Goal: Task Accomplishment & Management: Use online tool/utility

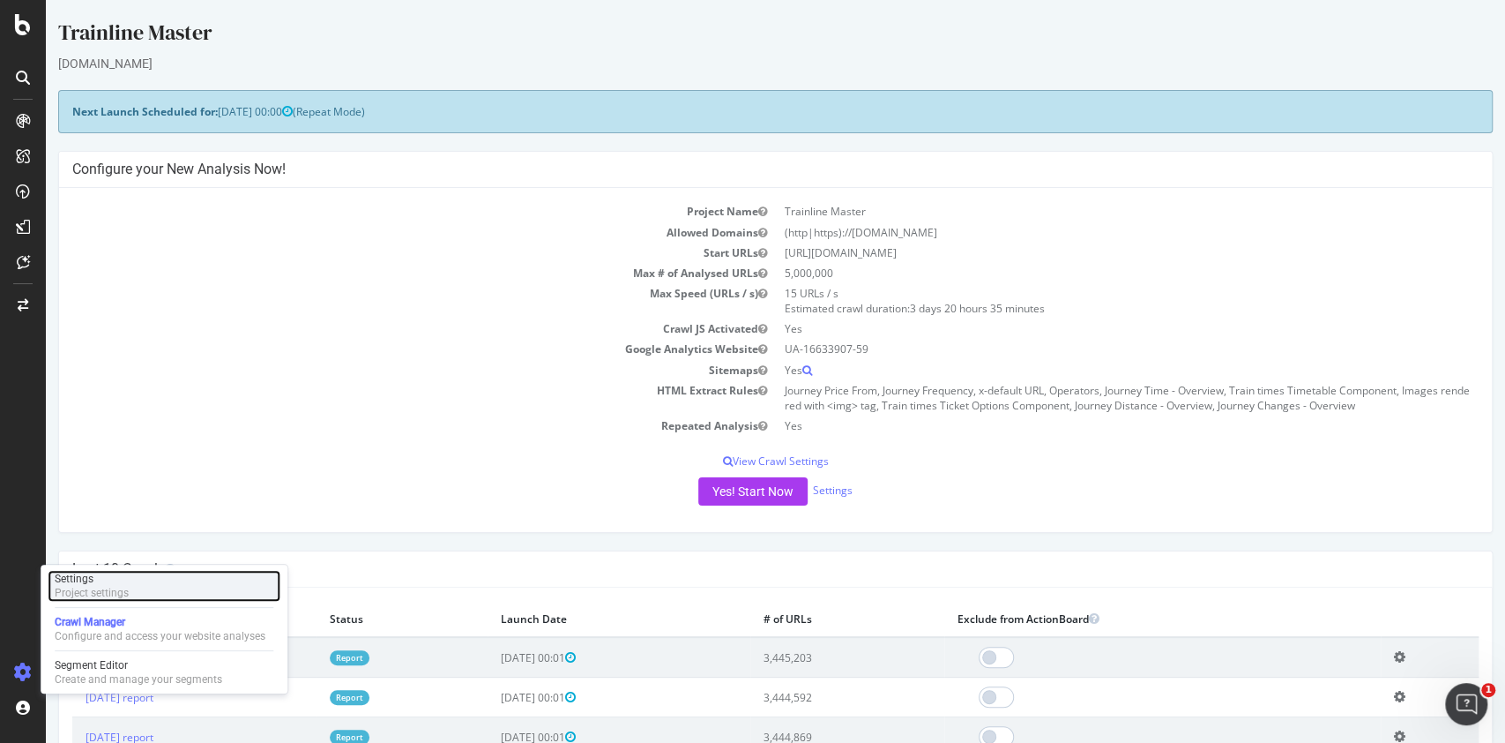
click at [135, 598] on div "Settings Project settings" at bounding box center [164, 586] width 233 height 32
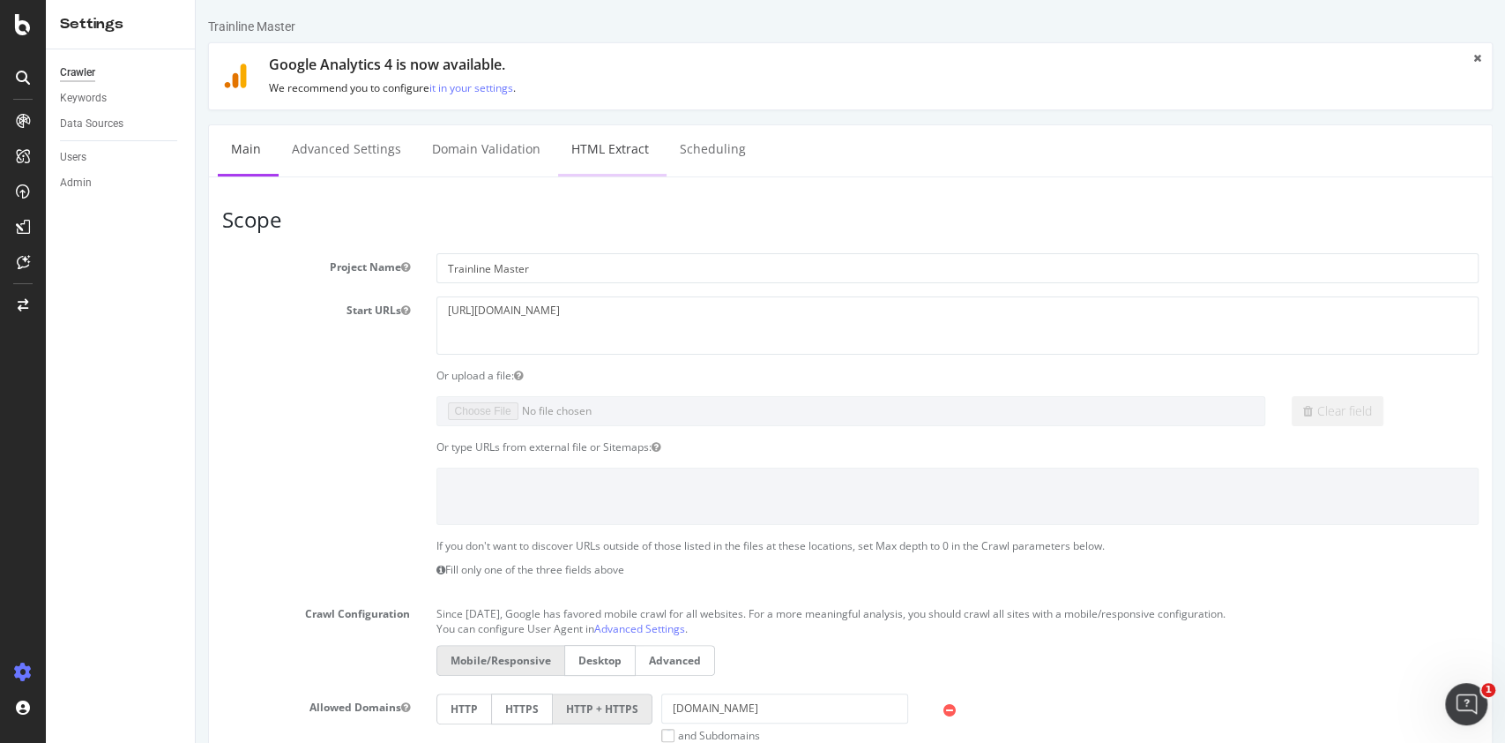
click at [564, 146] on link "HTML Extract" at bounding box center [610, 149] width 104 height 49
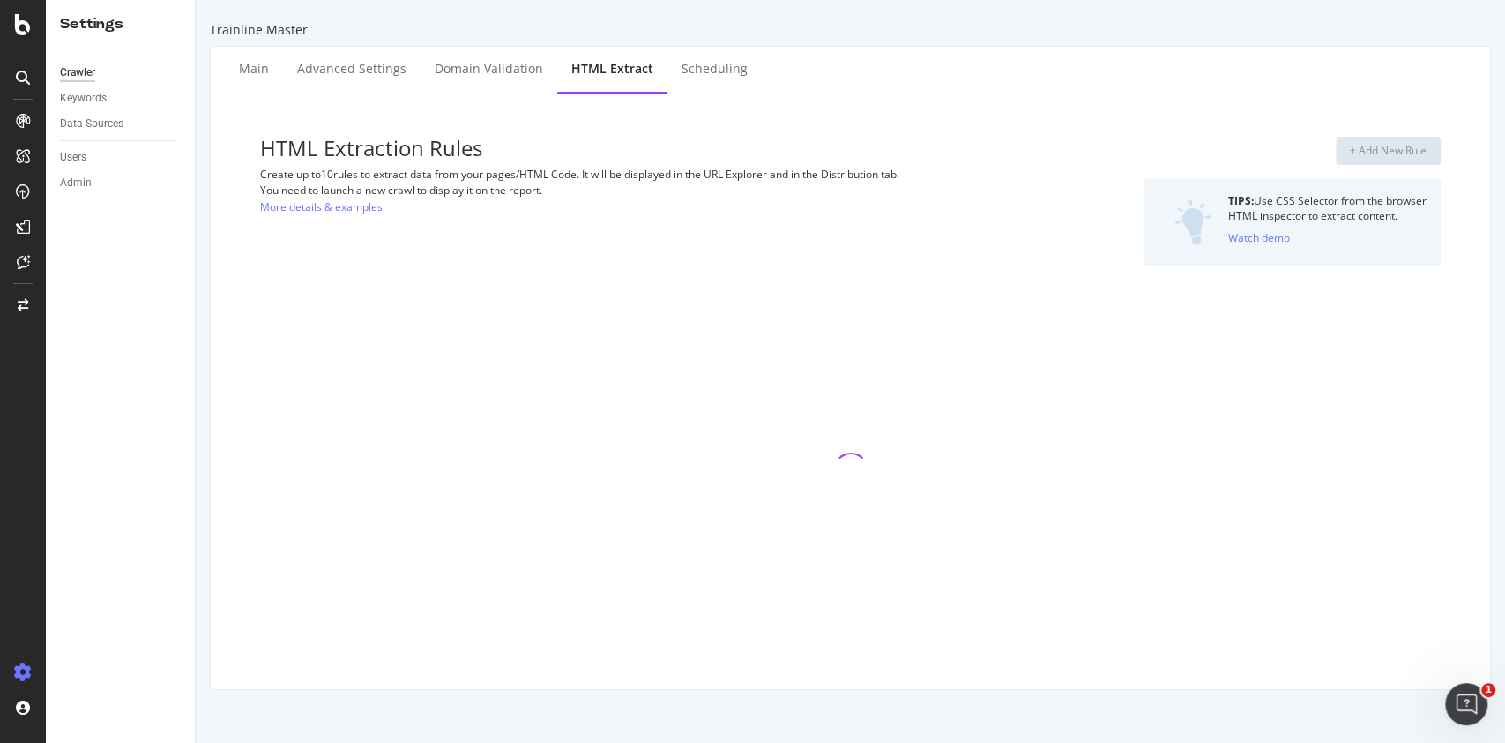
select select "list"
select select "exist"
select select "count"
select select "exist"
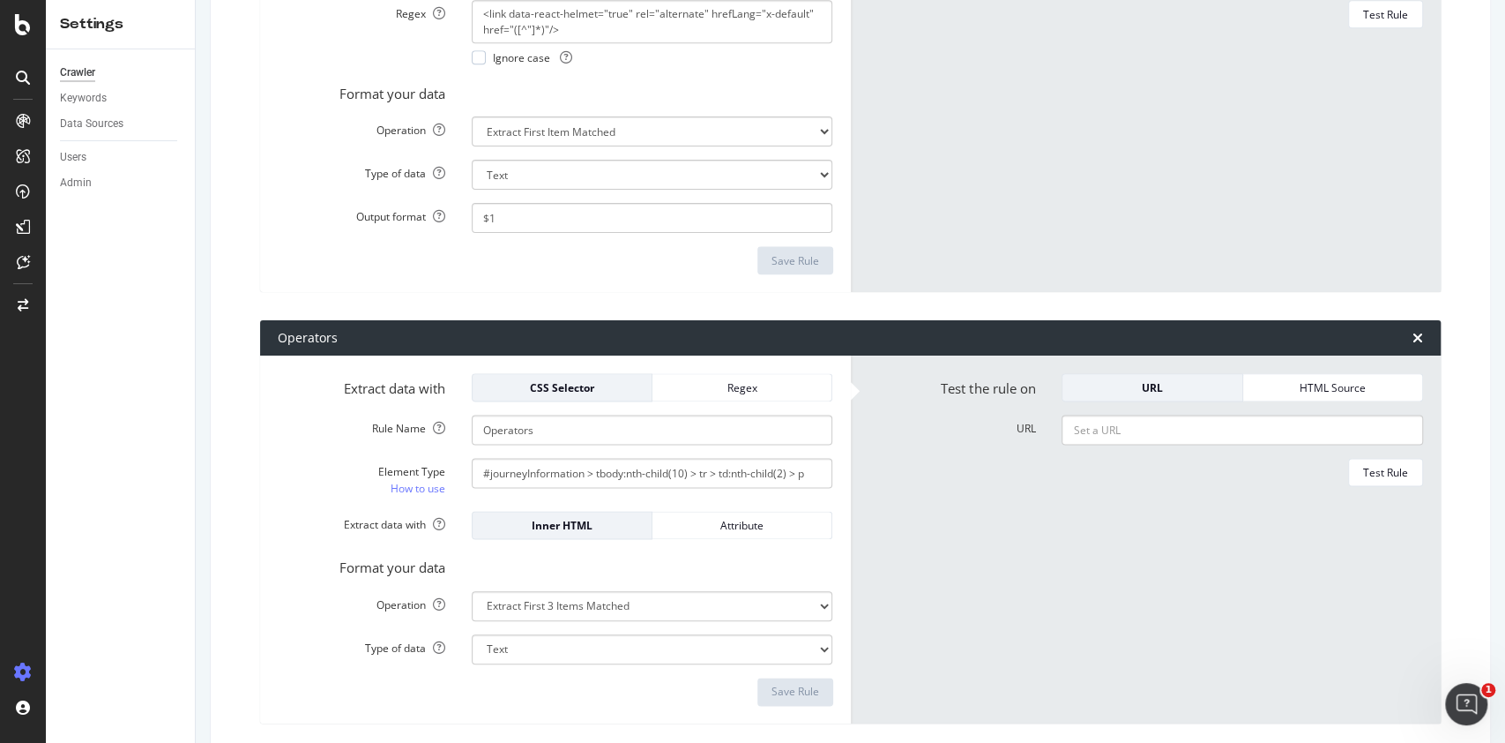
scroll to position [1764, 0]
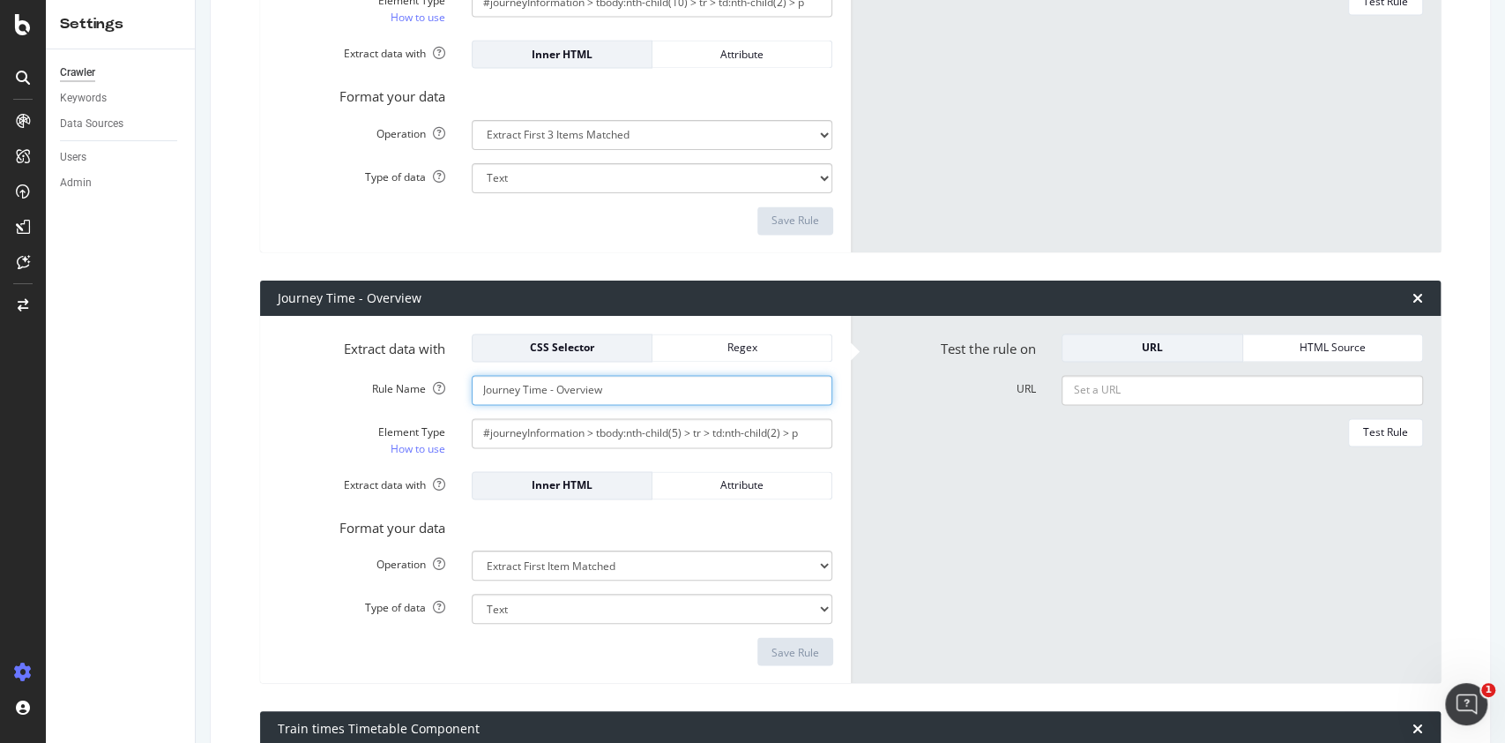
click at [619, 392] on input "Journey Time - Overview" at bounding box center [653, 390] width 362 height 30
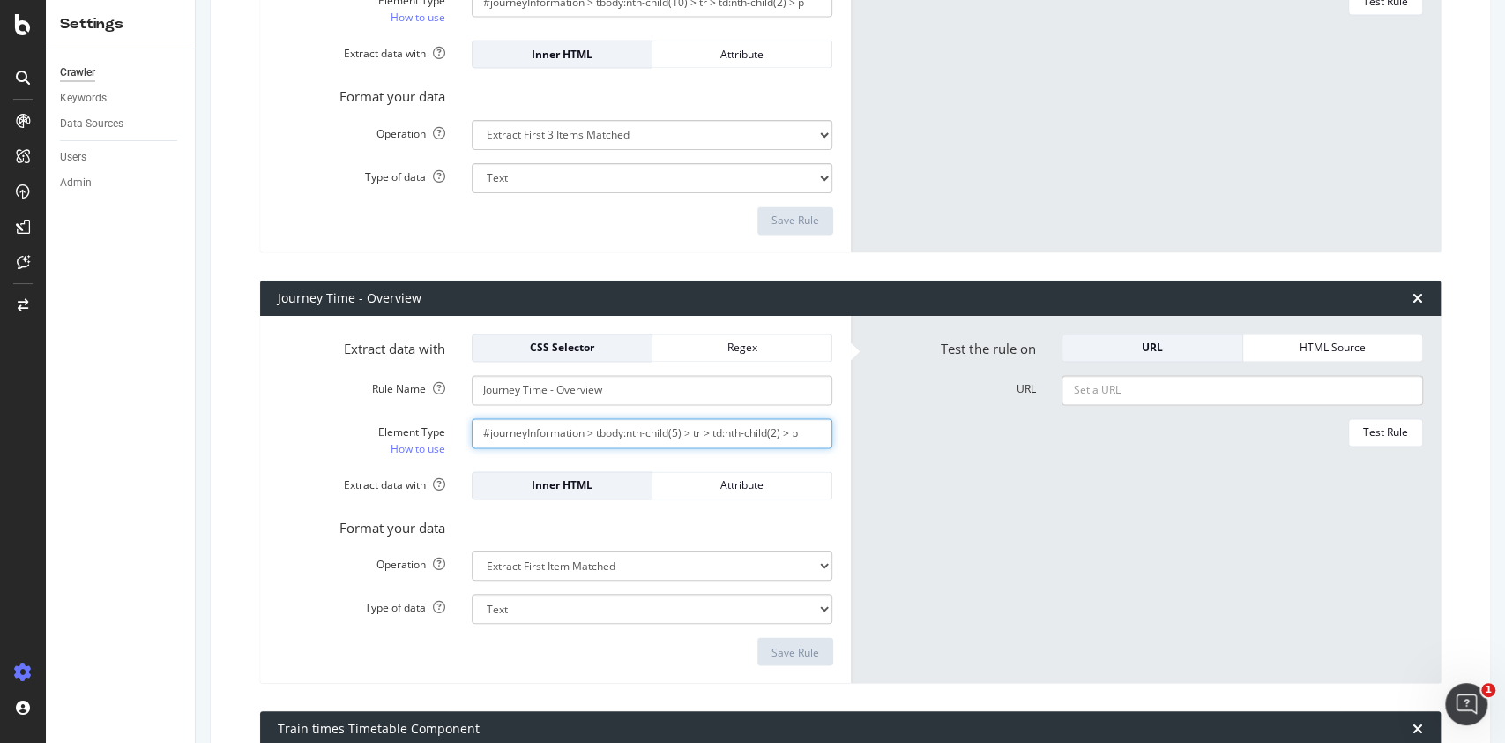
click at [604, 424] on input "#journeyInformation > tbody:nth-child(5) > tr > td:nth-child(2) > p" at bounding box center [653, 433] width 362 height 30
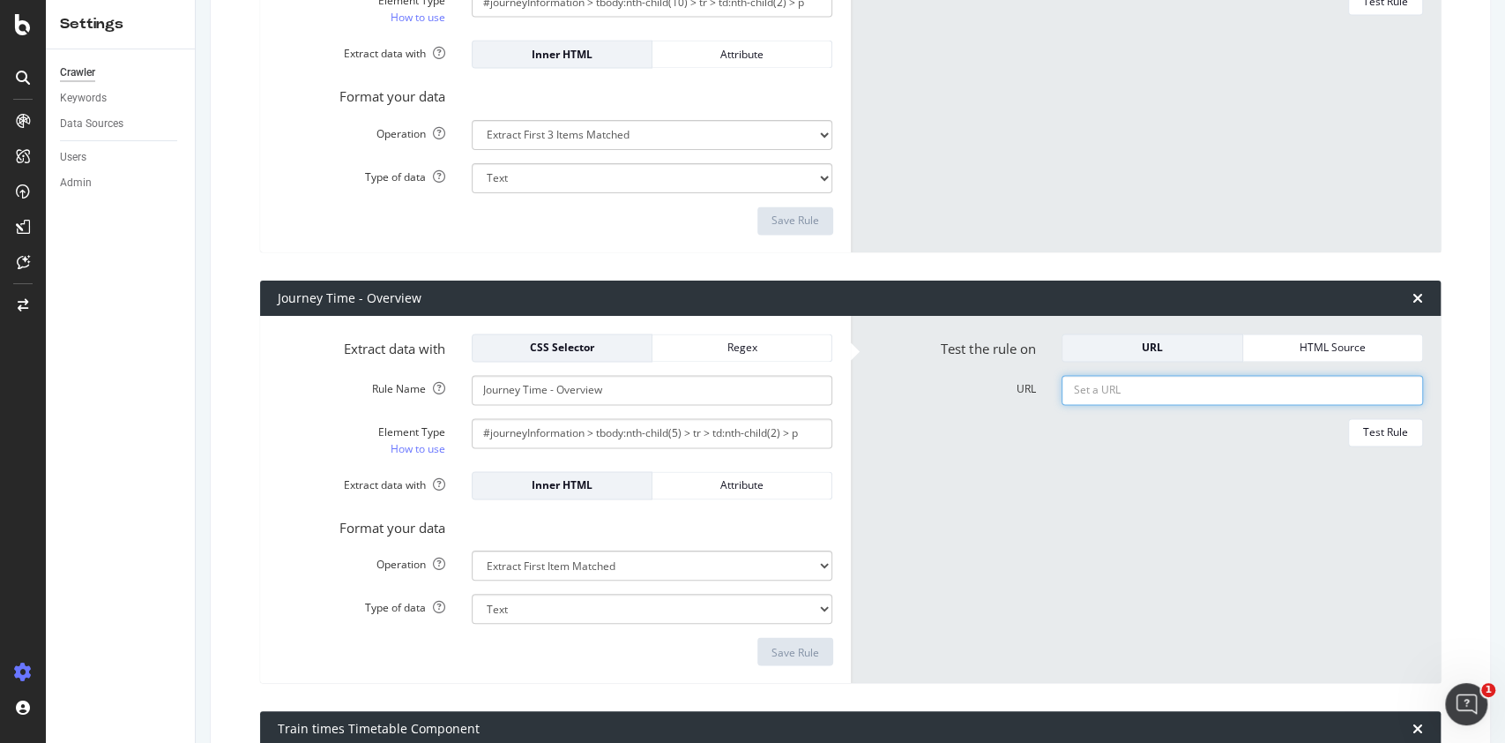
click at [1176, 396] on input "URL" at bounding box center [1243, 390] width 362 height 30
paste input "https://www.thetrainline.com/en-us/train-times/amsterdam-to-paris"
type input "https://www.thetrainline.com/en-us/train-times/amsterdam-to-paris"
click at [1363, 434] on div "Test Rule" at bounding box center [1385, 431] width 45 height 15
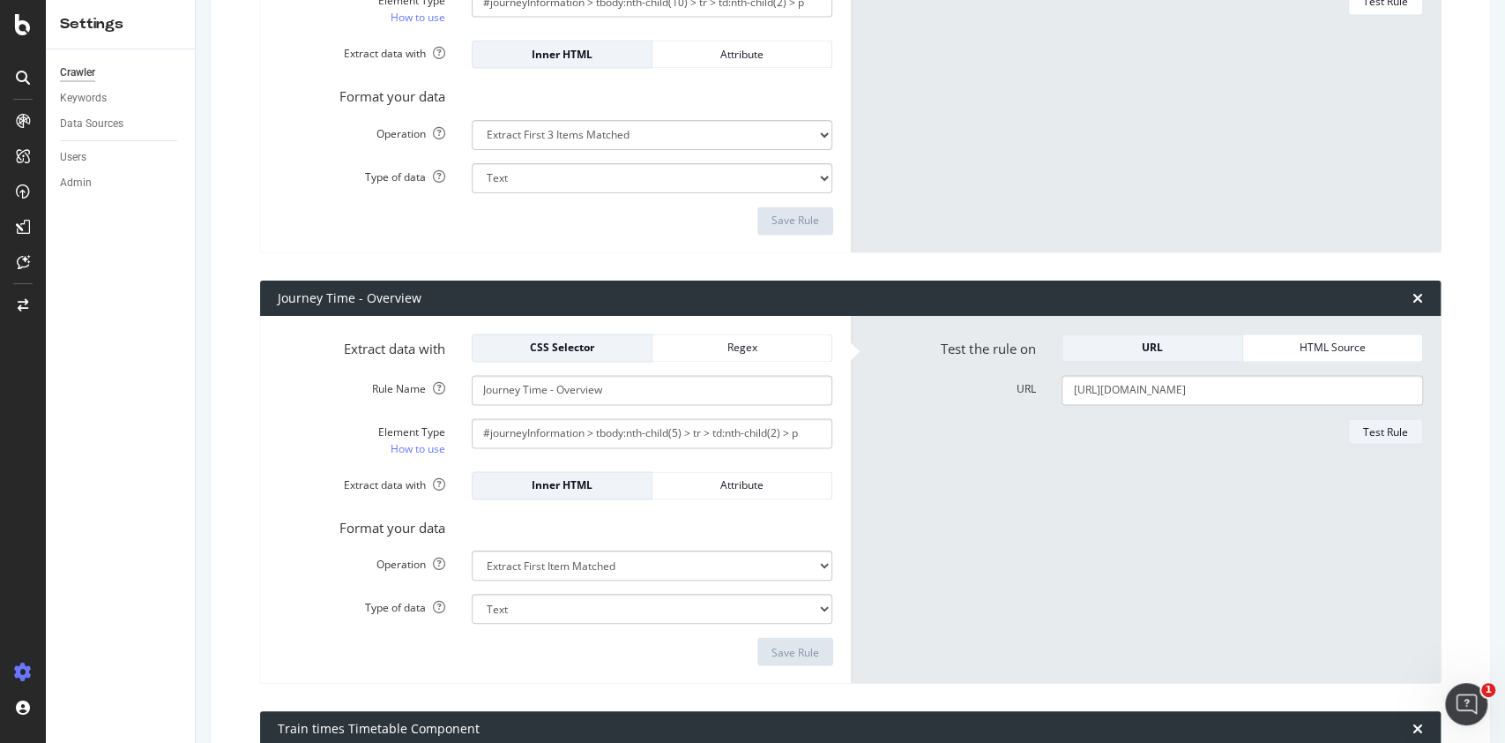
scroll to position [0, 0]
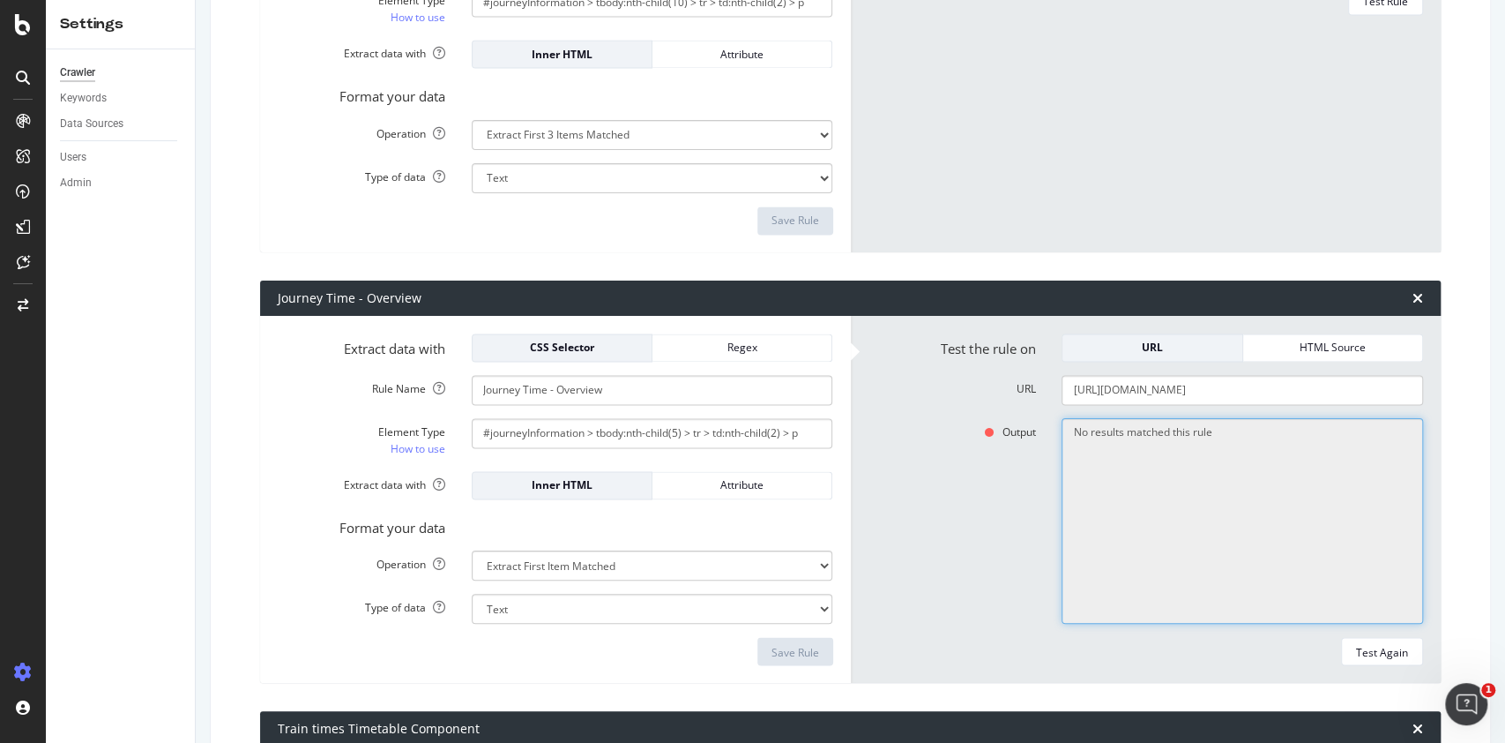
click at [1094, 440] on textarea "No results matched this rule" at bounding box center [1243, 521] width 362 height 206
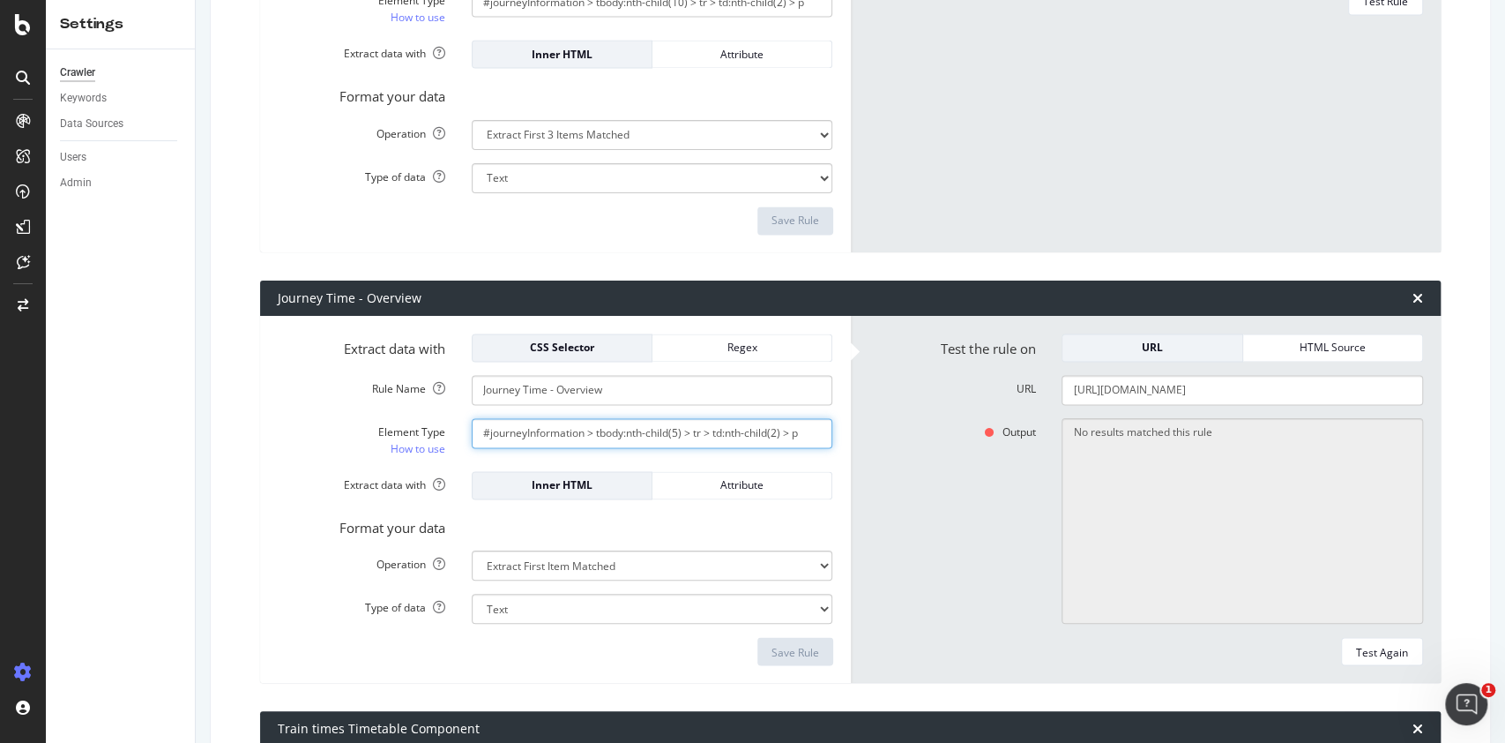
drag, startPoint x: 659, startPoint y: 441, endPoint x: 827, endPoint y: 419, distance: 169.9
click at [827, 419] on div "#journeyInformation > tbody:nth-child(5) > tr > td:nth-child(2) > p" at bounding box center [653, 433] width 388 height 30
click at [561, 443] on input "#journeyInformation > tbody:nth-child(5) > tr > td:nth-child(2) > p" at bounding box center [653, 433] width 362 height 30
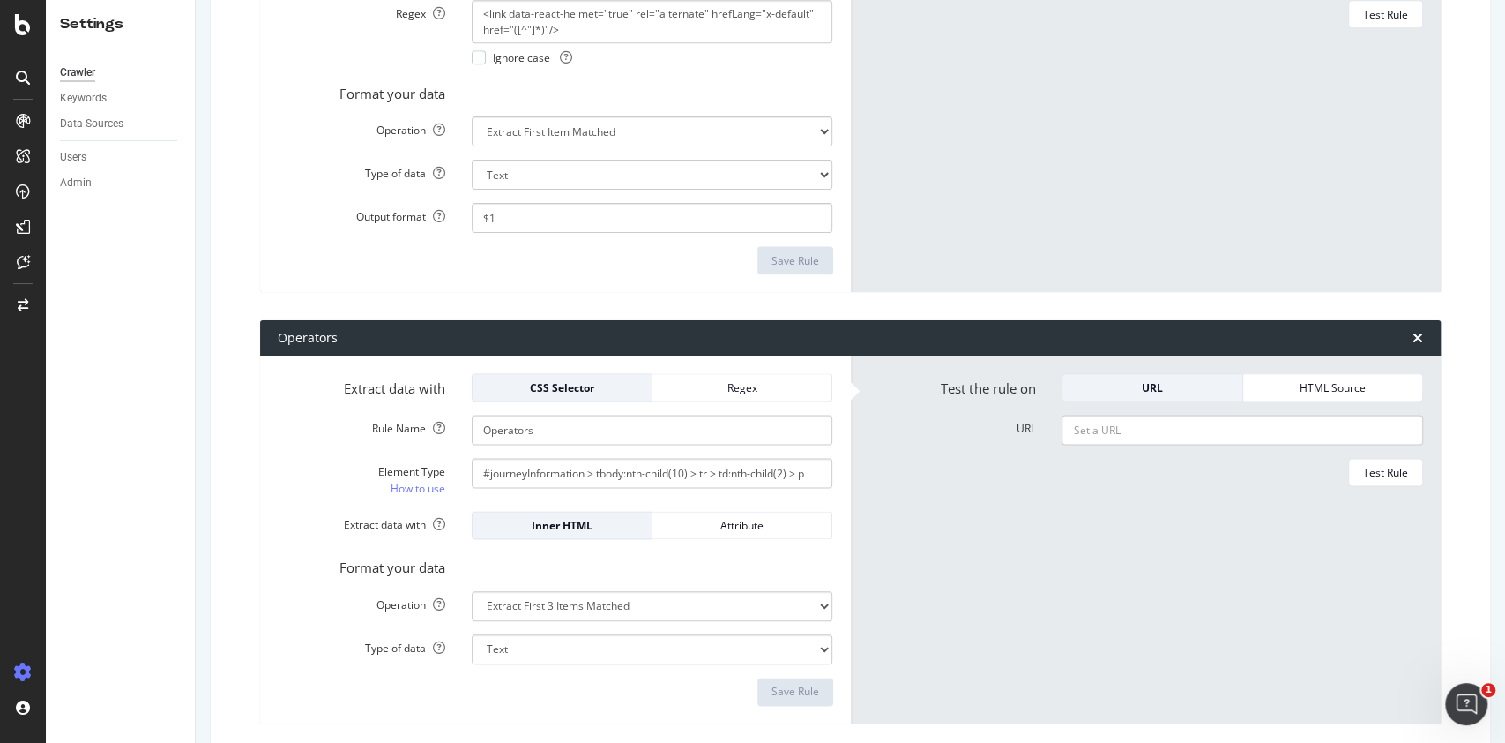
scroll to position [1764, 0]
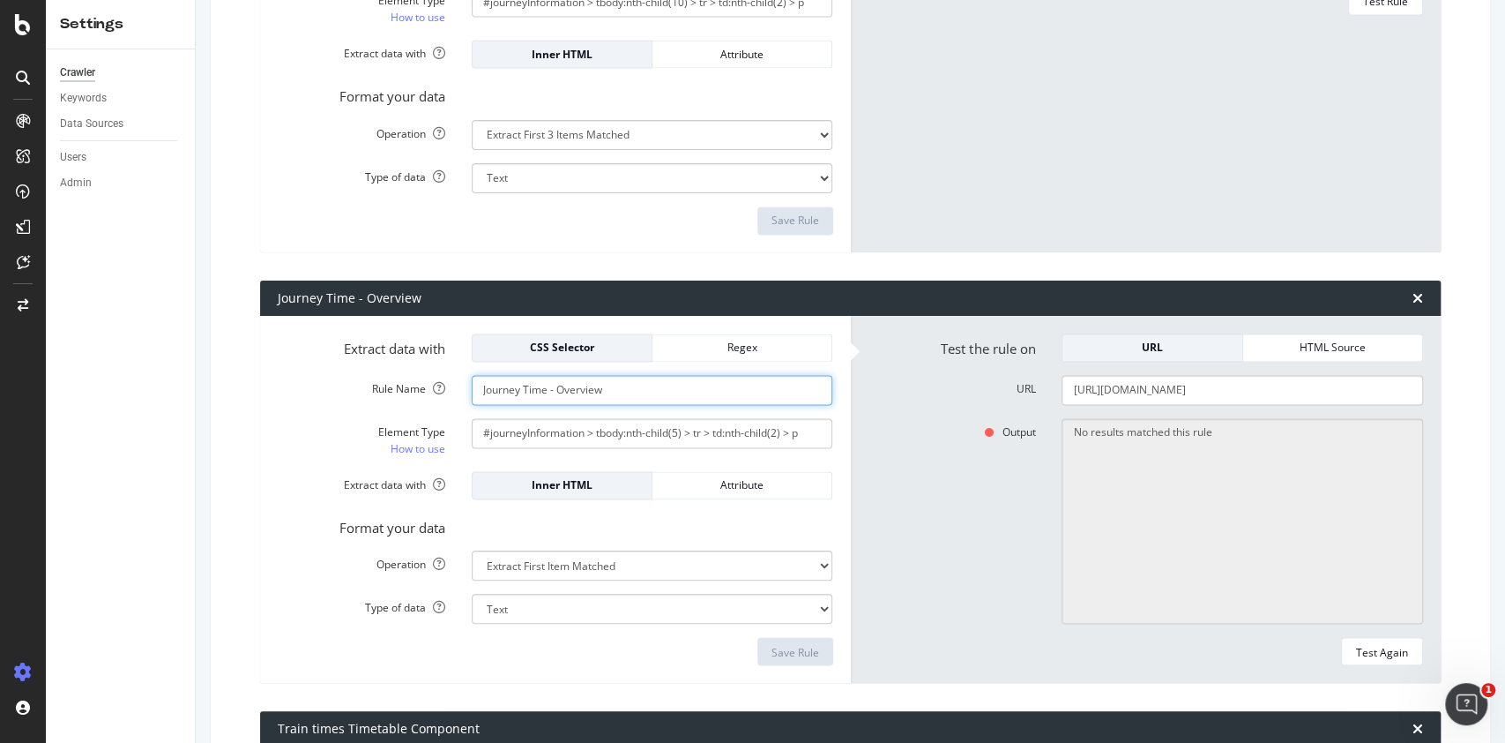
click at [596, 394] on input "Journey Time - Overview" at bounding box center [653, 390] width 362 height 30
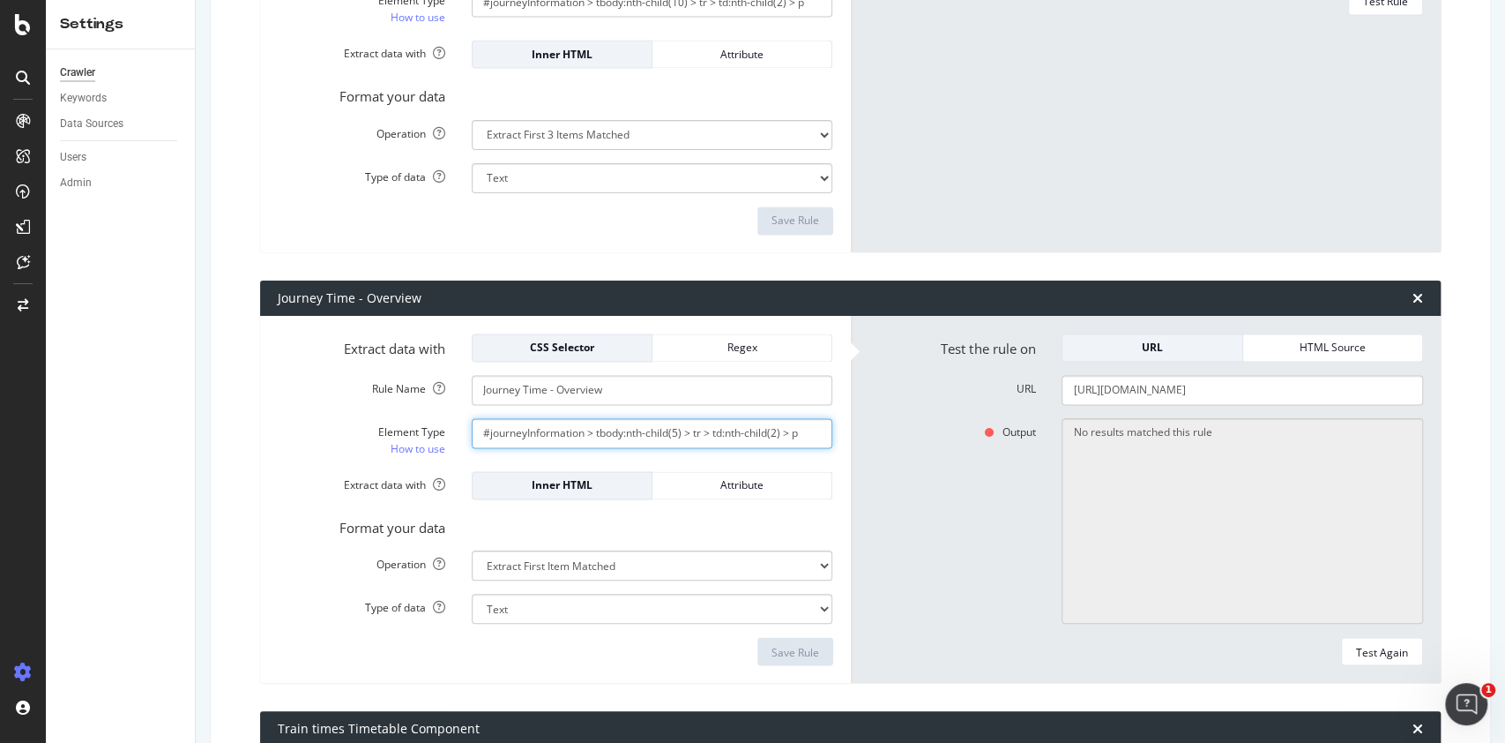
click at [624, 440] on input "#journeyInformation > tbody:nth-child(5) > tr > td:nth-child(2) > p" at bounding box center [653, 433] width 362 height 30
click at [595, 422] on input "#journeyInformation > tbody:nth-child(5) > tr > td:nth-child(2) > p" at bounding box center [653, 433] width 362 height 30
paste input "trainTimes\:\:journeyInformationHOC > section > div > div.header-LtK67 > h3"
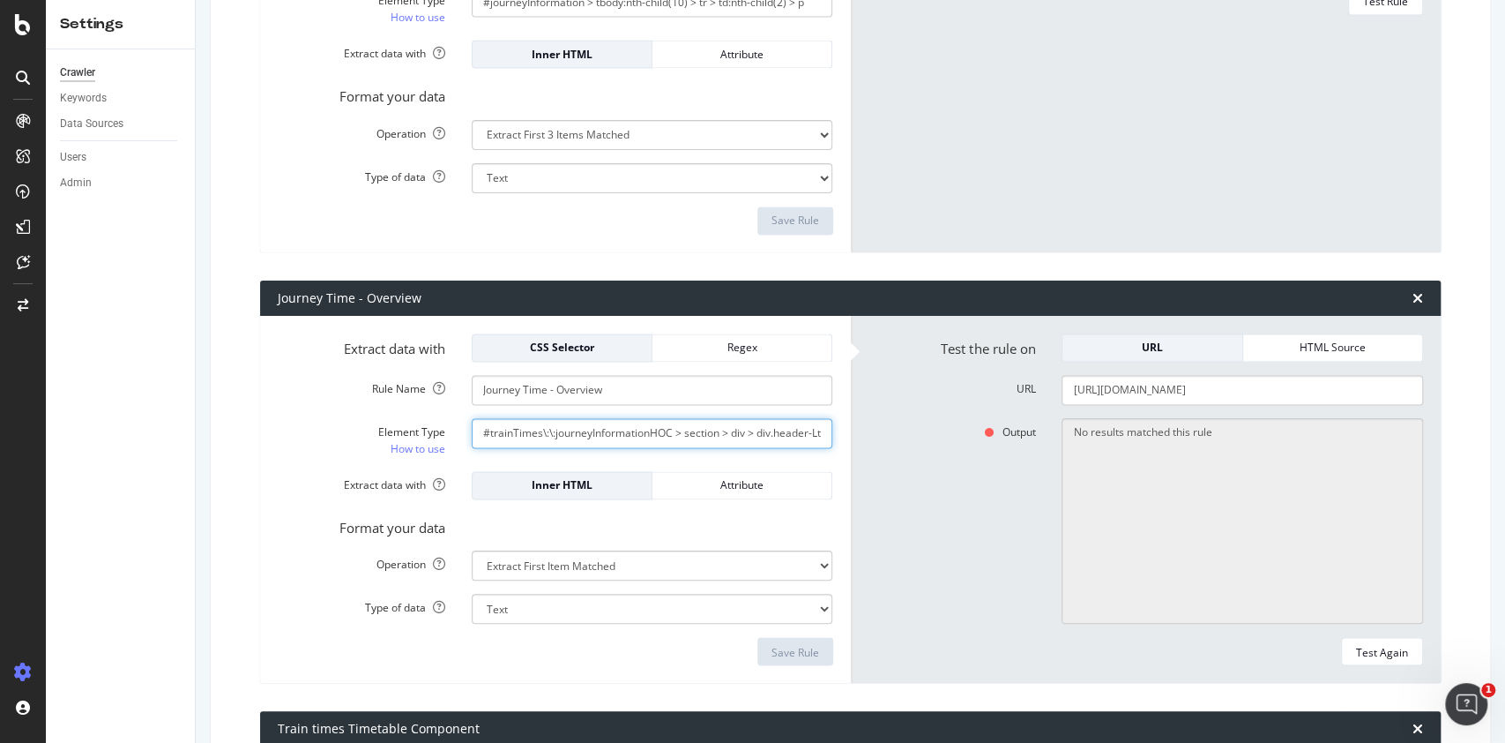
scroll to position [0, 50]
type input "#trainTimes\:\:journeyInformationHOC > section > div > div.header-LtK67 > h3"
click at [665, 504] on form "Extract data with CSS Selector Regex Rule Name Journey Time - Overview Element …" at bounding box center [556, 499] width 556 height 332
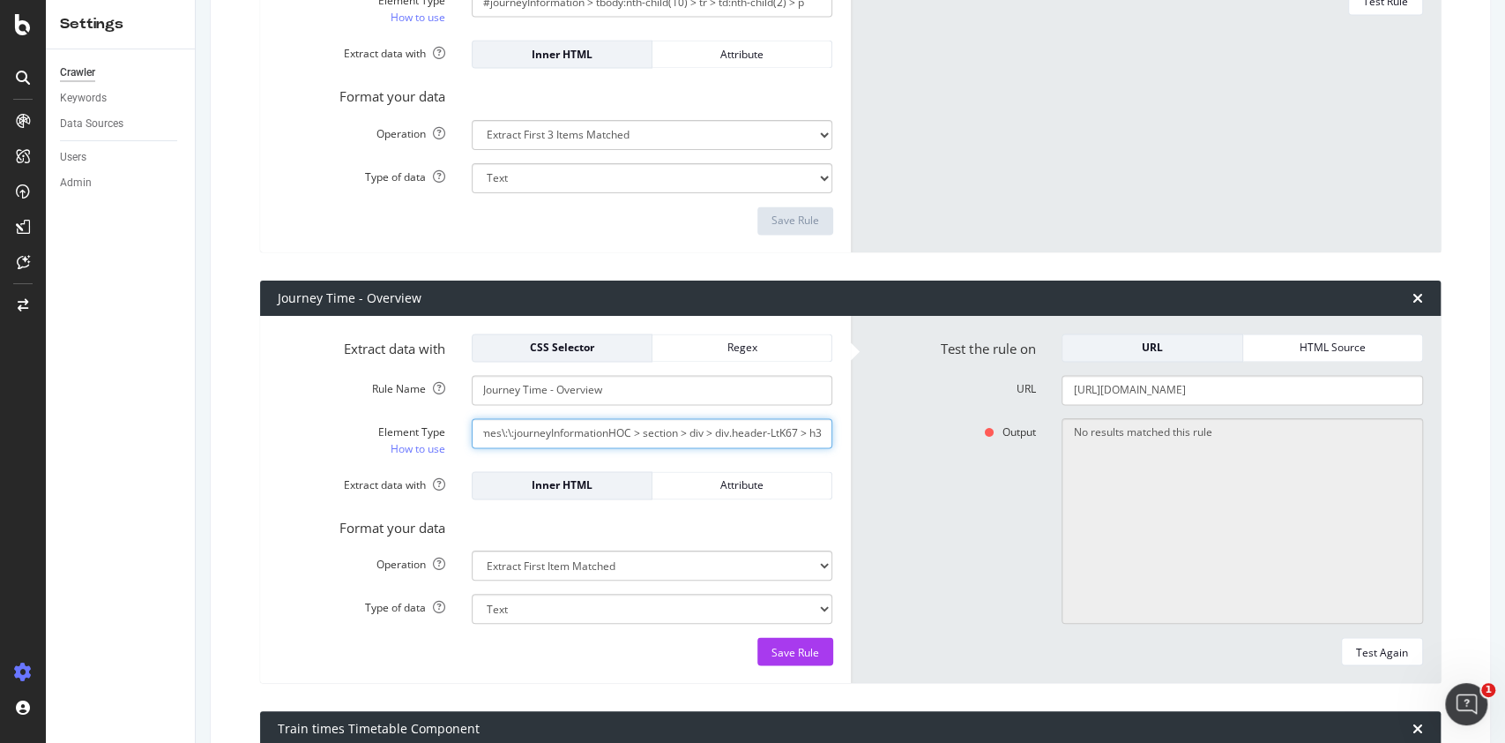
drag, startPoint x: 725, startPoint y: 435, endPoint x: 836, endPoint y: 427, distance: 111.4
click at [836, 427] on div "#trainTimes\:\:journeyInformationHOC > section > div > div.header-LtK67 > h3" at bounding box center [653, 433] width 388 height 30
click at [734, 449] on div "Element Type How to use #trainTimes\:\:journeyInformationHOC > section > div > …" at bounding box center [556, 438] width 582 height 40
click at [531, 432] on input "#trainTimes\:\:journeyInformationHOC > section > div > div.header-LtK67 > h3" at bounding box center [653, 433] width 362 height 30
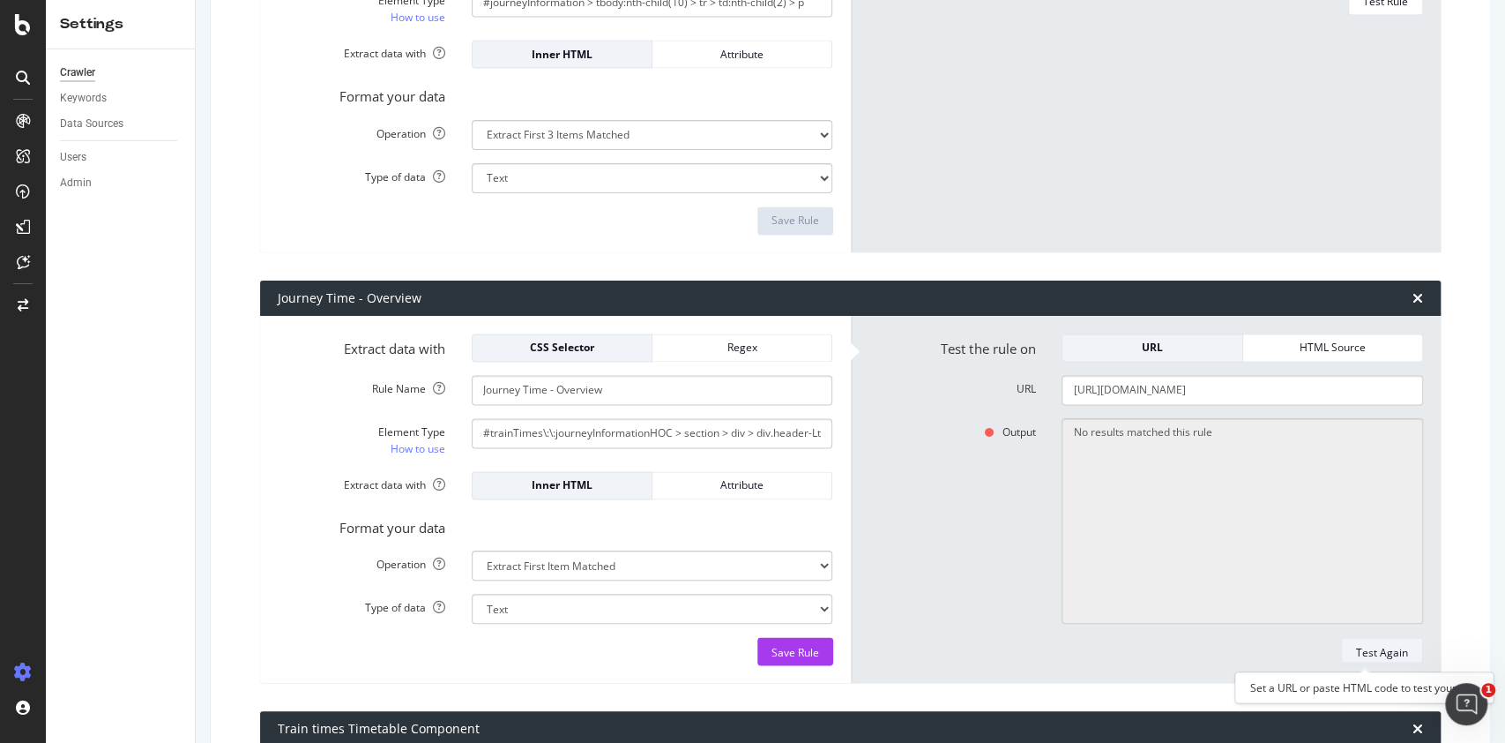
click at [1370, 646] on div "Test Again" at bounding box center [1382, 651] width 52 height 15
type textarea "It takes an average of 4h 28m to travel from Amsterdam to Paris by train, over …"
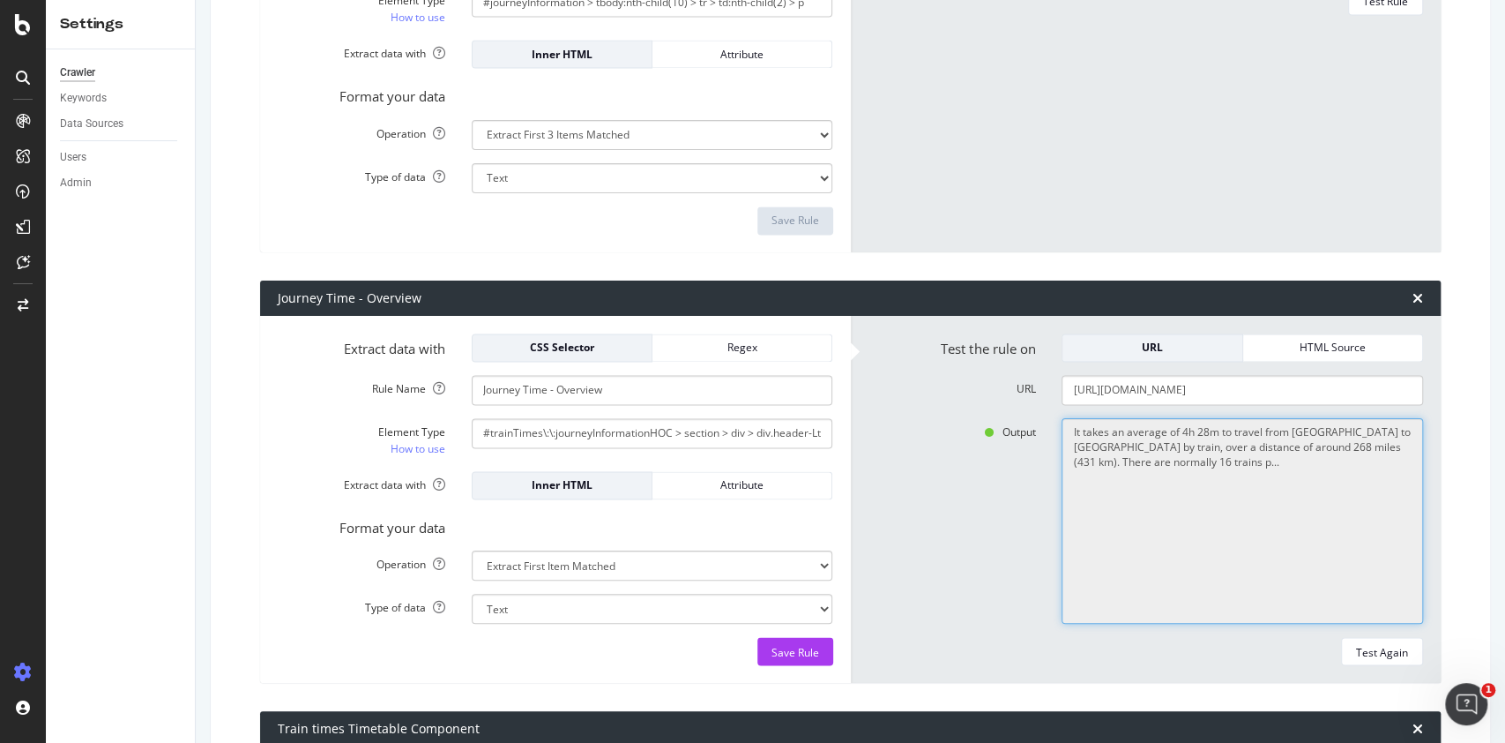
click at [1161, 457] on textarea "It takes an average of 4h 28m to travel from Amsterdam to Paris by train, over …" at bounding box center [1243, 521] width 362 height 206
click at [1161, 470] on textarea "It takes an average of 4h 28m to travel from Amsterdam to Paris by train, over …" at bounding box center [1243, 521] width 362 height 206
drag, startPoint x: 1164, startPoint y: 468, endPoint x: 1184, endPoint y: 463, distance: 21.0
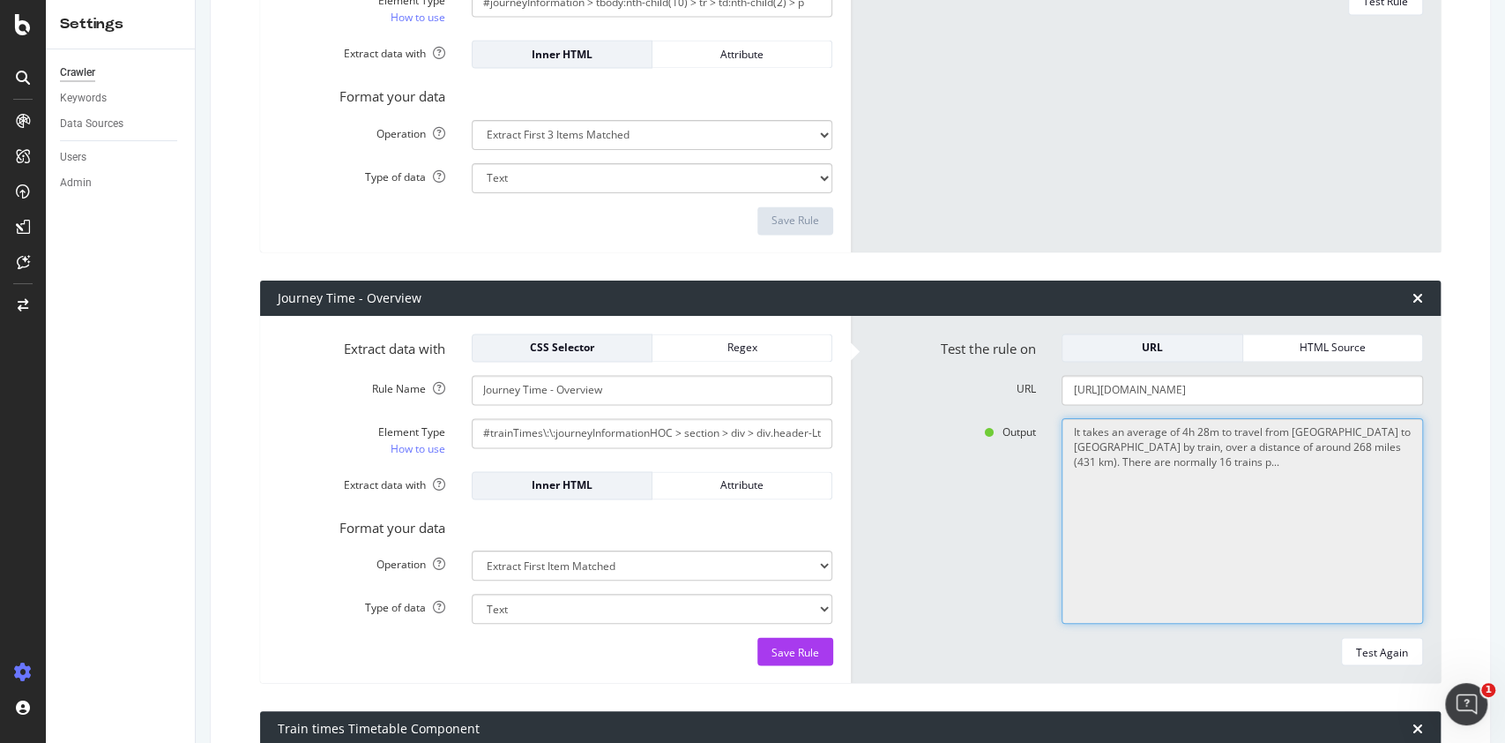
click at [1184, 463] on textarea "It takes an average of 4h 28m to travel from Amsterdam to Paris by train, over …" at bounding box center [1243, 521] width 362 height 206
click at [1062, 448] on textarea "It takes an average of 4h 28m to travel from Amsterdam to Paris by train, over …" at bounding box center [1243, 521] width 362 height 206
drag, startPoint x: 1055, startPoint y: 430, endPoint x: 1174, endPoint y: 456, distance: 121.8
click at [1174, 456] on textarea "It takes an average of 4h 28m to travel from Amsterdam to Paris by train, over …" at bounding box center [1243, 521] width 362 height 206
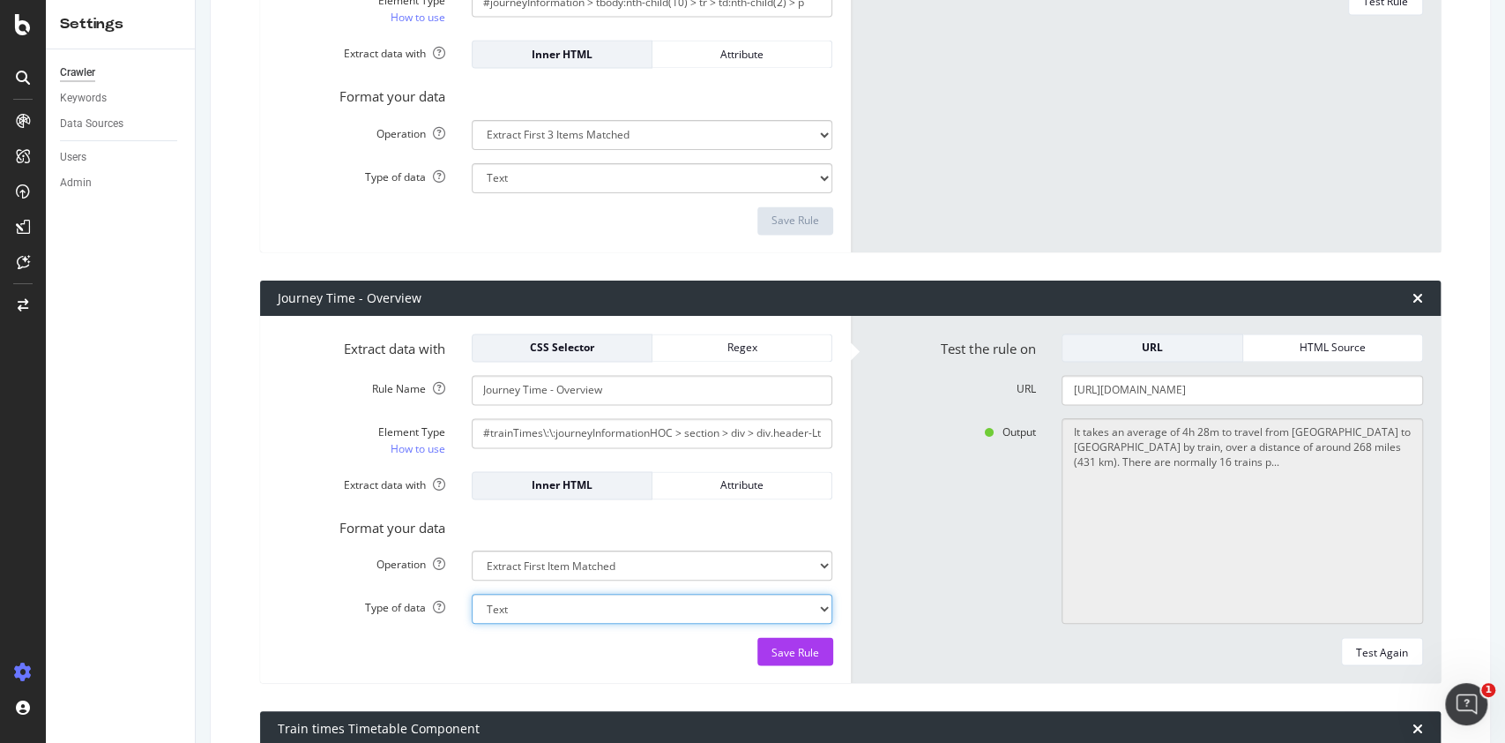
click at [639, 619] on select "Text Integer number Floating point number Date" at bounding box center [653, 609] width 362 height 30
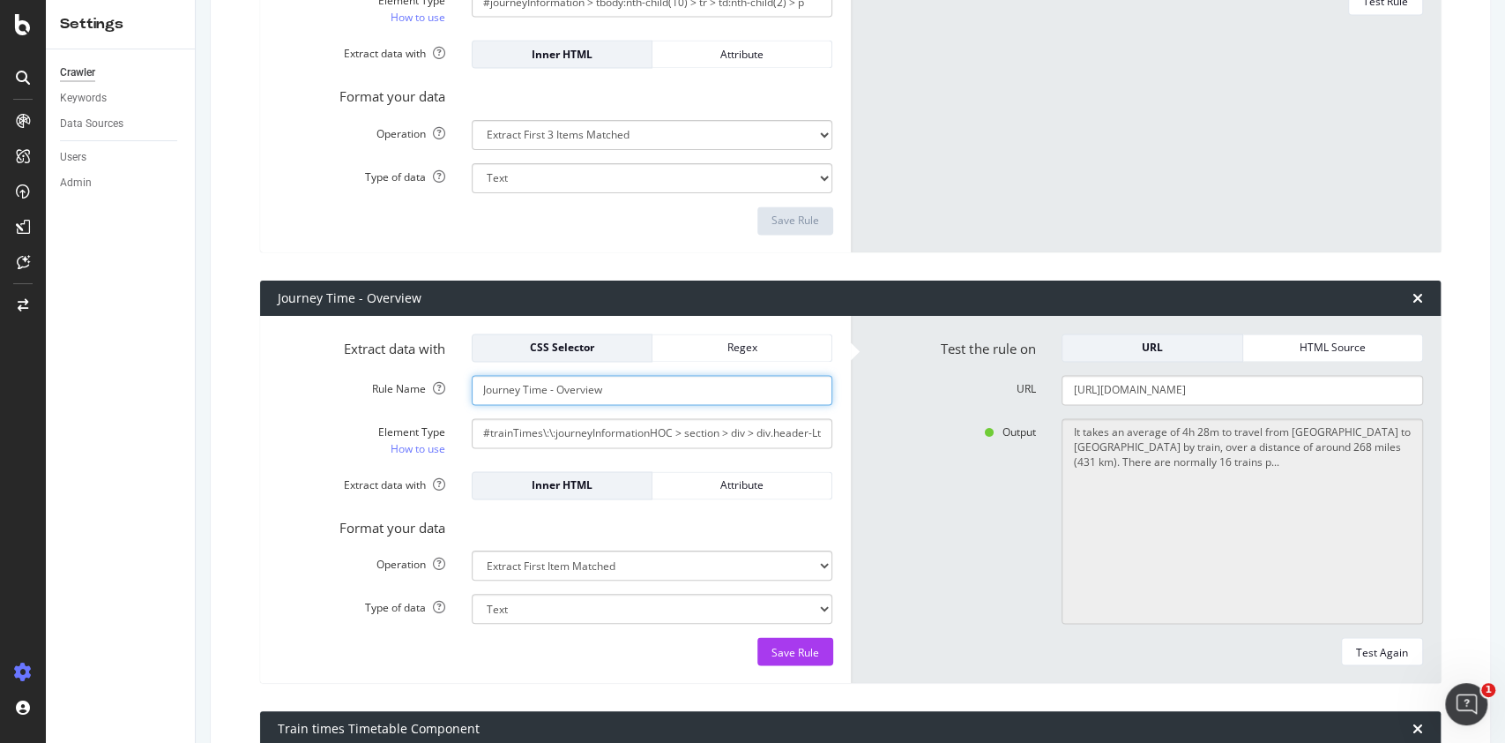
drag, startPoint x: 520, startPoint y: 391, endPoint x: 613, endPoint y: 386, distance: 92.7
click at [613, 386] on input "Journey Time - Overview" at bounding box center [653, 390] width 362 height 30
type input "Journey Information Overview"
click at [784, 649] on div "Save Rule" at bounding box center [796, 651] width 48 height 15
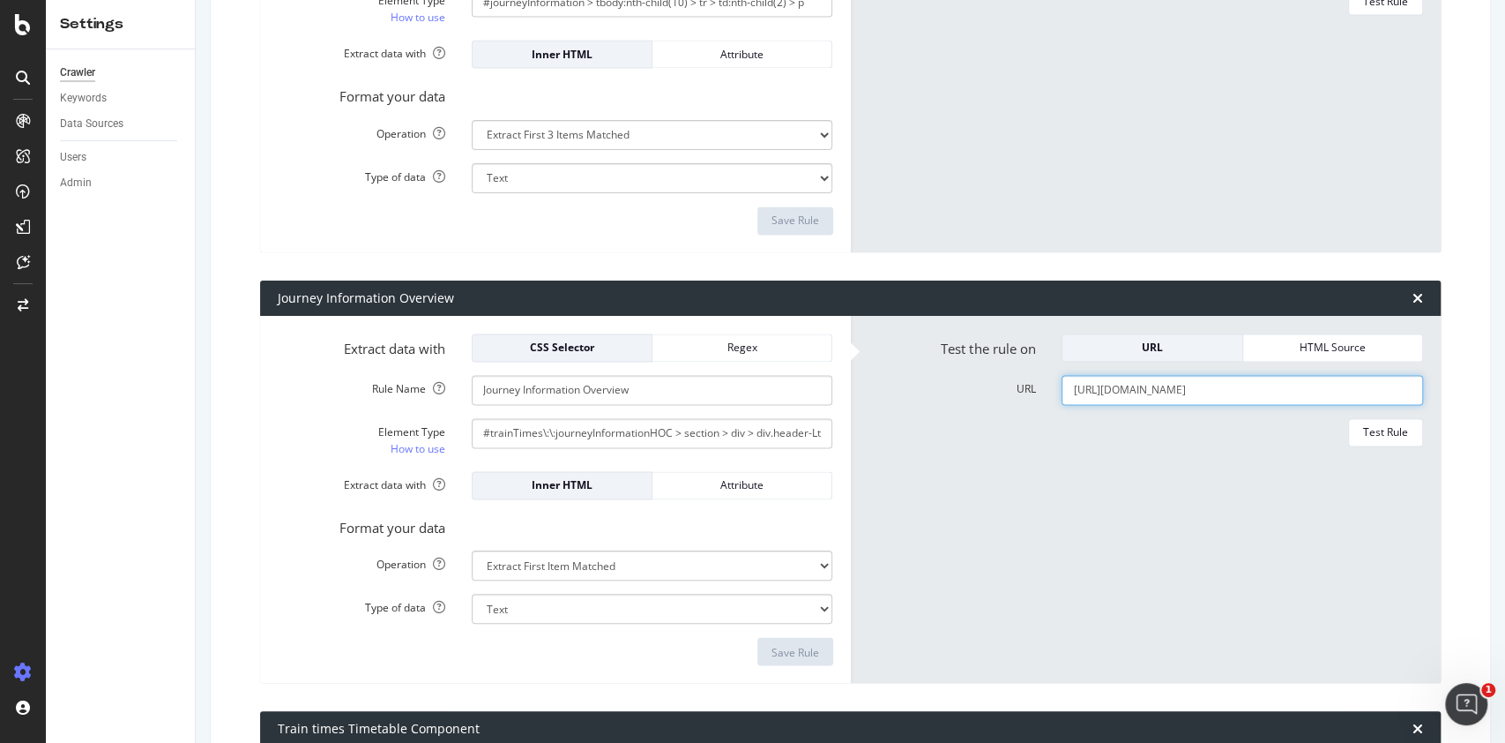
click at [1189, 399] on input "https://www.thetrainline.com/en-us/train-times/amsterdam-to-paris" at bounding box center [1243, 390] width 362 height 30
paste input "train-times/london-to-brighton"
type input "https://www.thetrainline.com/train-times/london-to-brighton"
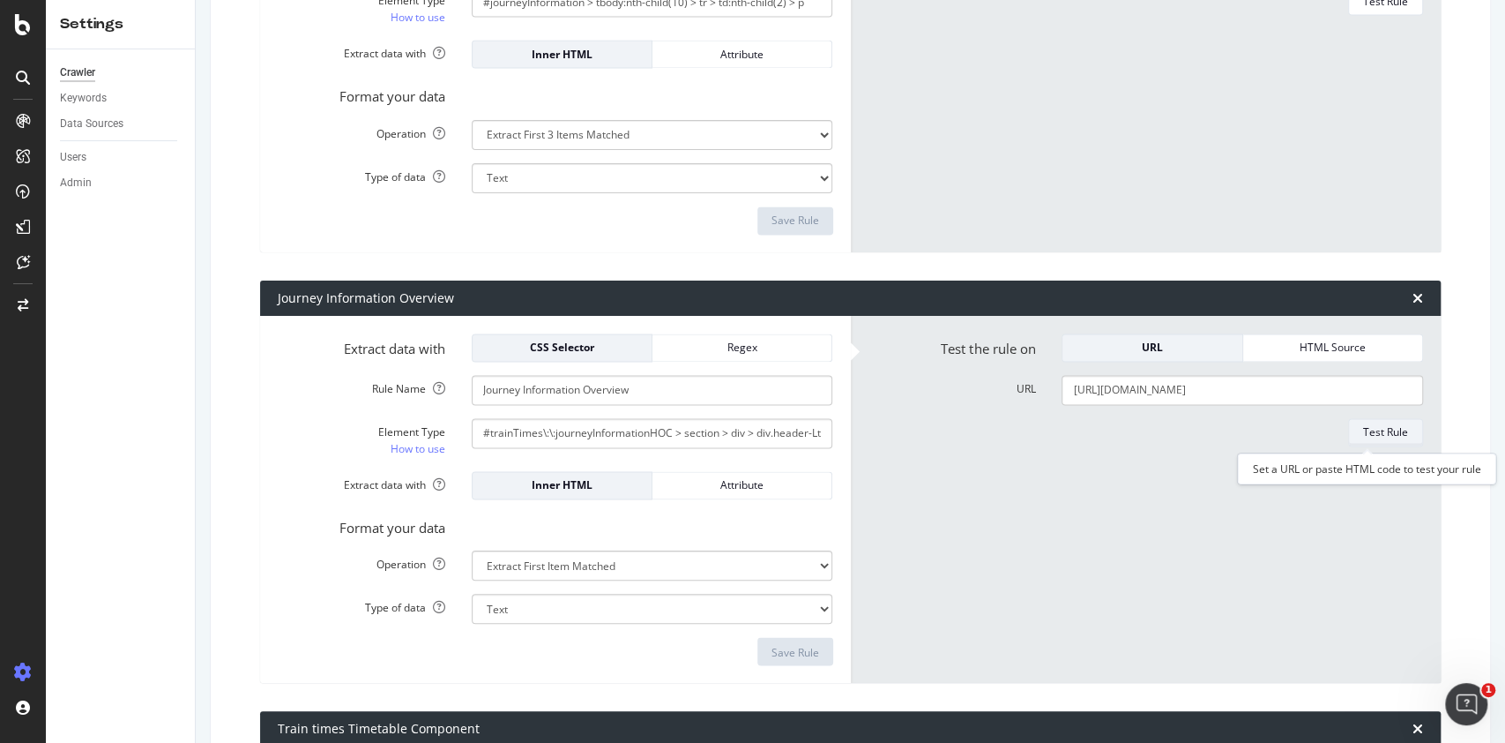
click at [1393, 434] on button "Test Rule" at bounding box center [1385, 432] width 75 height 28
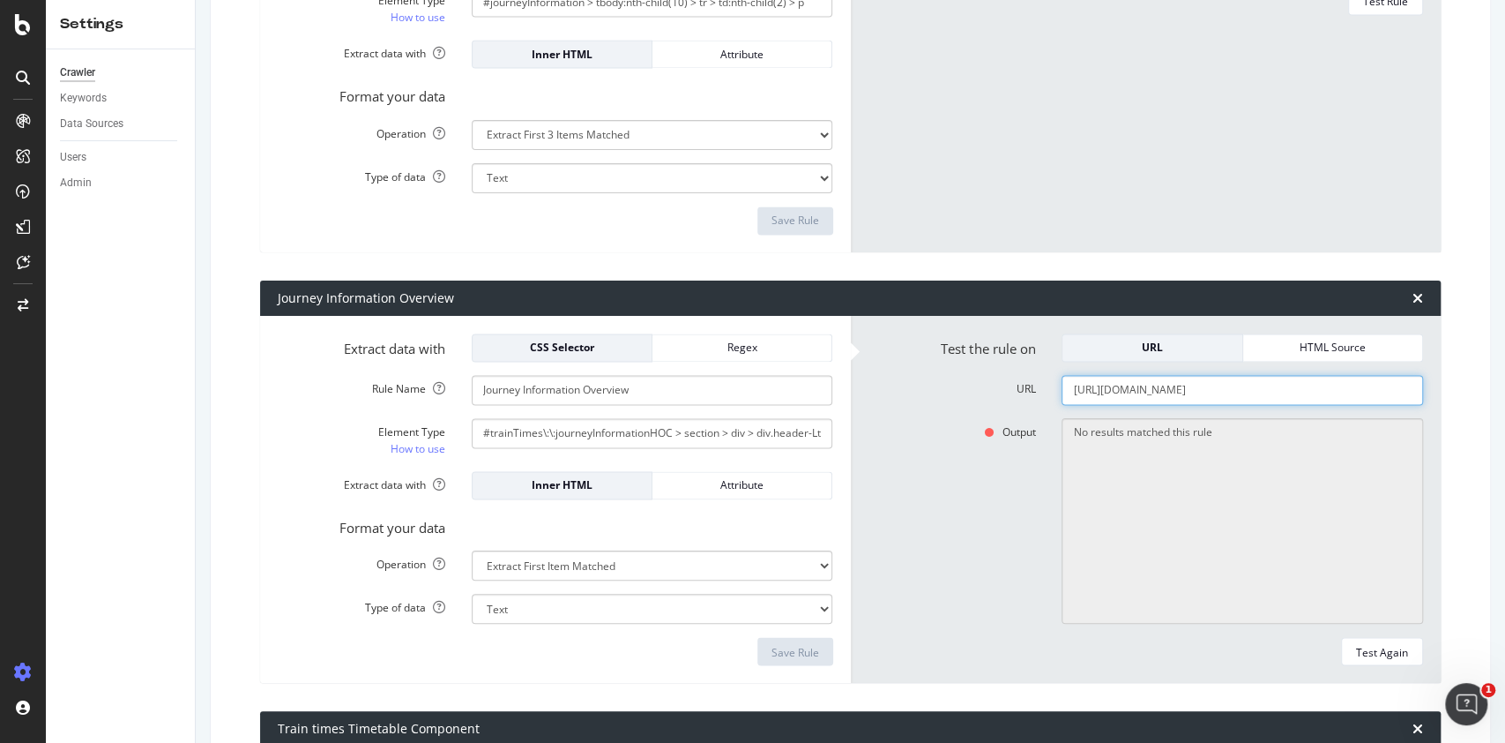
click at [1107, 390] on input "https://www.thetrainline.com/train-times/london-to-brighton" at bounding box center [1243, 390] width 362 height 30
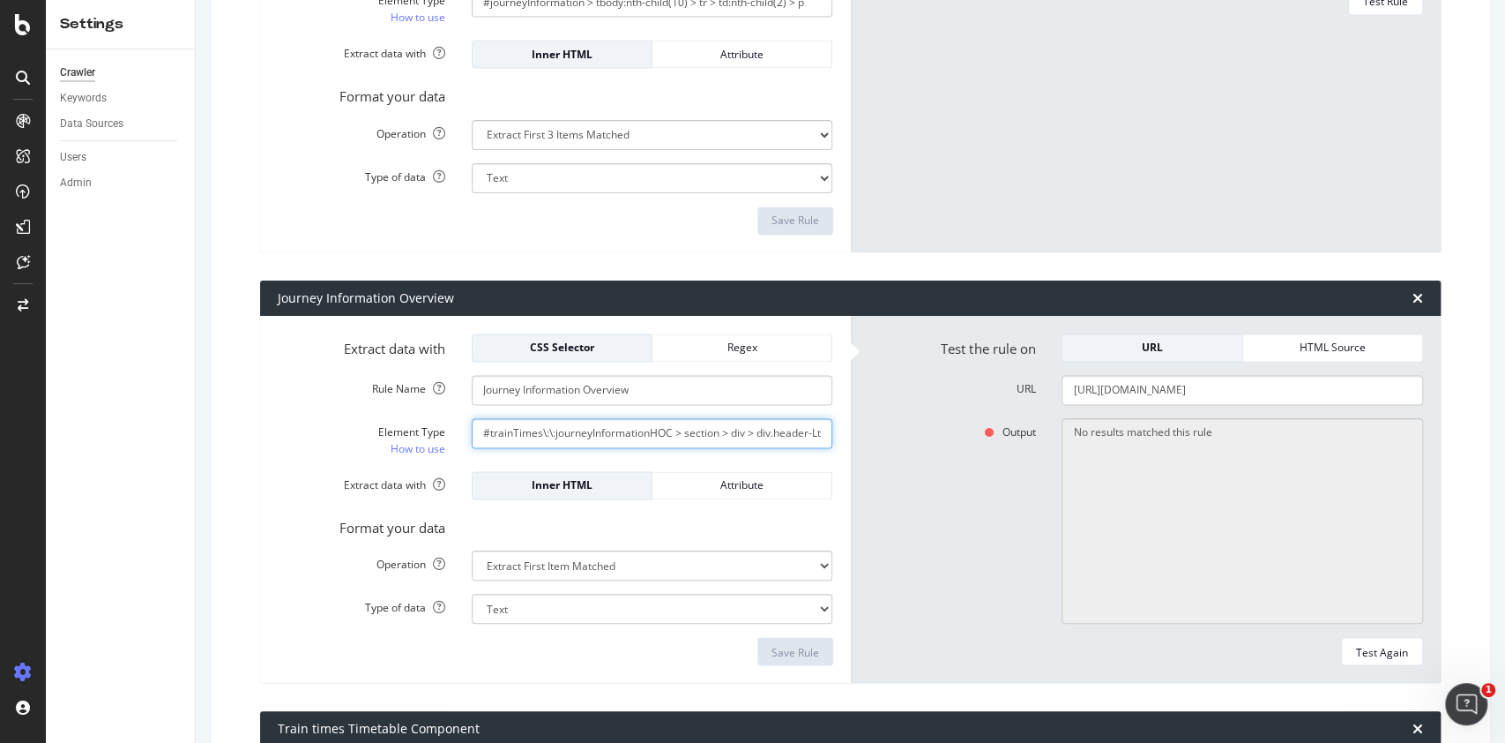
click at [633, 434] on input "#trainTimes\:\:journeyInformationHOC > section > div > div.header-LtK67 > h3" at bounding box center [653, 433] width 362 height 30
click at [1370, 645] on div "Test Again" at bounding box center [1382, 651] width 52 height 15
click at [747, 434] on input "#trainTimes\:\:journeyInformationHOC > section > div > div.header-LtK67 > h3" at bounding box center [653, 433] width 362 height 30
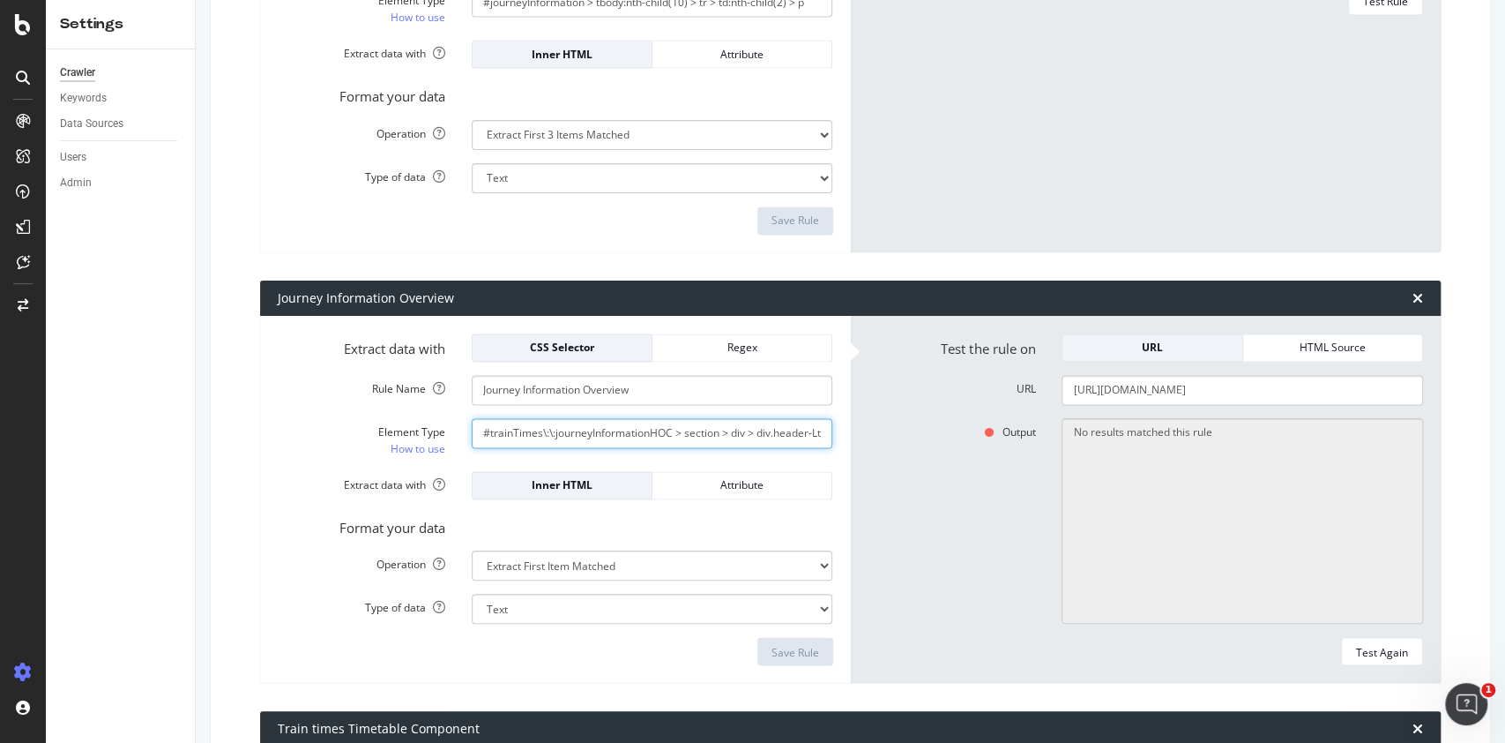
click at [747, 434] on input "#trainTimes\:\:journeyInformationHOC > section > div > div.header-LtK67 > h3" at bounding box center [653, 433] width 362 height 30
drag, startPoint x: 747, startPoint y: 434, endPoint x: 815, endPoint y: 429, distance: 68.0
click at [815, 429] on input "#trainTimes\:\:journeyInformationHOC > section > div > div.header-LtK67 > h3" at bounding box center [653, 433] width 362 height 30
click at [783, 432] on input "#trainTimes\:\:journeyInformationHOC > section > div > div.header-LtK67 > h3" at bounding box center [653, 433] width 362 height 30
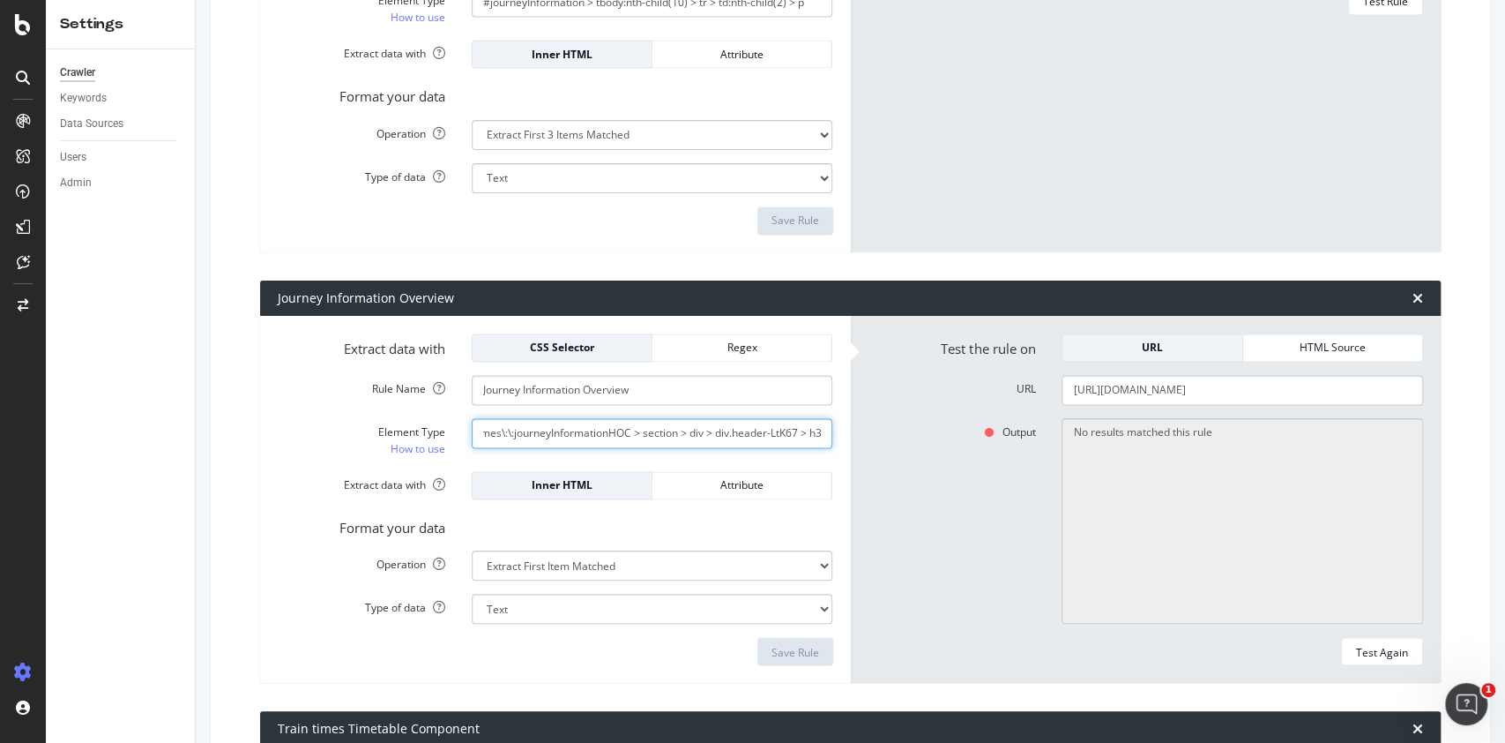
click at [783, 432] on input "#trainTimes\:\:journeyInformationHOC > section > div > div.header-LtK67 > h3" at bounding box center [653, 433] width 362 height 30
paste input "trainTimesUkPageJ"
type input "#trainTimes\:\:journeyInformationHOC > section > div > div.header-LtK67 > h3"
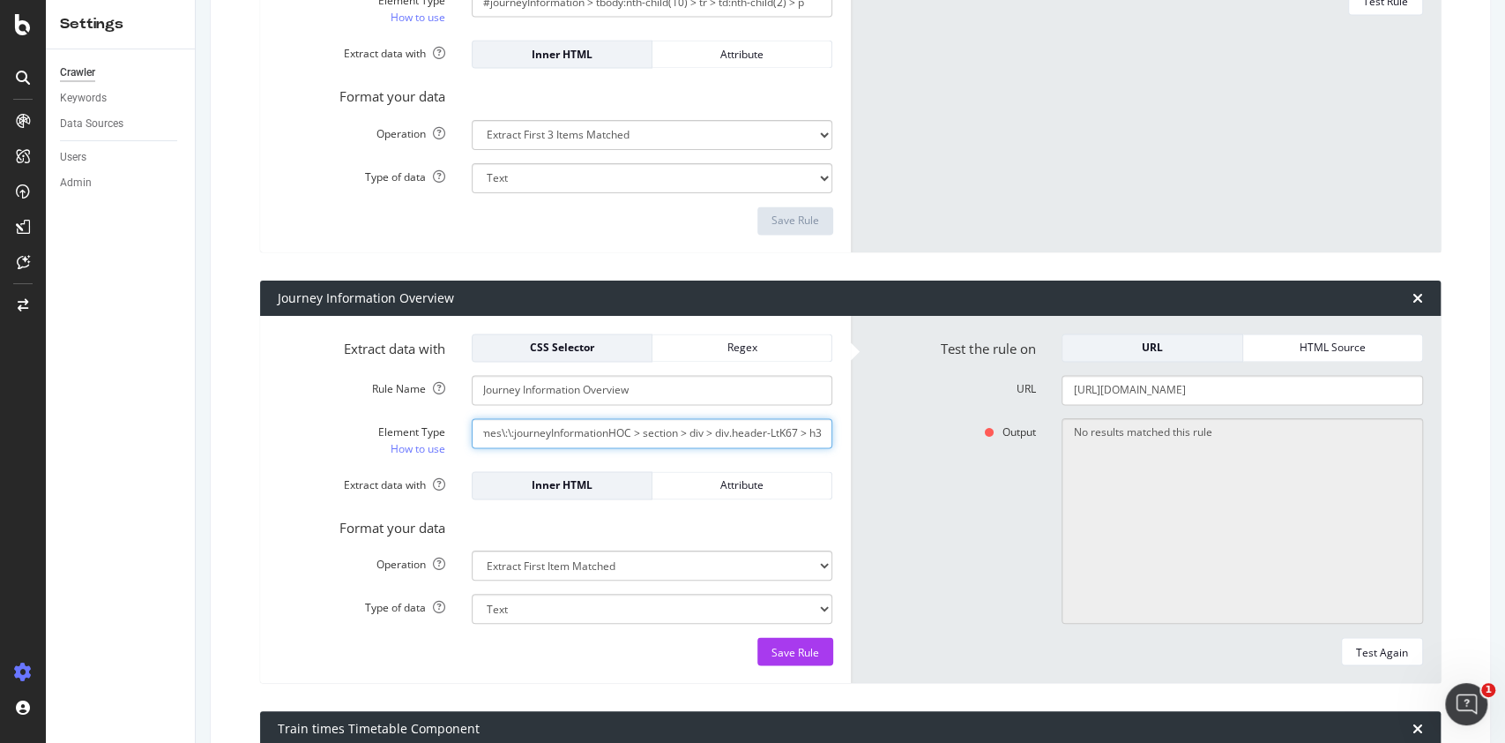
scroll to position [0, 50]
click at [782, 427] on input "#trainTimes\:\:journeyInformationHOC > section > div > div.header-LtK67 > h3" at bounding box center [653, 433] width 362 height 30
drag, startPoint x: 790, startPoint y: 429, endPoint x: 821, endPoint y: 427, distance: 31.0
click at [821, 427] on input "#trainTimes\:\:journeyInformationHOC > section > div > div.header-LtK67 > h3" at bounding box center [653, 433] width 362 height 30
click at [797, 443] on input "#trainTimes\:\:journeyInformationHOC > section > div > div.header-LtK67 > h3" at bounding box center [653, 433] width 362 height 30
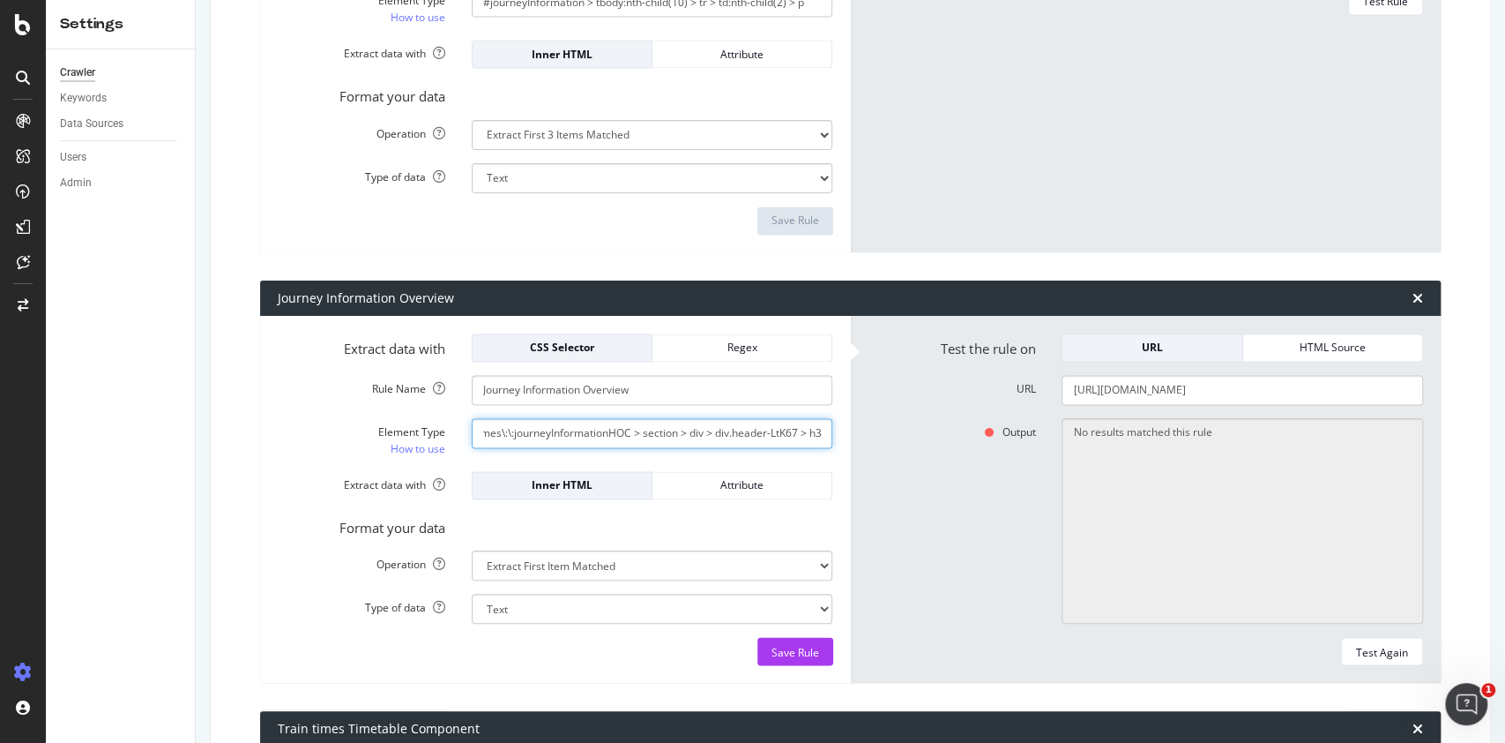
scroll to position [0, 0]
drag, startPoint x: 809, startPoint y: 437, endPoint x: 416, endPoint y: 429, distance: 392.5
click at [416, 429] on div "Element Type How to use #trainTimes\:\:journeyInformationHOC > section > div > …" at bounding box center [556, 438] width 582 height 40
click at [586, 441] on input "#trainTimes\:\:journeyInformationHOC > section > div > div.header-LtK67 > h3" at bounding box center [653, 433] width 362 height 30
click at [585, 440] on input "#trainTimes\:\:journeyInformationHOC > section > div > div.header-LtK67 > h3" at bounding box center [653, 433] width 362 height 30
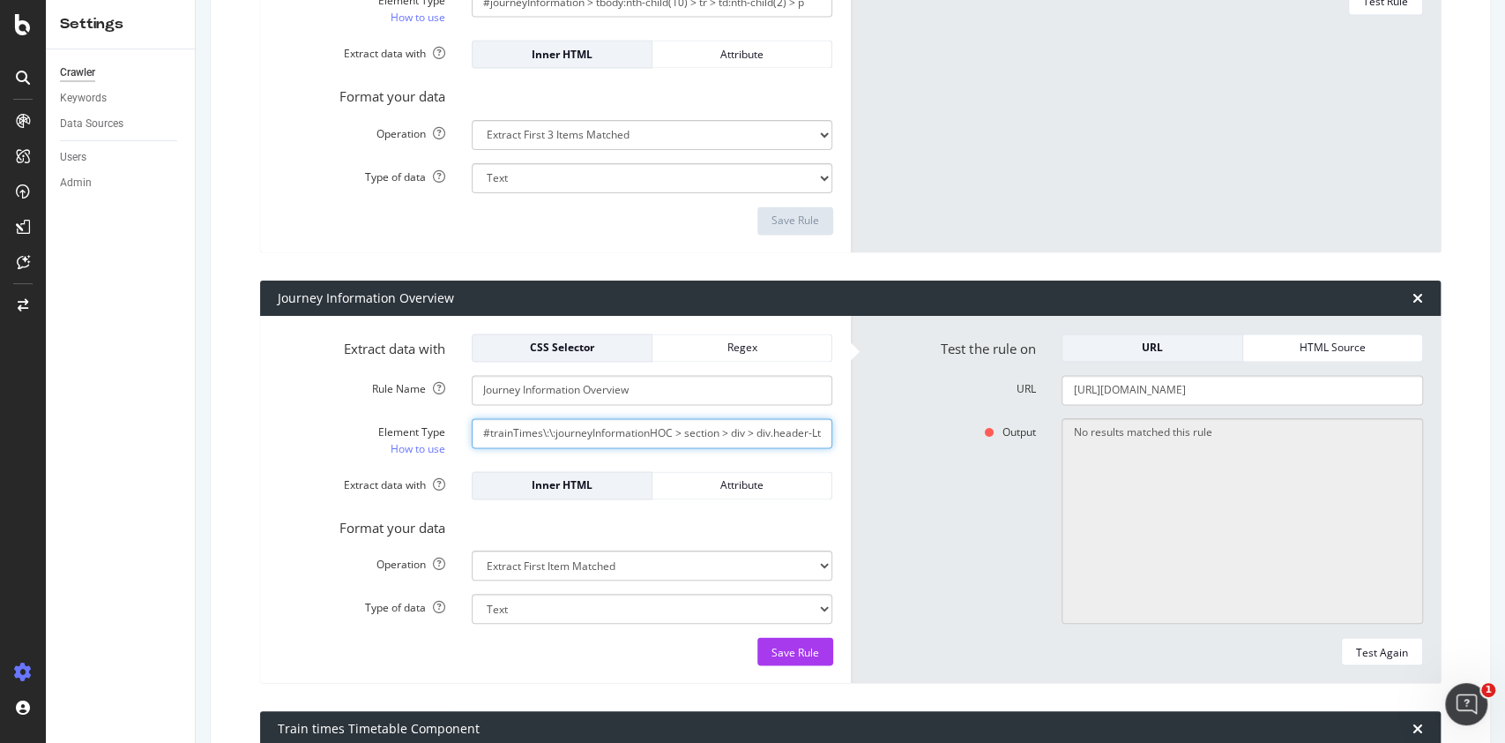
click at [585, 440] on input "#trainTimes\:\:journeyInformationHOC > section > div > div.header-LtK67 > h3" at bounding box center [653, 433] width 362 height 30
paste input "#trainTimes\:\:trainTimesUkPageJourneyInformationHOC > section > div > div.head…"
click at [585, 440] on input "#trainTimes\:\:trainTimesUkPageJourneyInformationHOC > section > div > div.head…" at bounding box center [653, 433] width 362 height 30
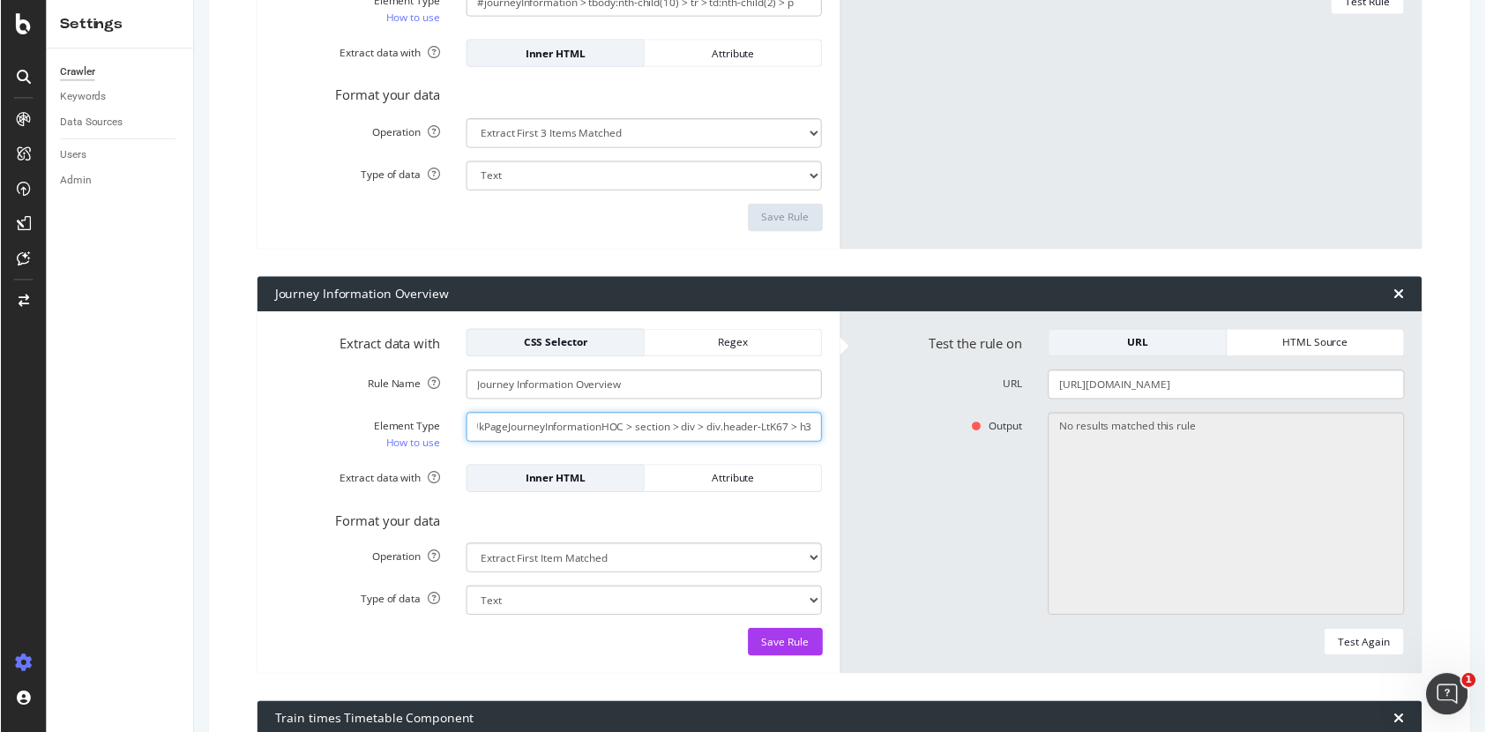
scroll to position [0, 0]
drag, startPoint x: 570, startPoint y: 437, endPoint x: 444, endPoint y: 443, distance: 125.4
click at [444, 443] on div "Element Type How to use #trainTimes\:\:trainTimesUkPageJourneyInformationHOC > …" at bounding box center [556, 438] width 582 height 40
type input "#trainTimes\:\:trainTimesUkPageJourneyInformationHOC > section > div > div.head…"
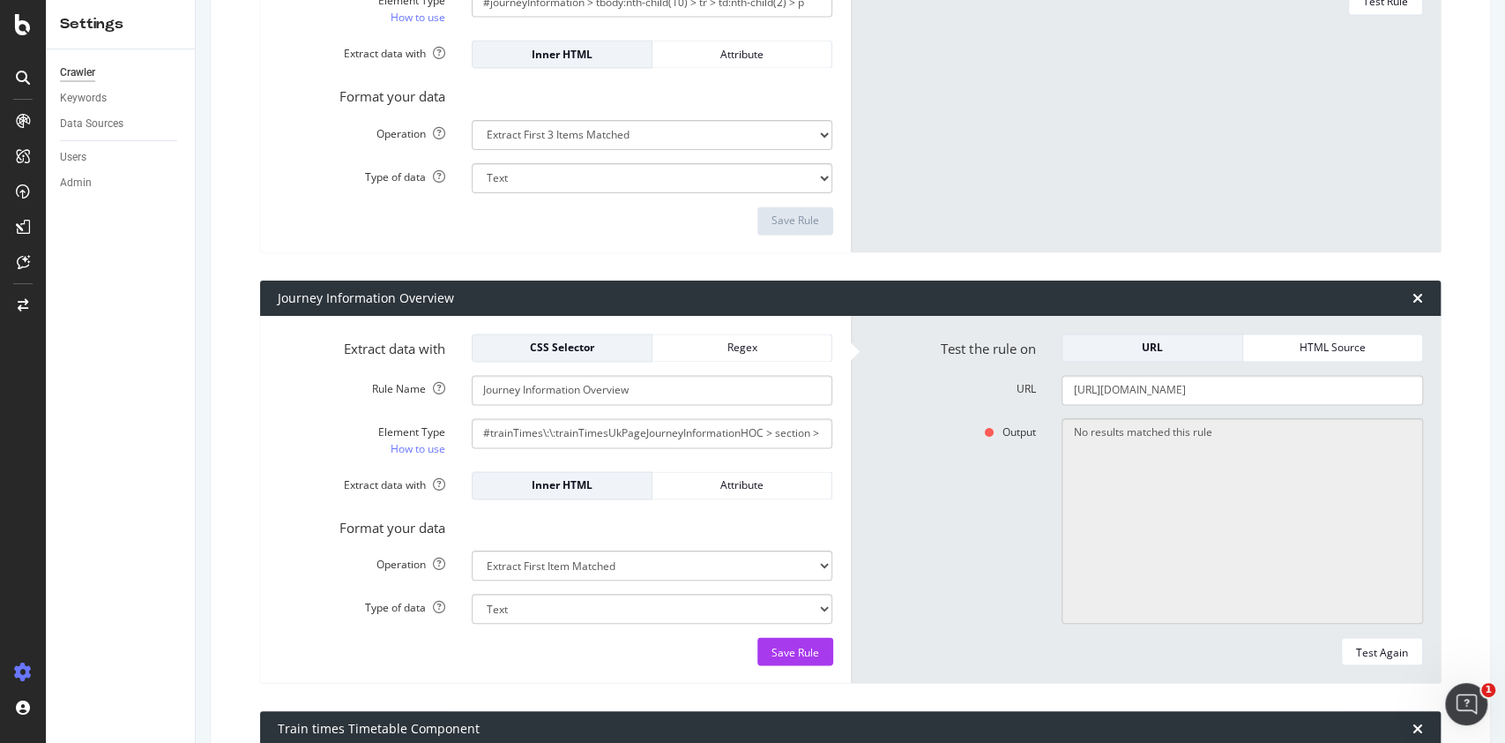
click at [461, 471] on div "Inner HTML Attribute" at bounding box center [653, 485] width 388 height 28
click at [773, 645] on div "Save Rule" at bounding box center [796, 651] width 48 height 15
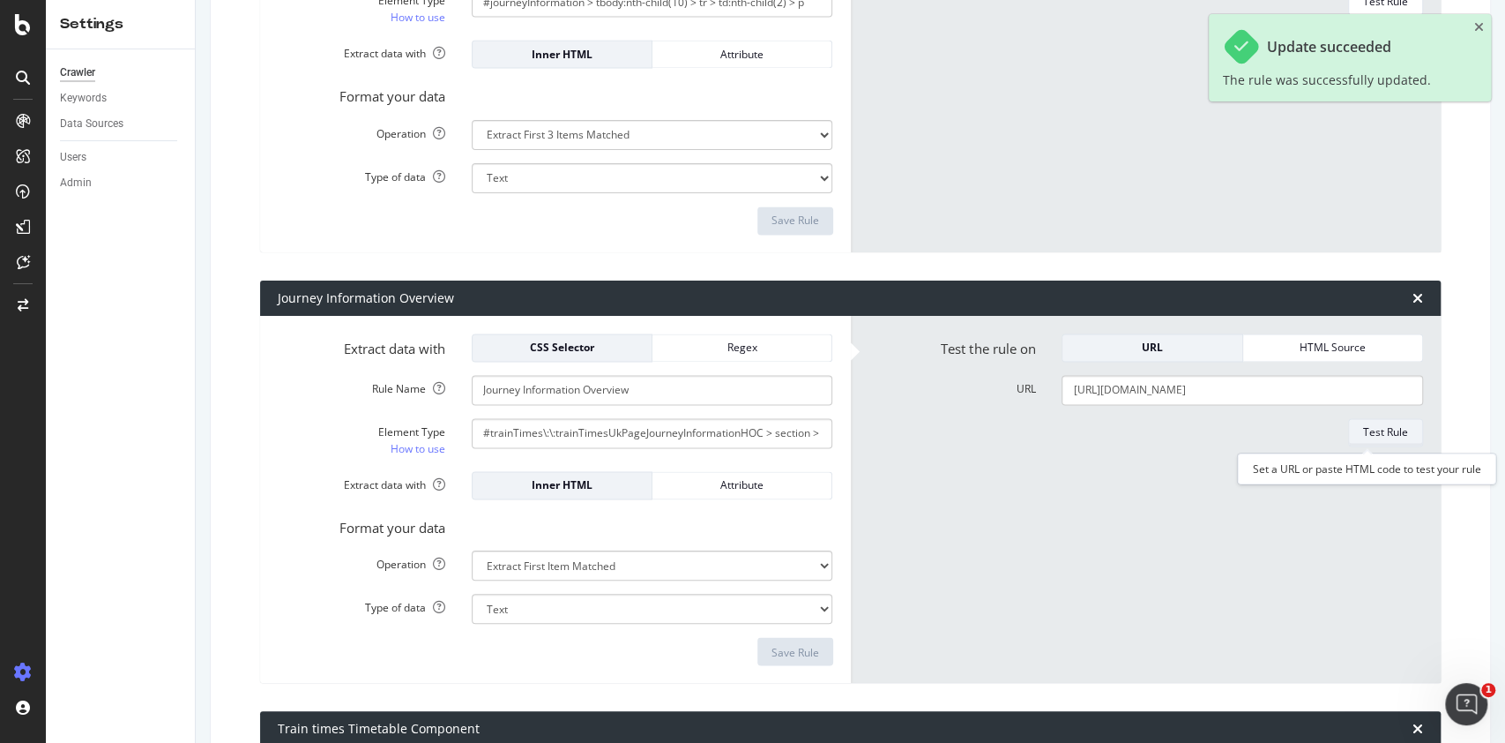
click at [1363, 433] on div "Test Rule" at bounding box center [1385, 431] width 45 height 15
click at [598, 429] on input "#trainTimes\:\:trainTimesUkPageJourneyInformationHOC > section > div > div.head…" at bounding box center [653, 433] width 362 height 30
click at [598, 441] on input "#trainTimes\:\:trainTimesUkPageJourneyInformationHOC > section > div > div.head…" at bounding box center [653, 433] width 362 height 30
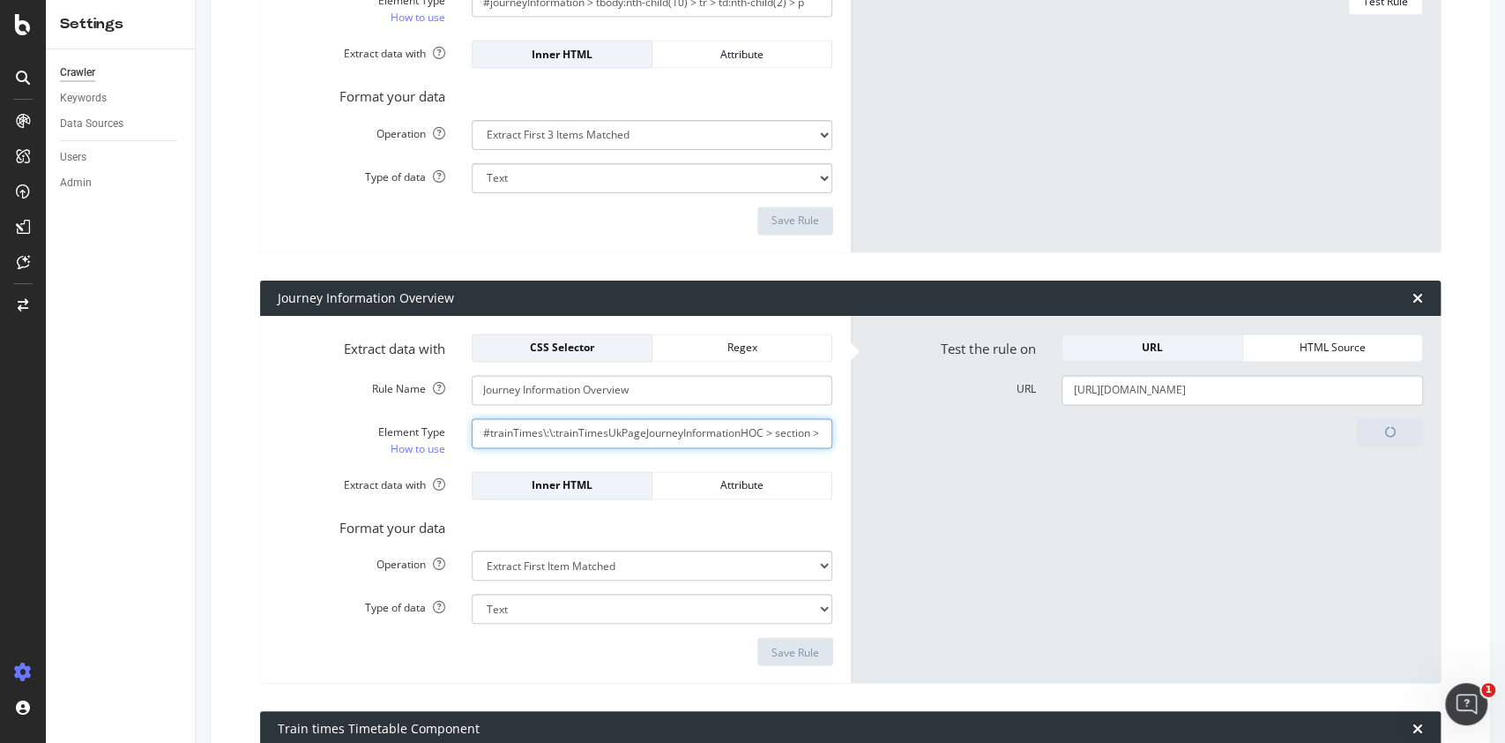
click at [600, 438] on input "#trainTimes\:\:trainTimesUkPageJourneyInformationHOC > section > div > div.head…" at bounding box center [653, 433] width 362 height 30
click at [600, 458] on form "Extract data with CSS Selector Regex Rule Name Journey Information Overview Ele…" at bounding box center [556, 499] width 556 height 332
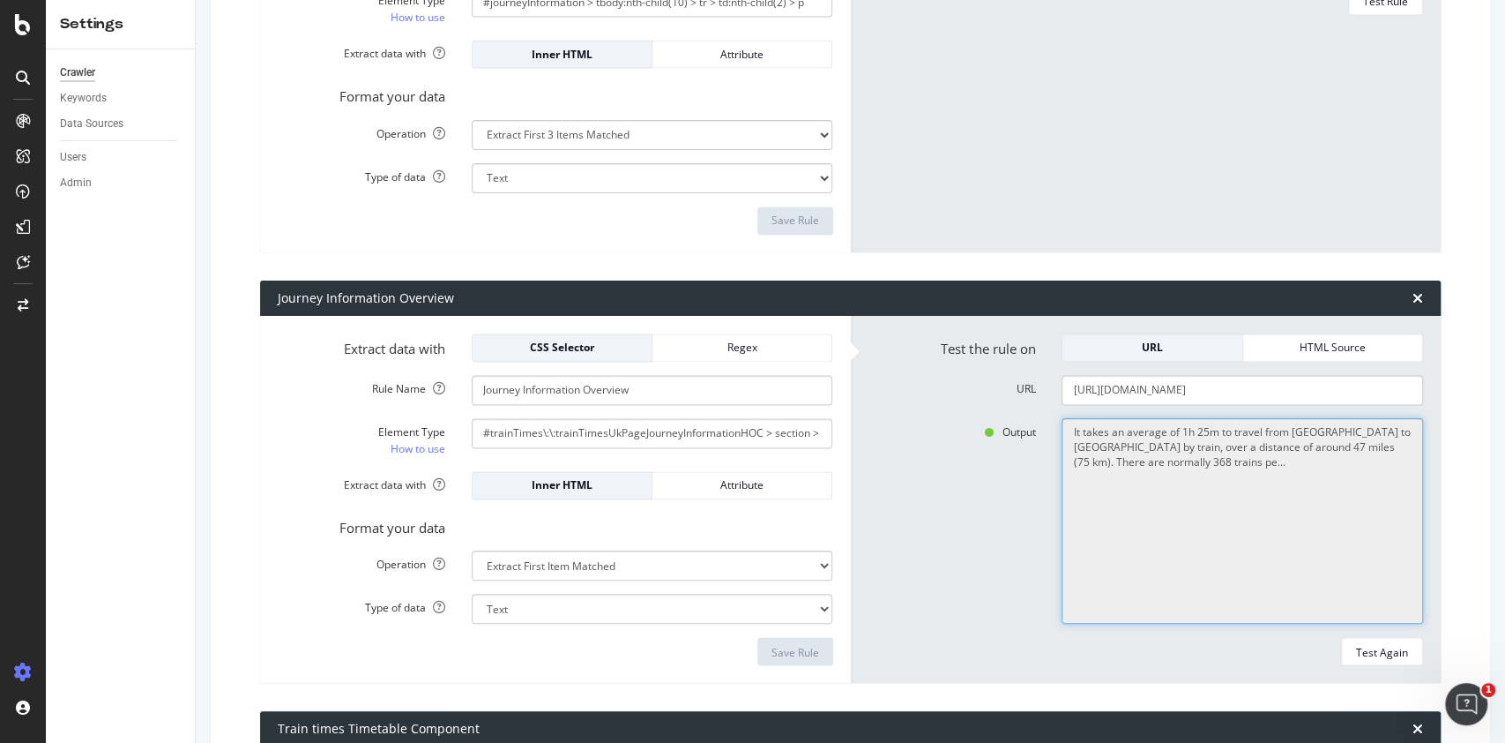
drag, startPoint x: 1059, startPoint y: 432, endPoint x: 1112, endPoint y: 443, distance: 54.0
click at [1112, 443] on textarea "It takes an average of 1h 25m to travel from London to Brighton by train, over …" at bounding box center [1243, 521] width 362 height 206
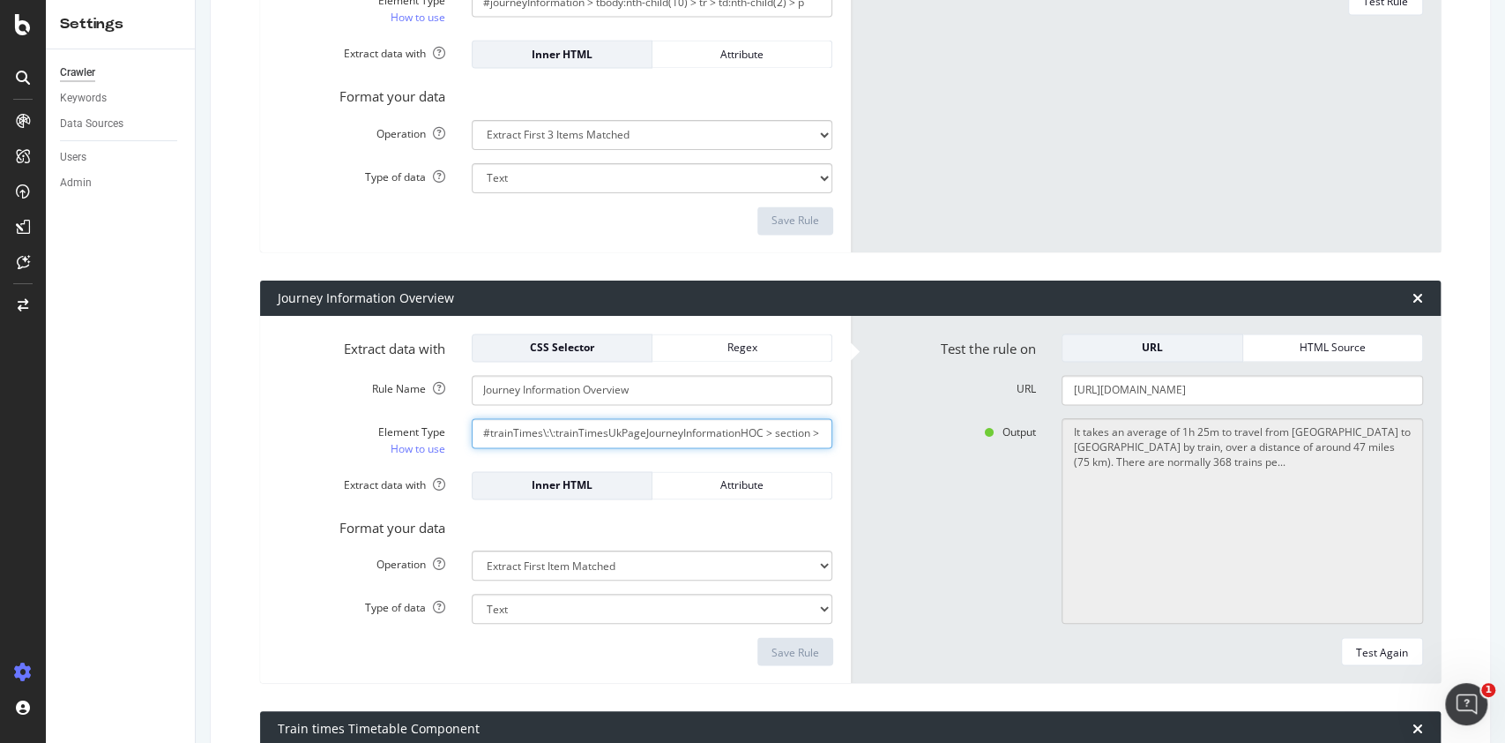
click at [705, 445] on input "#trainTimes\:\:trainTimesUkPageJourneyInformationHOC > section > div > div.head…" at bounding box center [653, 433] width 362 height 30
click at [713, 545] on form "Extract data with CSS Selector Regex Rule Name Journey Information Overview Ele…" at bounding box center [556, 499] width 556 height 332
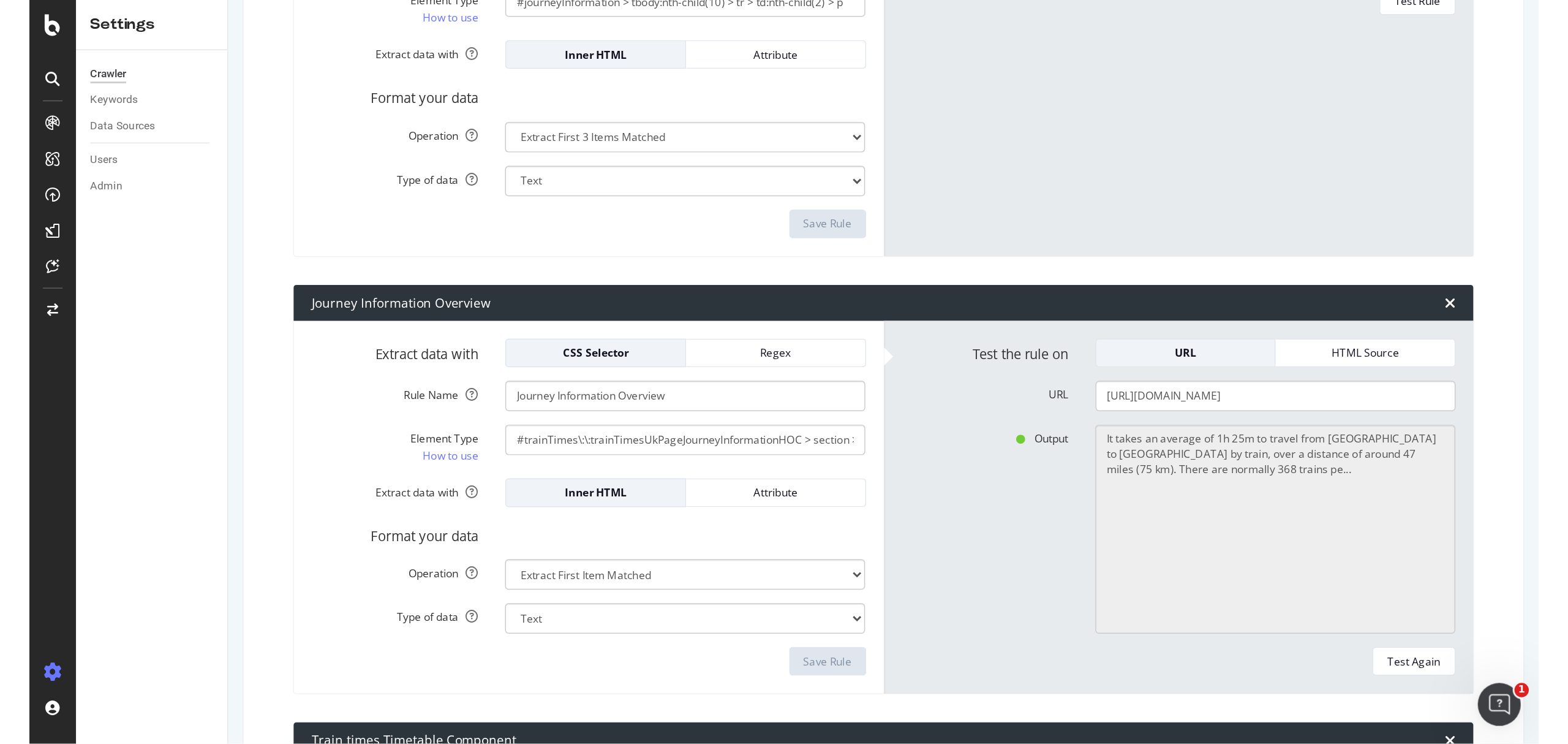
scroll to position [1225, 0]
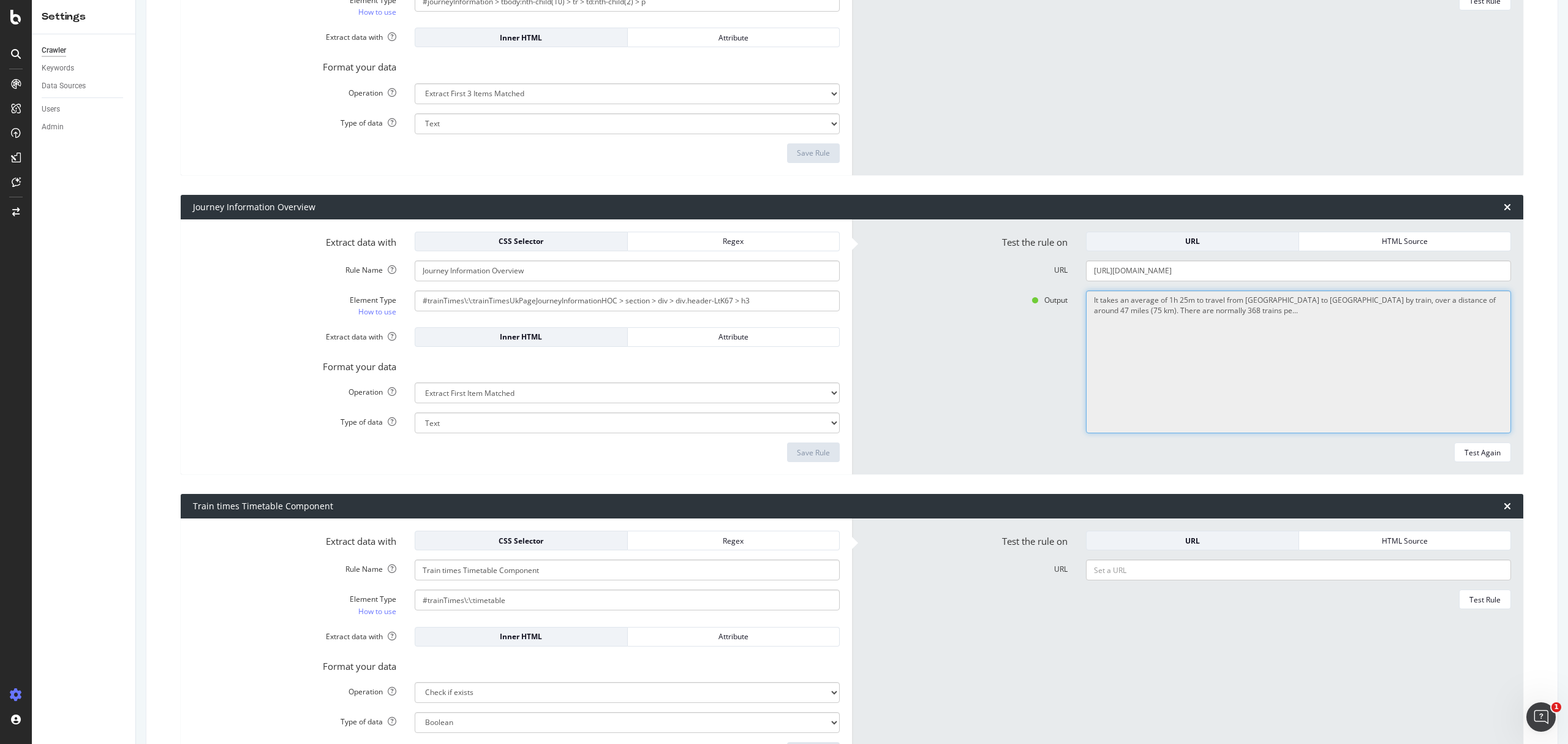
click at [1045, 306] on textarea "It takes an average of 1h 25m to travel from London to Brighton by train, over …" at bounding box center [1299, 362] width 425 height 143
click at [959, 338] on div "Output It takes an average of 1h 25m to travel from London to Brighton by train…" at bounding box center [1187, 362] width 665 height 143
click at [626, 307] on input "#trainTimes\:\:trainTimesUkPageJourneyInformationHOC > section > div > div.head…" at bounding box center [627, 301] width 425 height 21
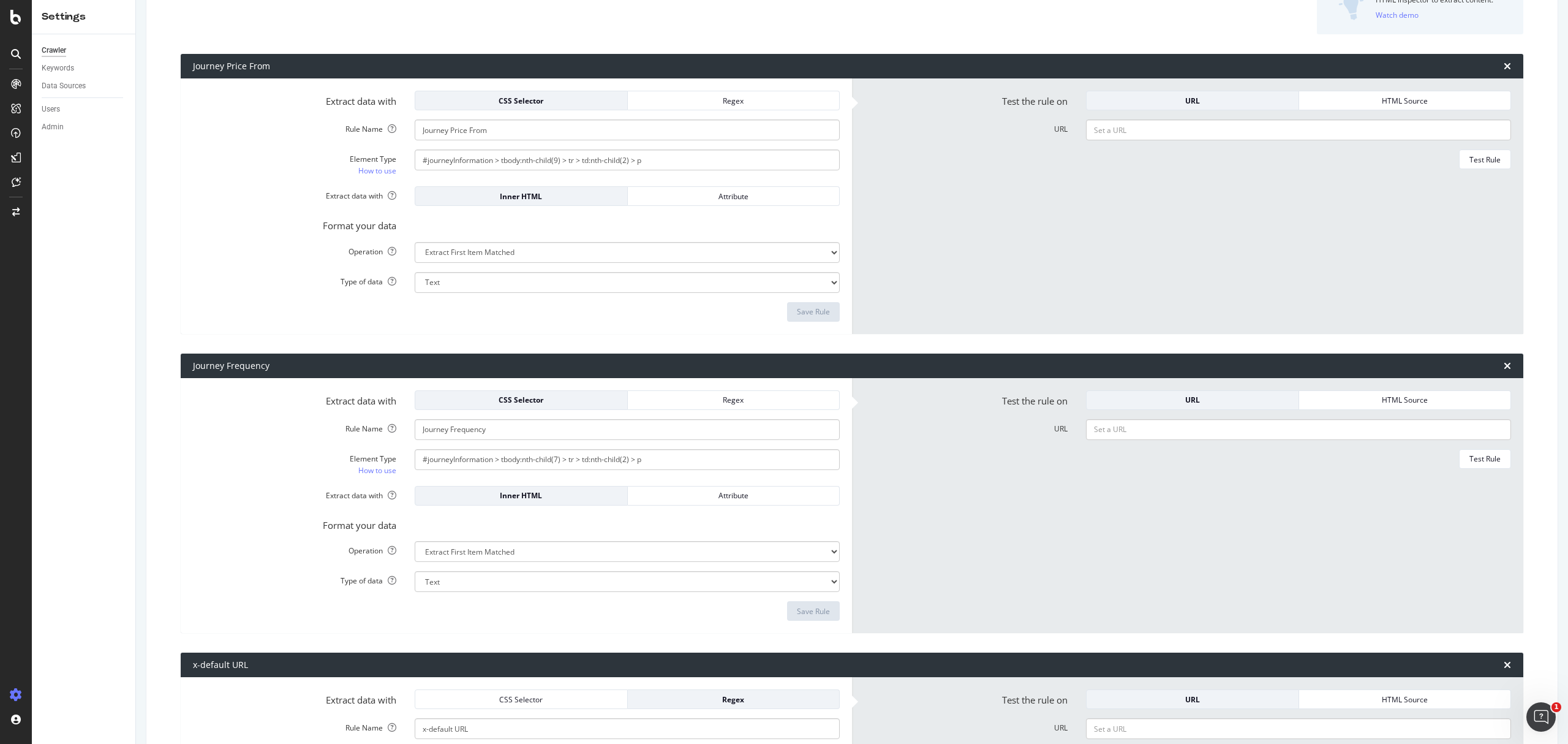
scroll to position [0, 0]
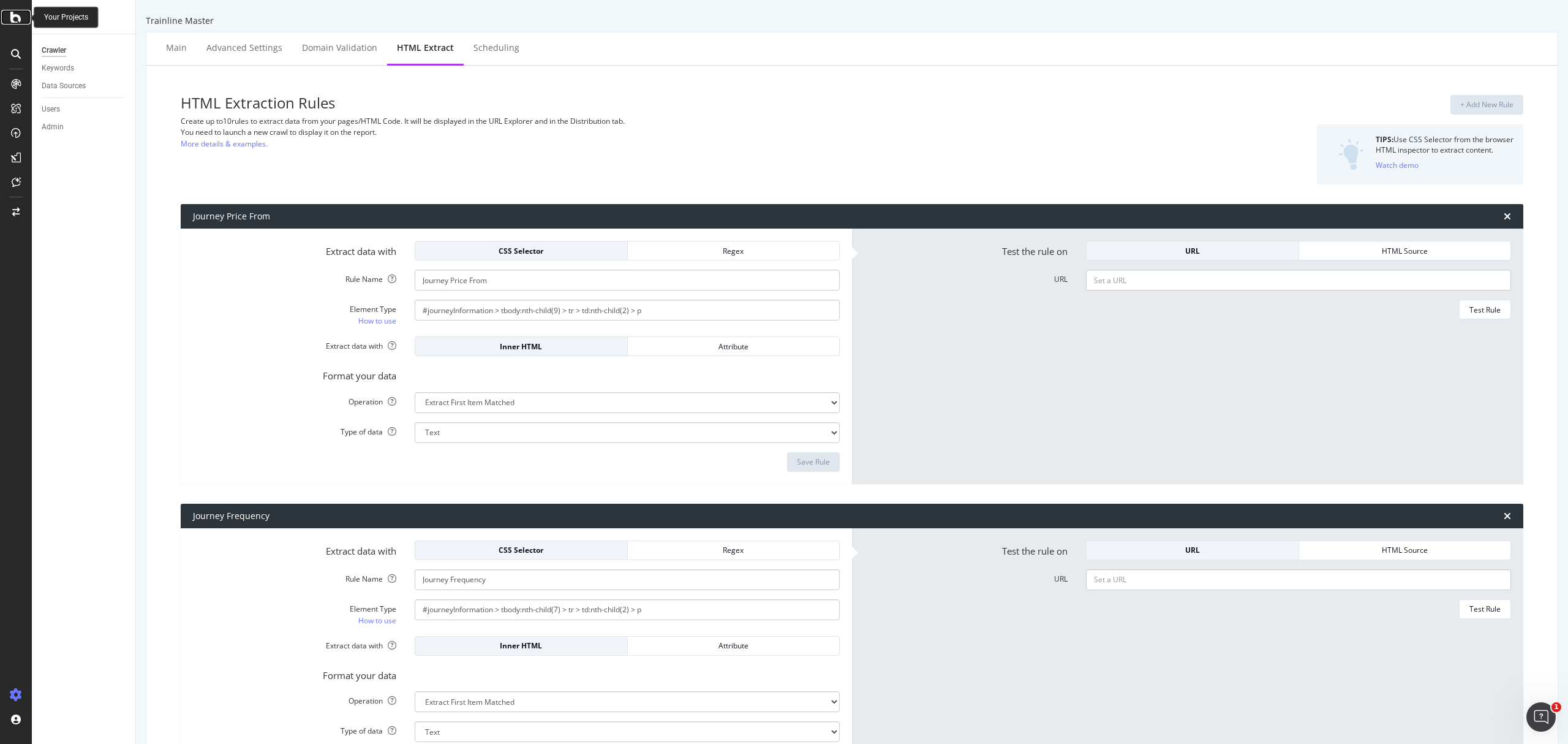
click at [21, 22] on icon at bounding box center [16, 17] width 11 height 15
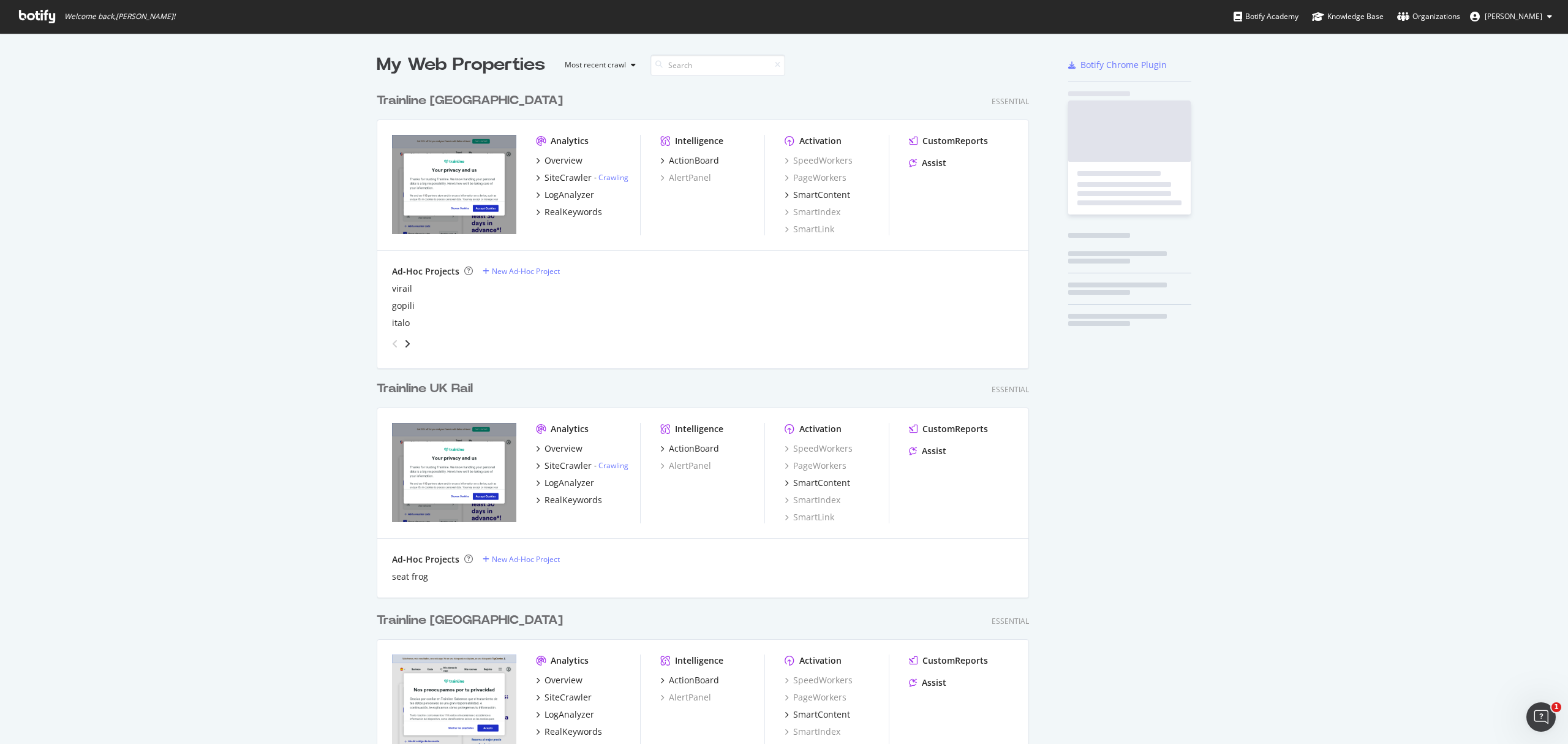
scroll to position [731, 1543]
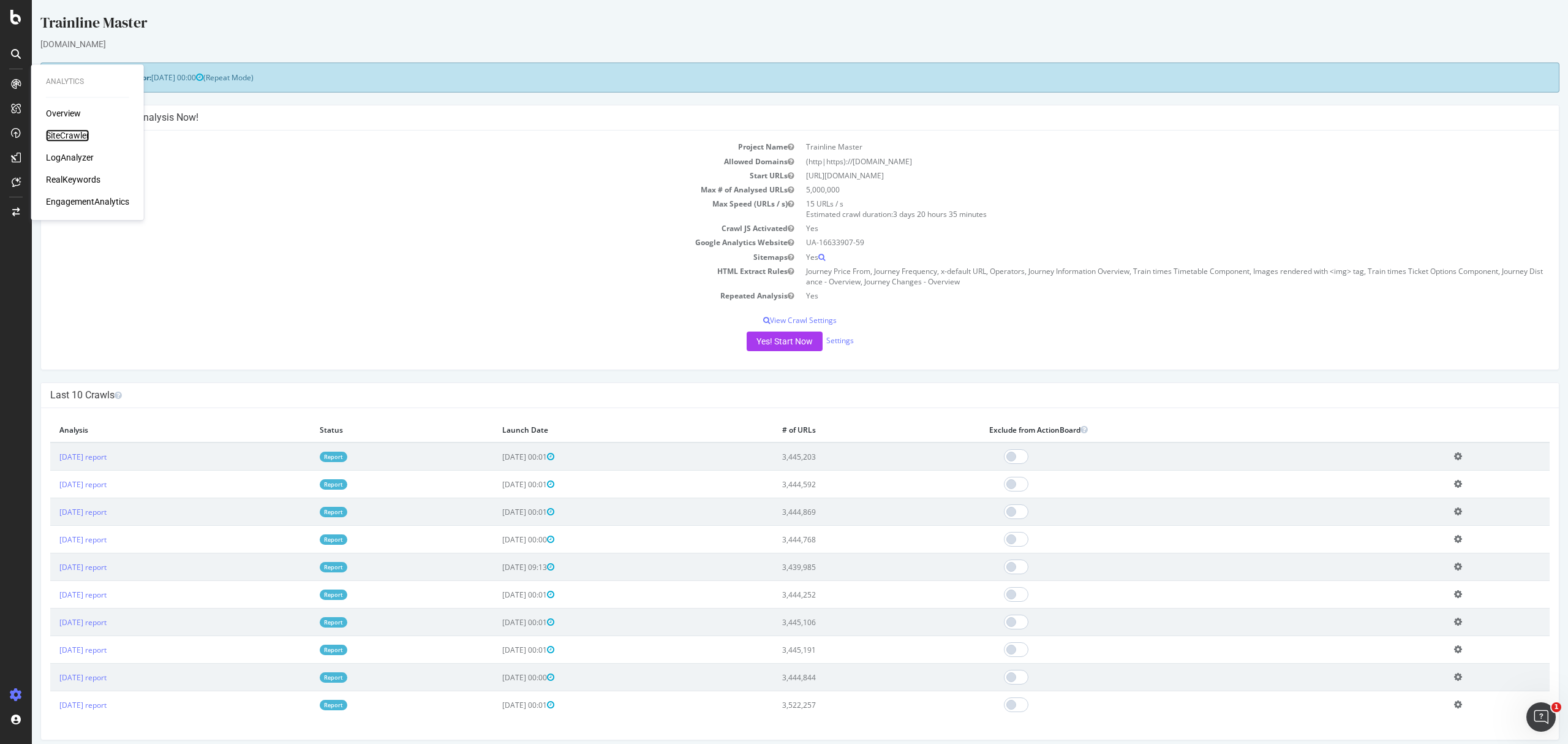
click at [62, 138] on div "SiteCrawler" at bounding box center [67, 135] width 44 height 13
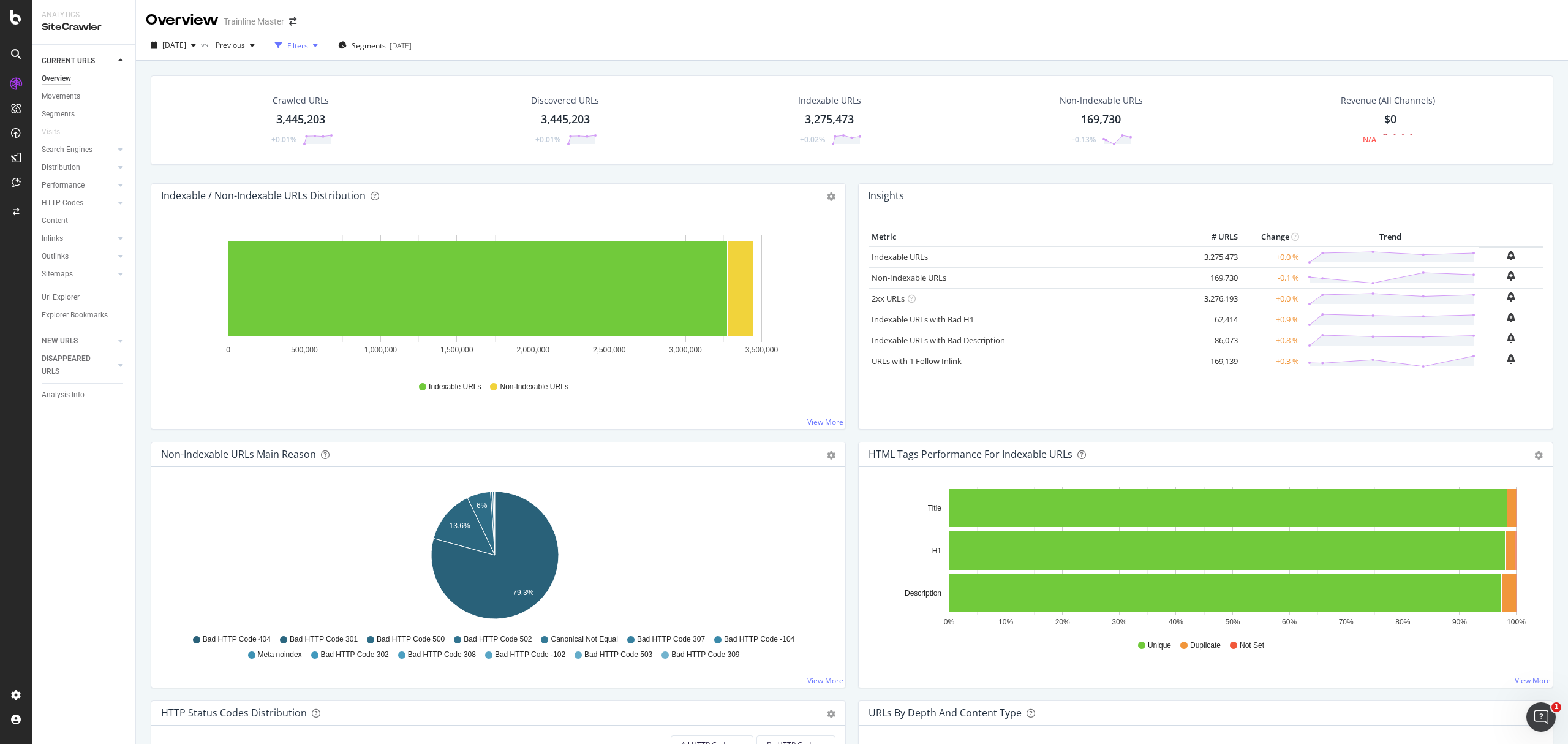
click at [308, 47] on div "Filters" at bounding box center [298, 45] width 21 height 10
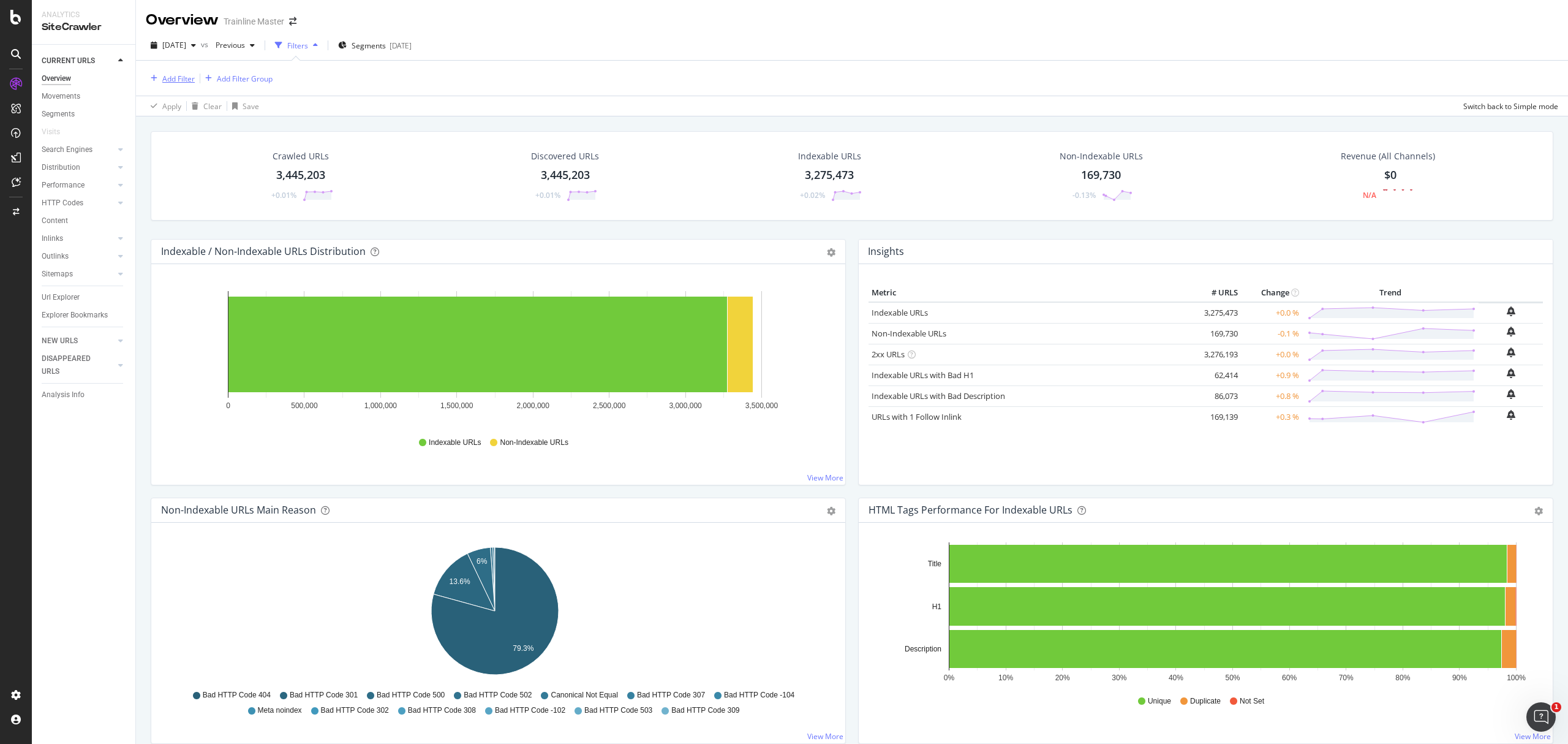
click at [165, 84] on div "Add Filter" at bounding box center [170, 78] width 49 height 13
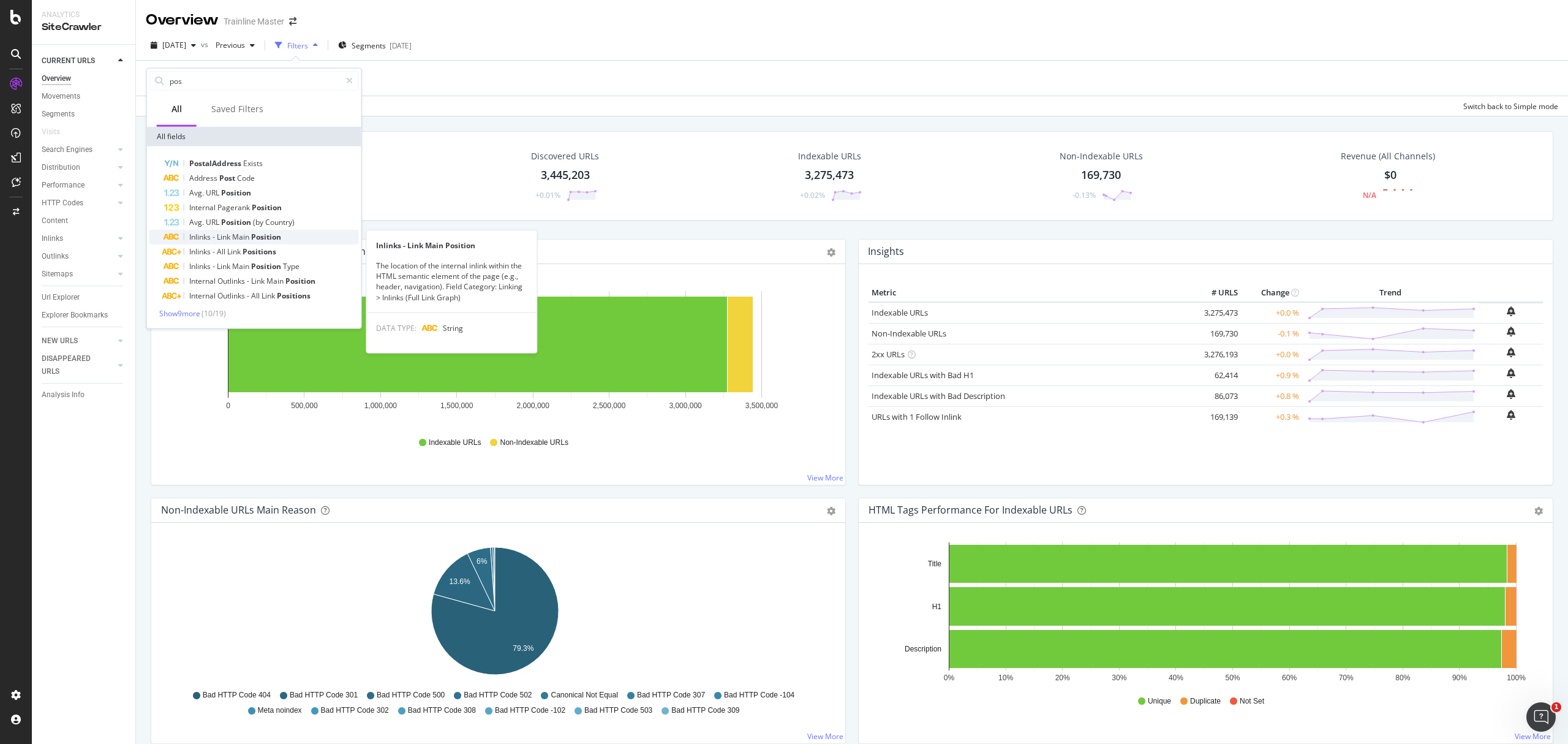
type input "pos"
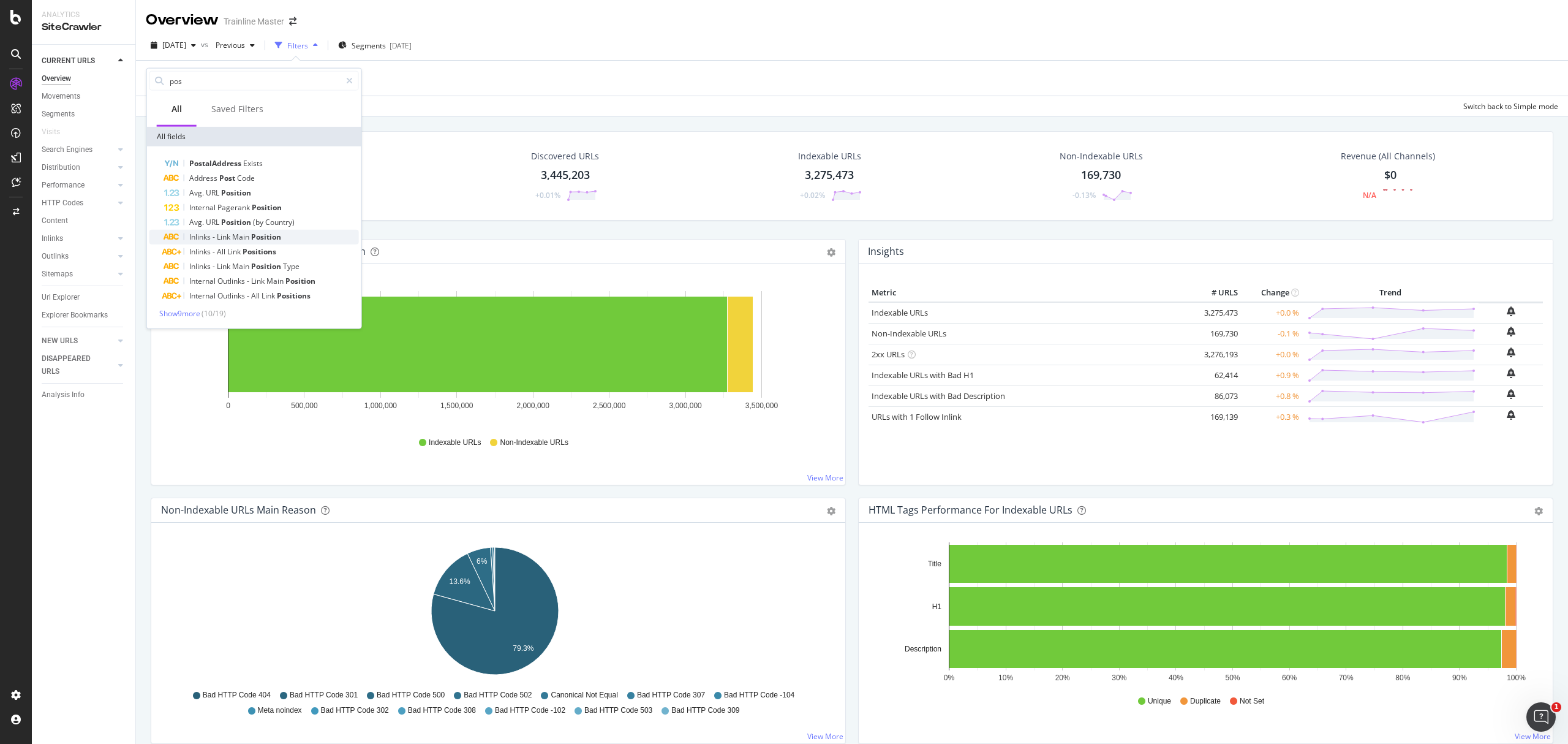
click at [267, 236] on span "Position" at bounding box center [266, 236] width 30 height 10
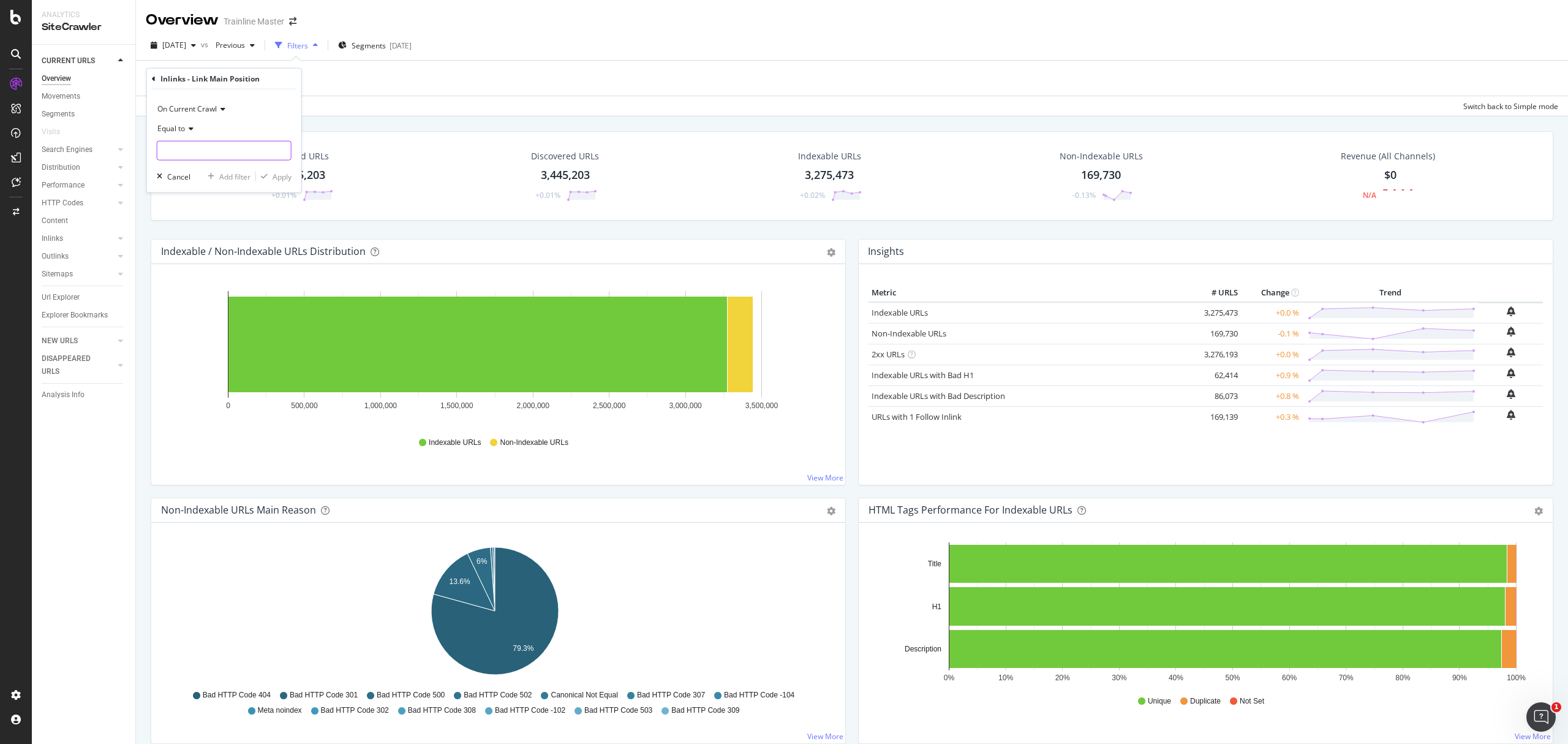
click at [221, 141] on input "text" at bounding box center [224, 151] width 133 height 19
click at [205, 186] on div "Navigation 724 URLS" at bounding box center [226, 192] width 136 height 13
type input "Navigation"
click at [275, 185] on div "On Current Crawl Equal to Navigation Navigation Cancel Add filter Apply" at bounding box center [224, 141] width 154 height 103
click at [285, 180] on div "Apply" at bounding box center [281, 176] width 19 height 10
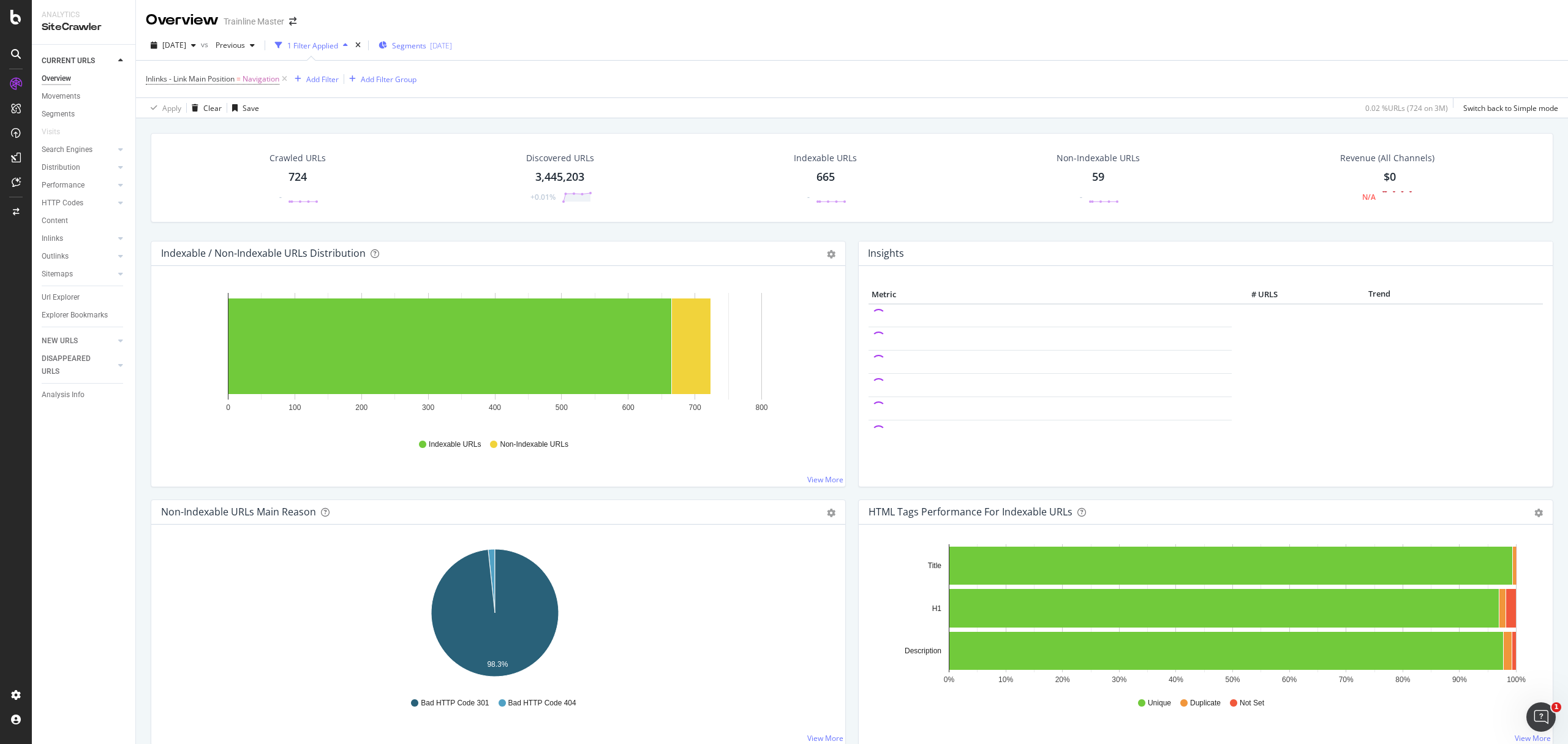
click at [410, 47] on div "Segments 2025-09-08" at bounding box center [415, 45] width 74 height 10
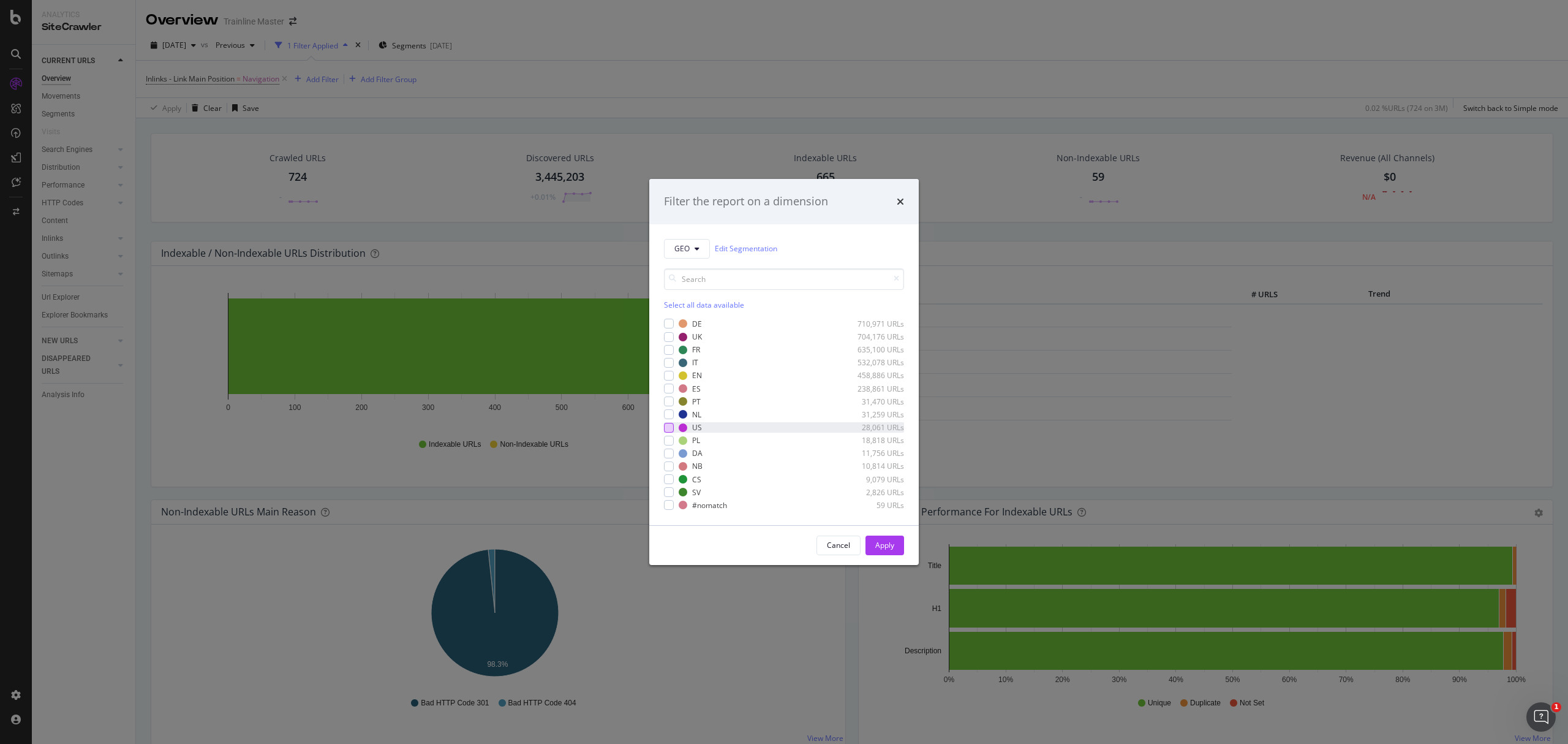
click at [666, 428] on div "modal" at bounding box center [669, 428] width 10 height 10
click at [884, 540] on div "Apply" at bounding box center [884, 545] width 19 height 10
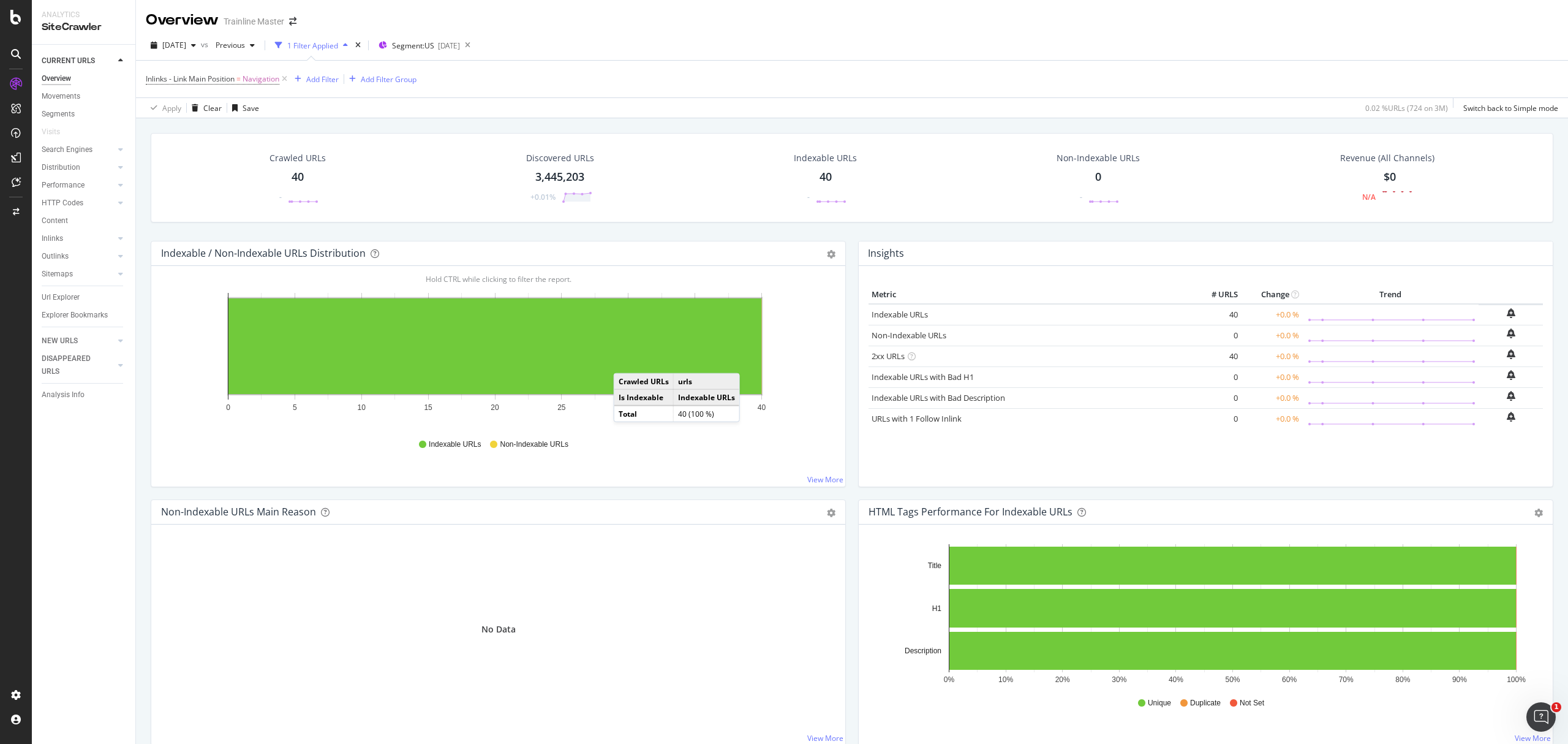
drag, startPoint x: 64, startPoint y: 238, endPoint x: 238, endPoint y: 270, distance: 176.9
click at [64, 238] on link "Inlinks" at bounding box center [78, 238] width 73 height 13
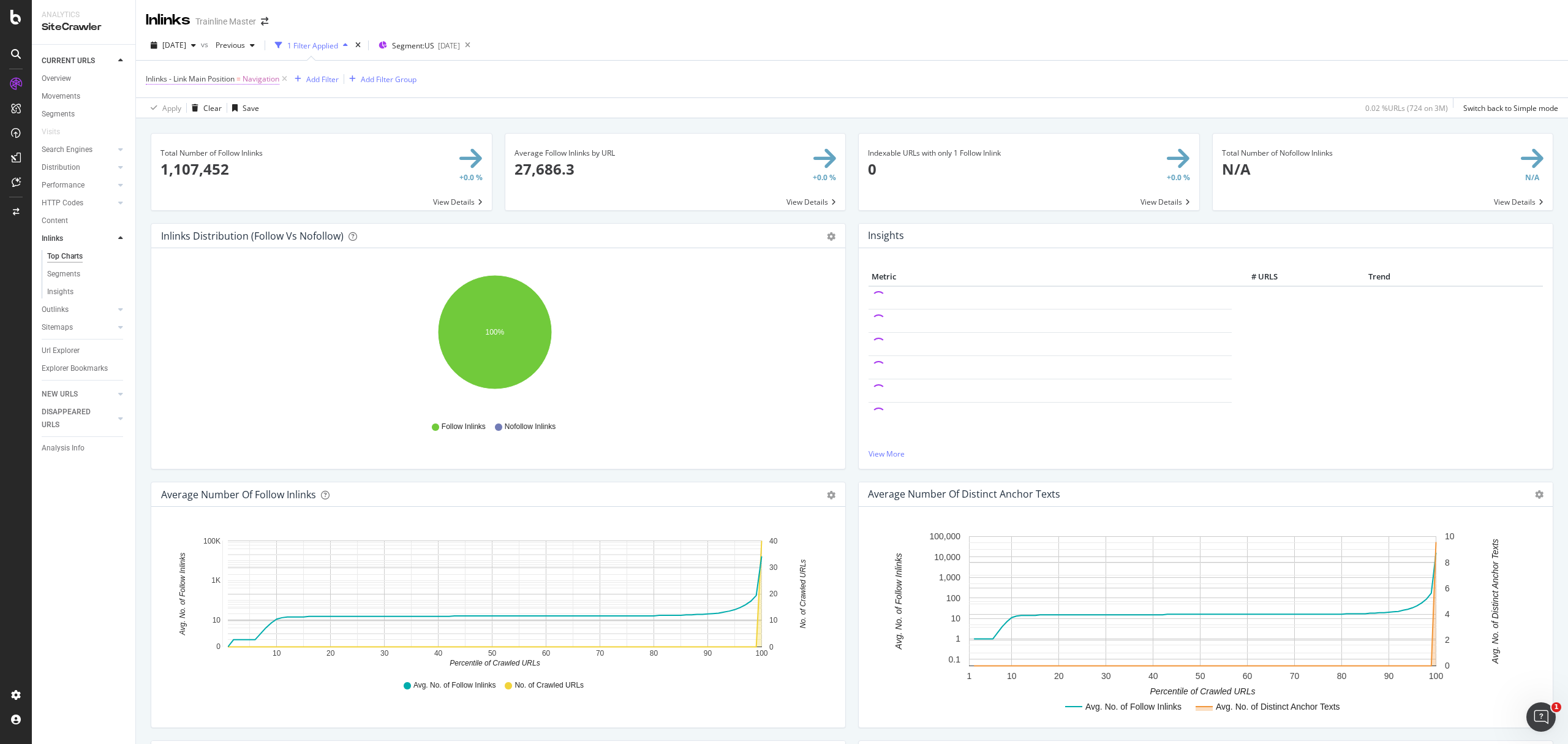
click at [270, 81] on span "Navigation" at bounding box center [260, 78] width 37 height 17
click at [197, 149] on input "Navigation" at bounding box center [215, 151] width 116 height 19
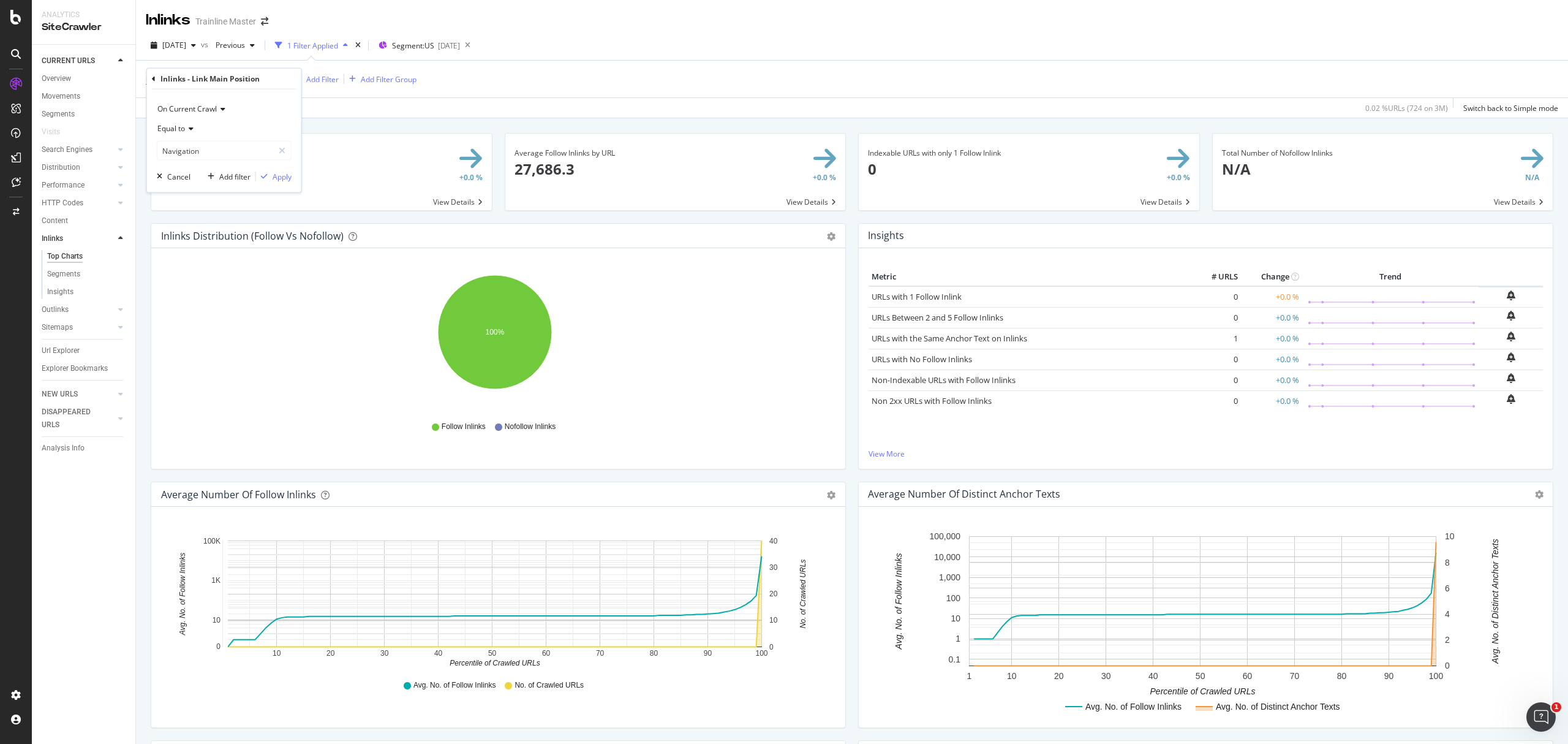
click at [194, 138] on div "Equal to" at bounding box center [224, 129] width 135 height 19
click at [215, 168] on div "Not equal to" at bounding box center [225, 170] width 131 height 16
click at [271, 181] on div "Apply" at bounding box center [274, 176] width 35 height 11
click at [58, 80] on div "Overview" at bounding box center [56, 78] width 29 height 13
click at [247, 76] on span "Navigation" at bounding box center [260, 78] width 37 height 17
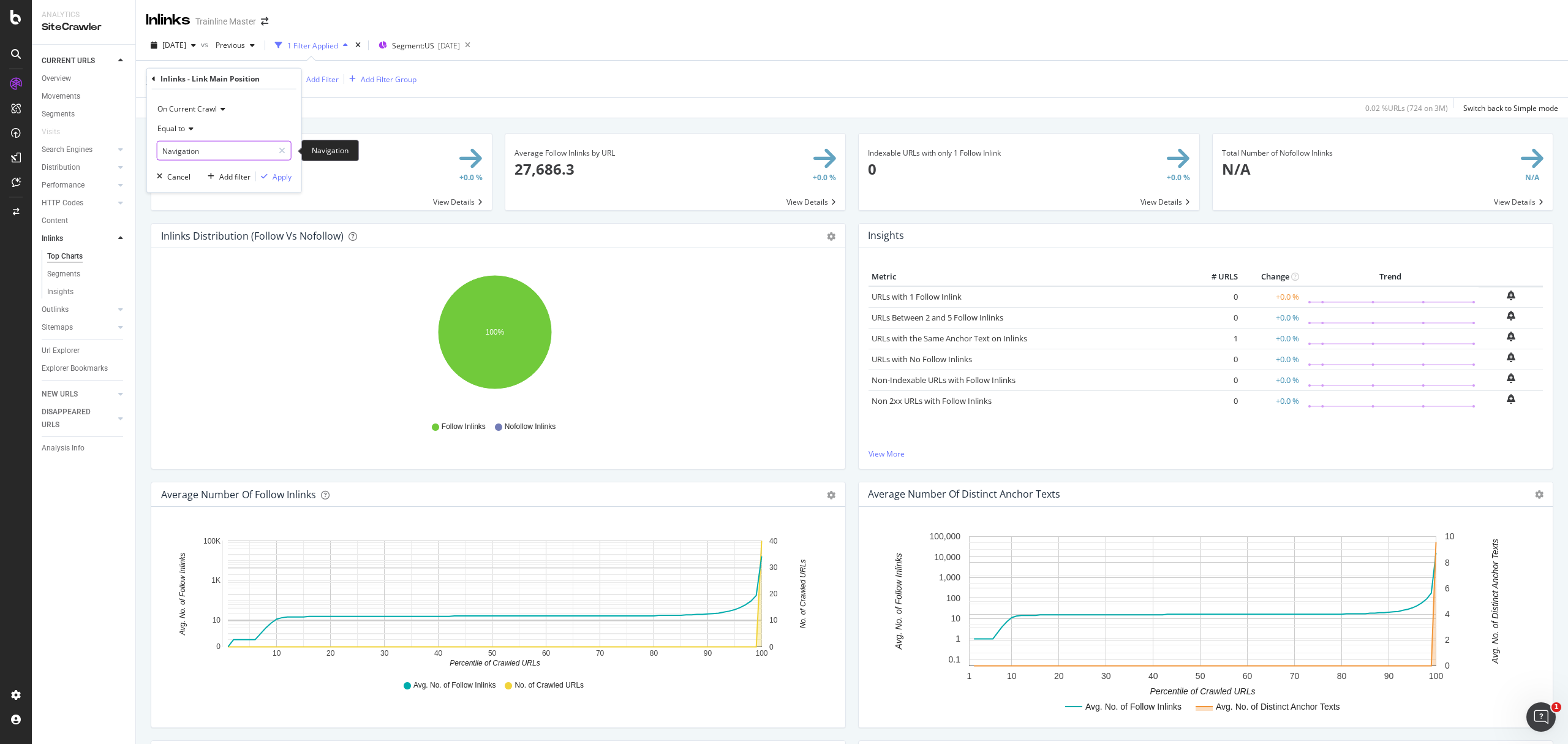
click at [210, 148] on input "Navigation" at bounding box center [215, 151] width 116 height 19
click at [194, 123] on div "Equal to" at bounding box center [224, 129] width 135 height 19
click at [206, 164] on div "Not equal to" at bounding box center [225, 170] width 131 height 16
click at [282, 175] on div "Apply" at bounding box center [281, 176] width 19 height 10
click at [78, 345] on div "Url Explorer" at bounding box center [60, 351] width 38 height 13
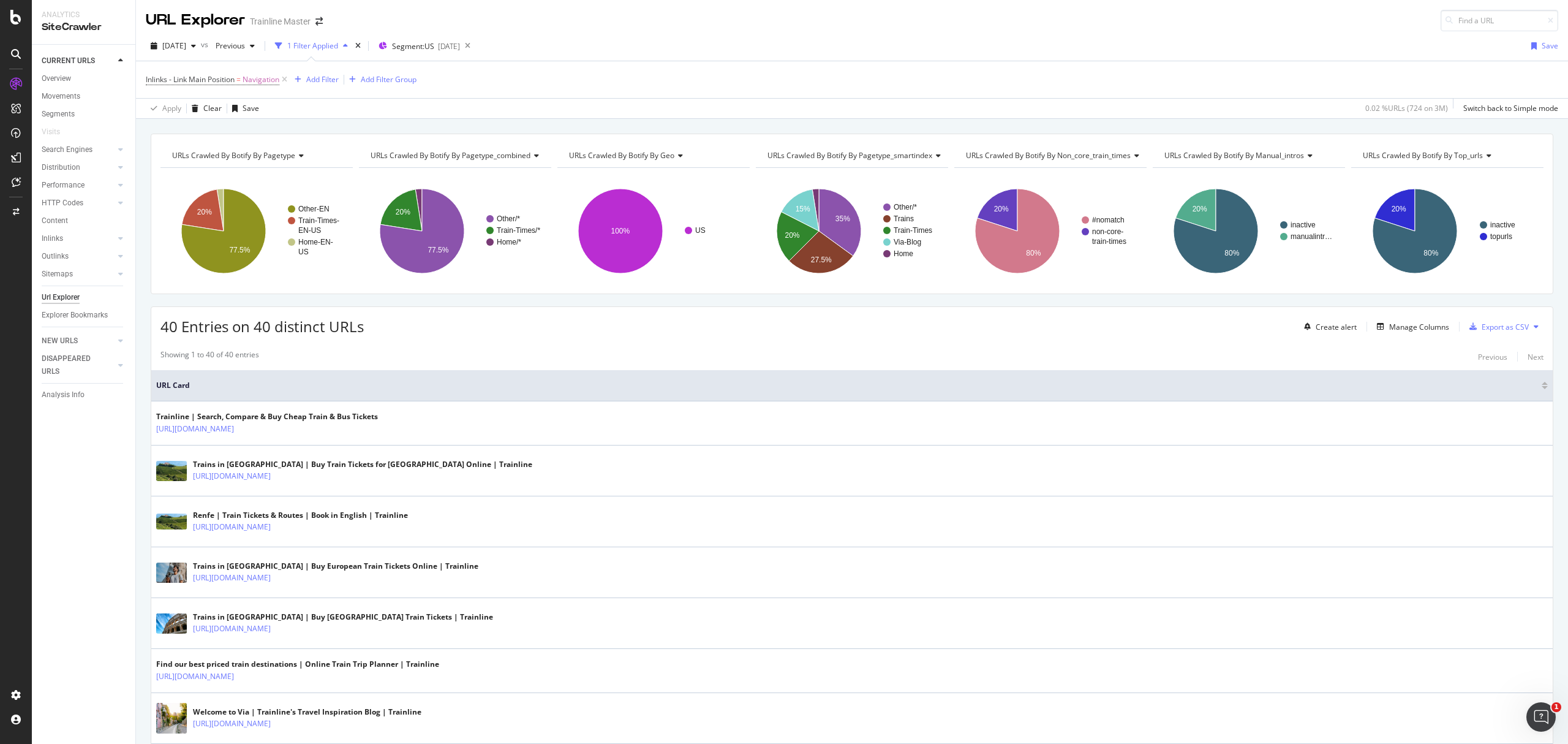
click at [1394, 337] on div "Create alert Manage Columns Export as CSV" at bounding box center [1421, 326] width 244 height 21
click at [1399, 333] on div "Manage Columns" at bounding box center [1410, 326] width 77 height 13
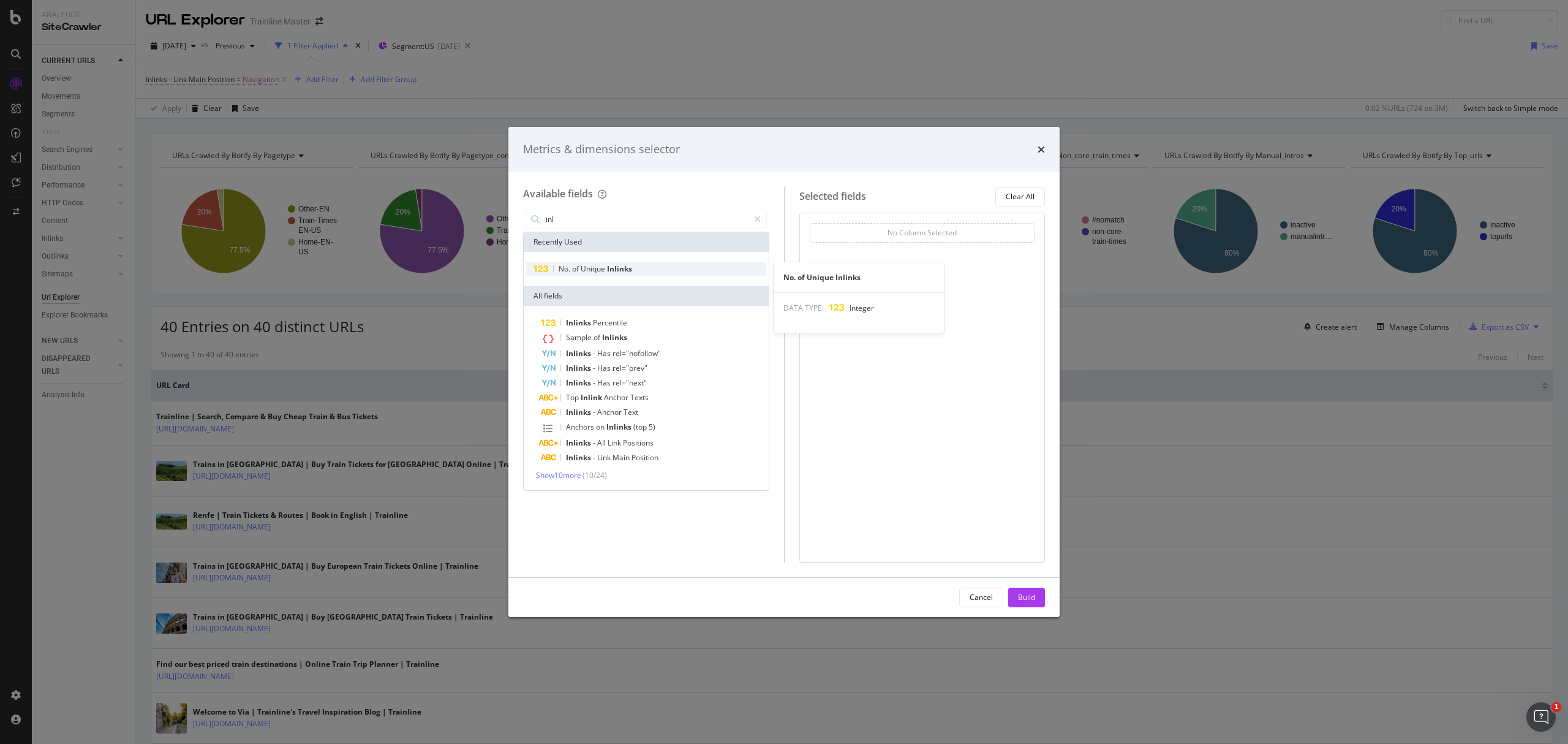
type input "inl"
click at [712, 268] on div "No. of Unique Inlinks" at bounding box center [647, 269] width 240 height 15
click at [1015, 593] on button "Build" at bounding box center [1026, 597] width 37 height 19
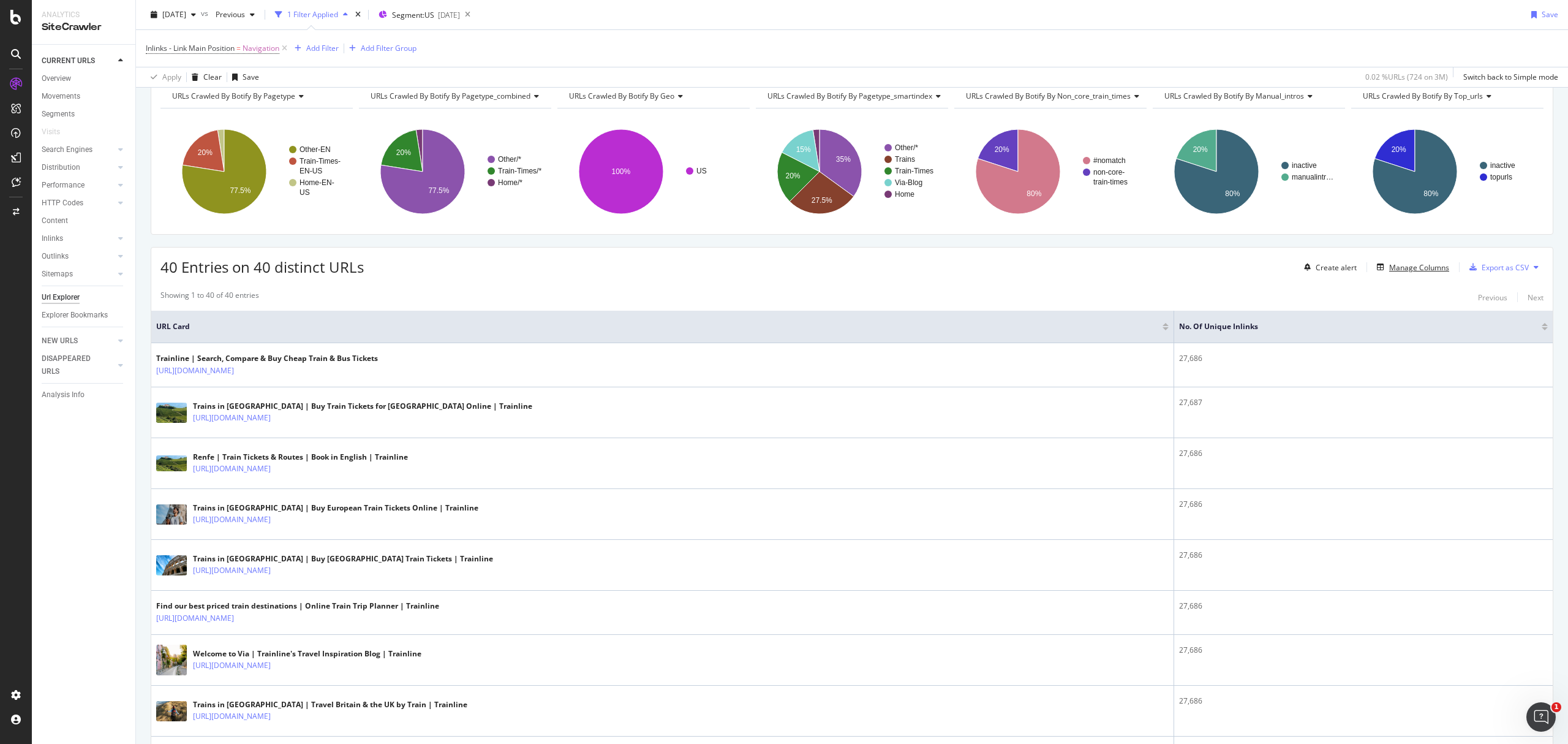
scroll to position [81, 0]
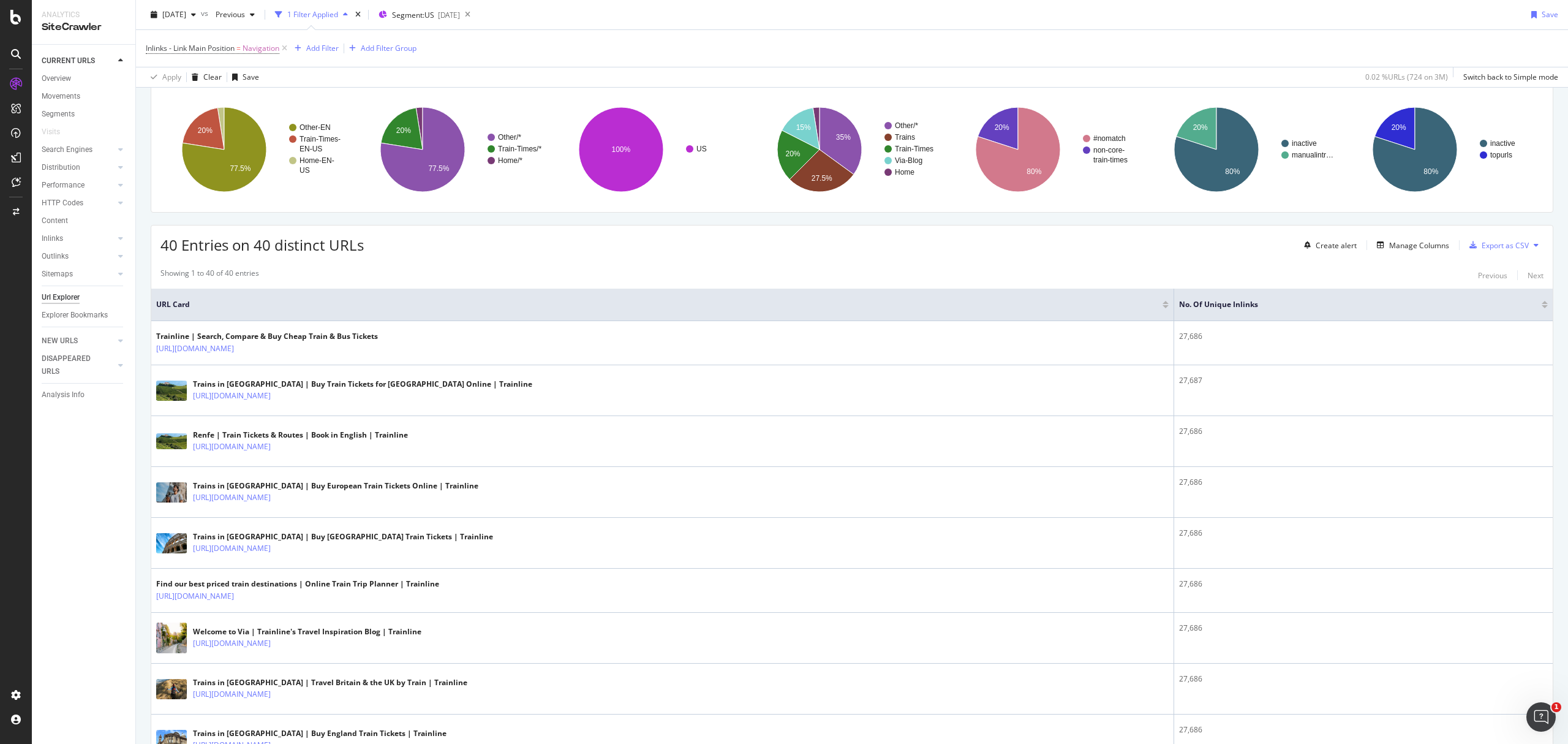
drag, startPoint x: 1169, startPoint y: 300, endPoint x: 1105, endPoint y: 306, distance: 64.3
click at [1112, 306] on th "URL Card" at bounding box center [662, 304] width 1023 height 33
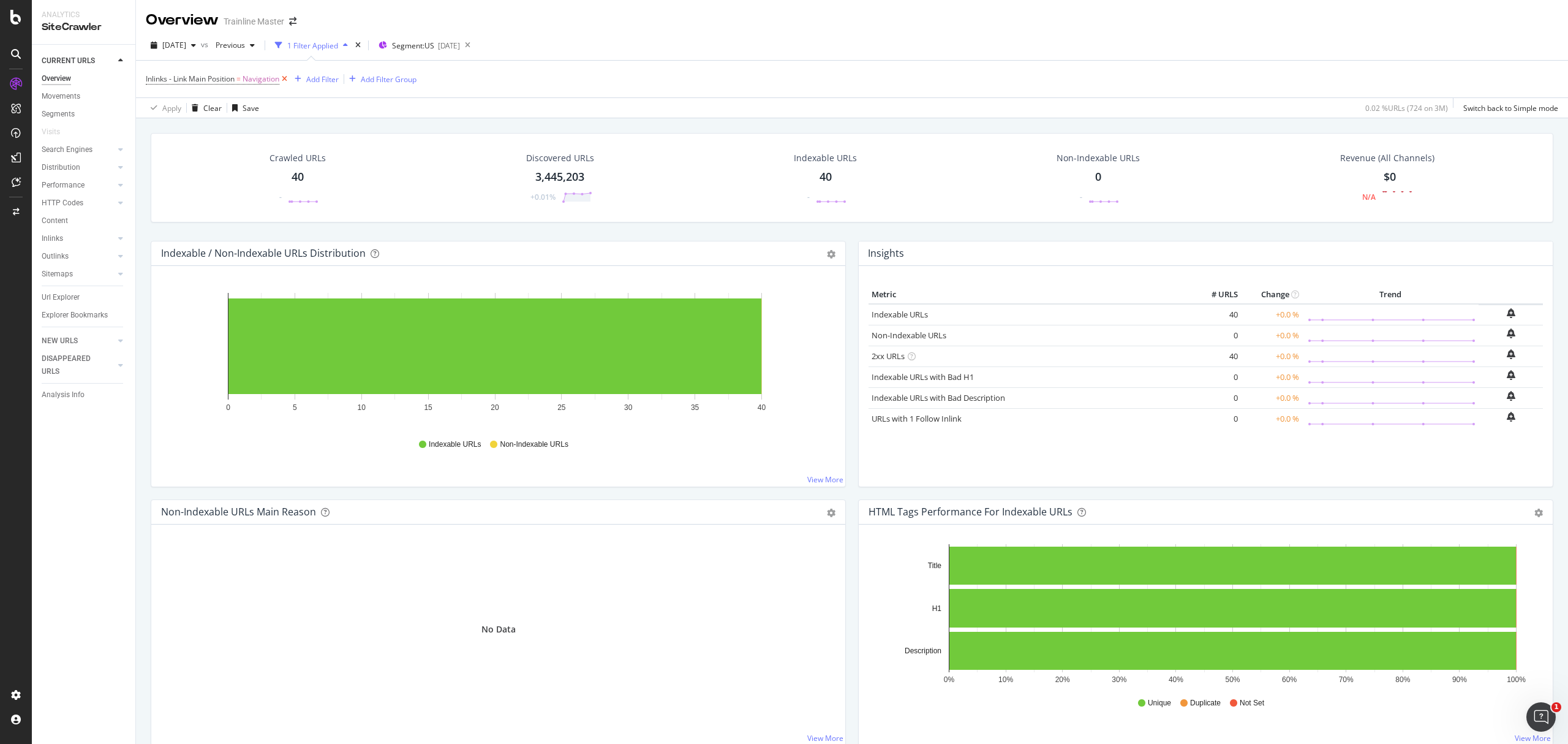
click at [285, 81] on icon at bounding box center [284, 79] width 10 height 13
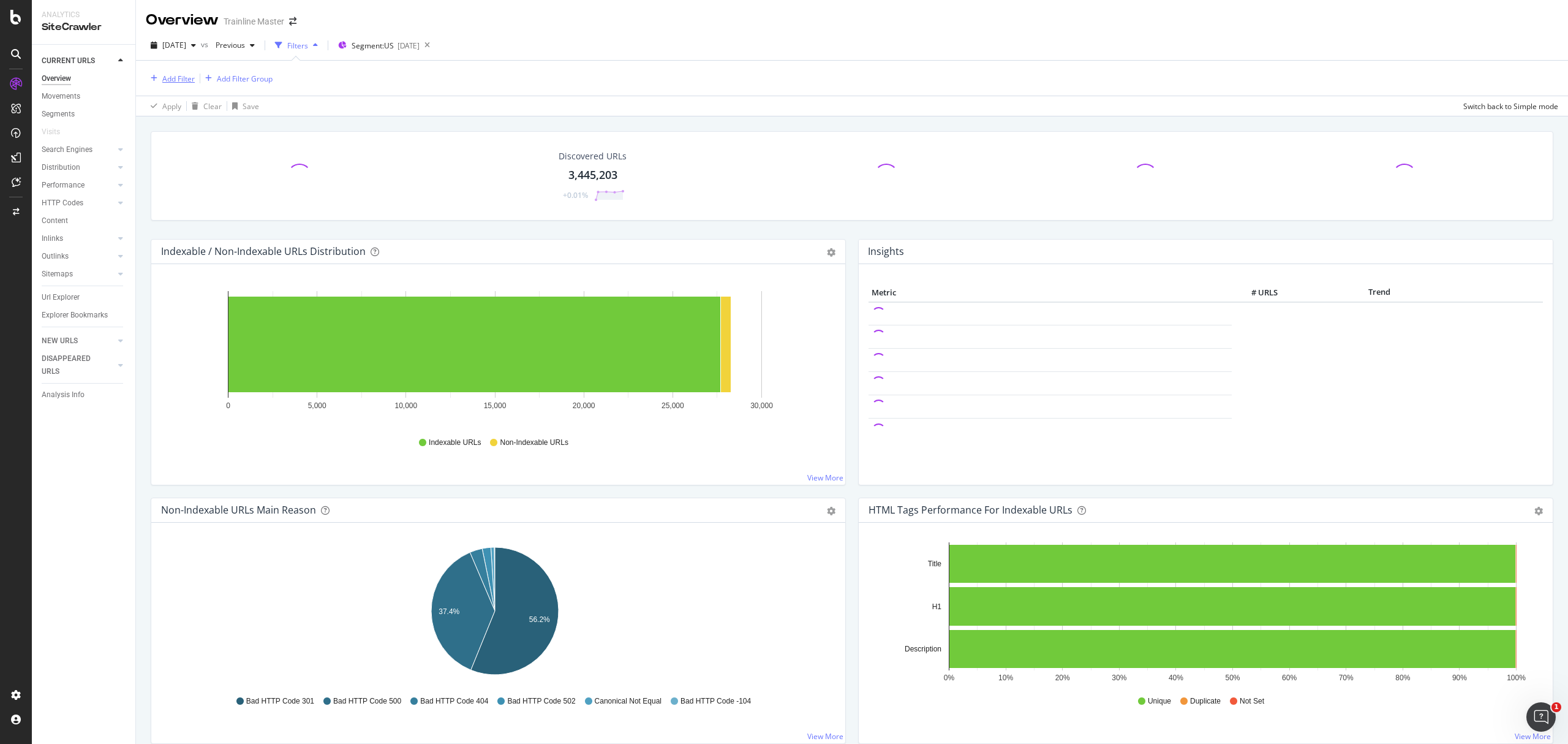
click at [162, 79] on div "Add Filter" at bounding box center [178, 78] width 33 height 10
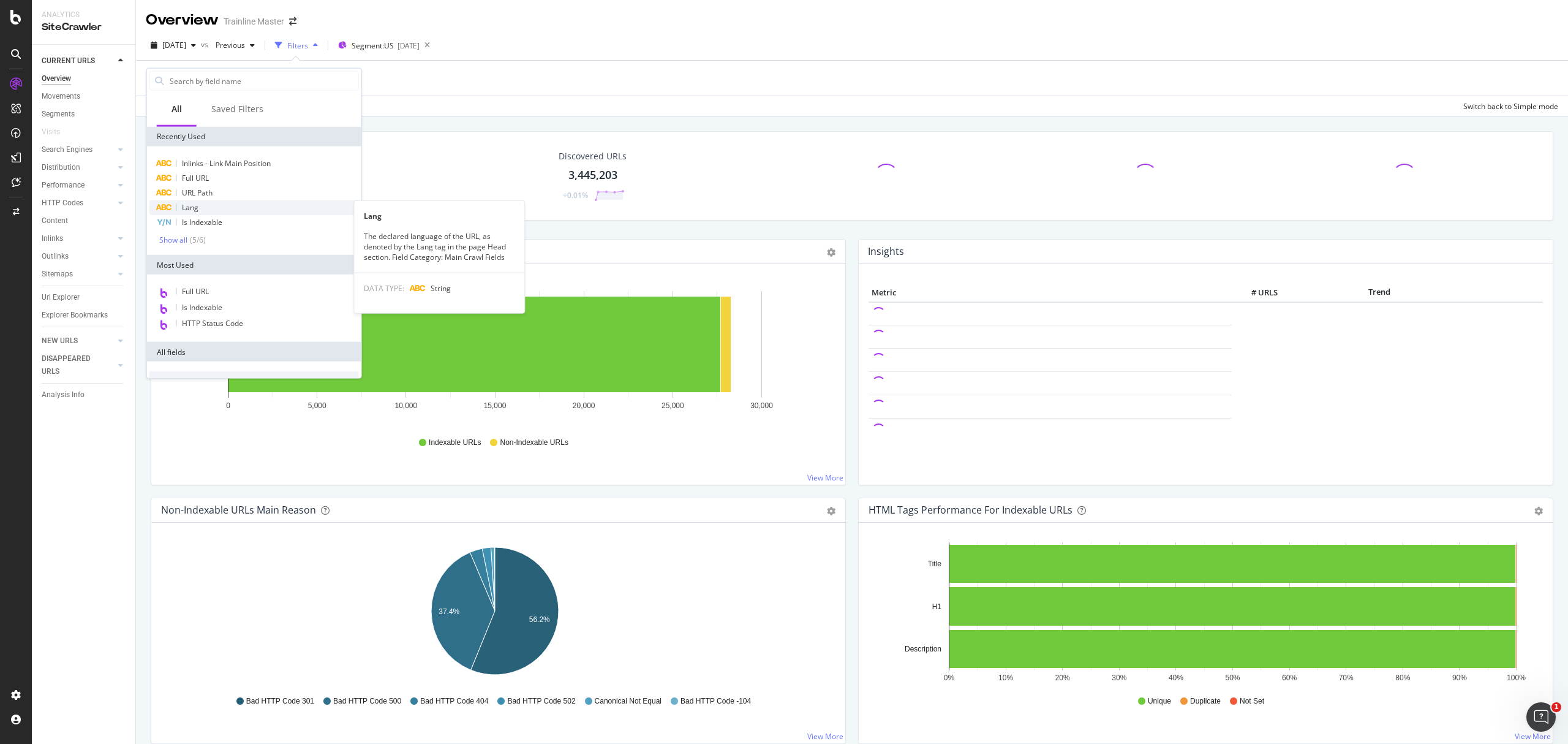
click at [218, 202] on div "Lang" at bounding box center [254, 207] width 210 height 15
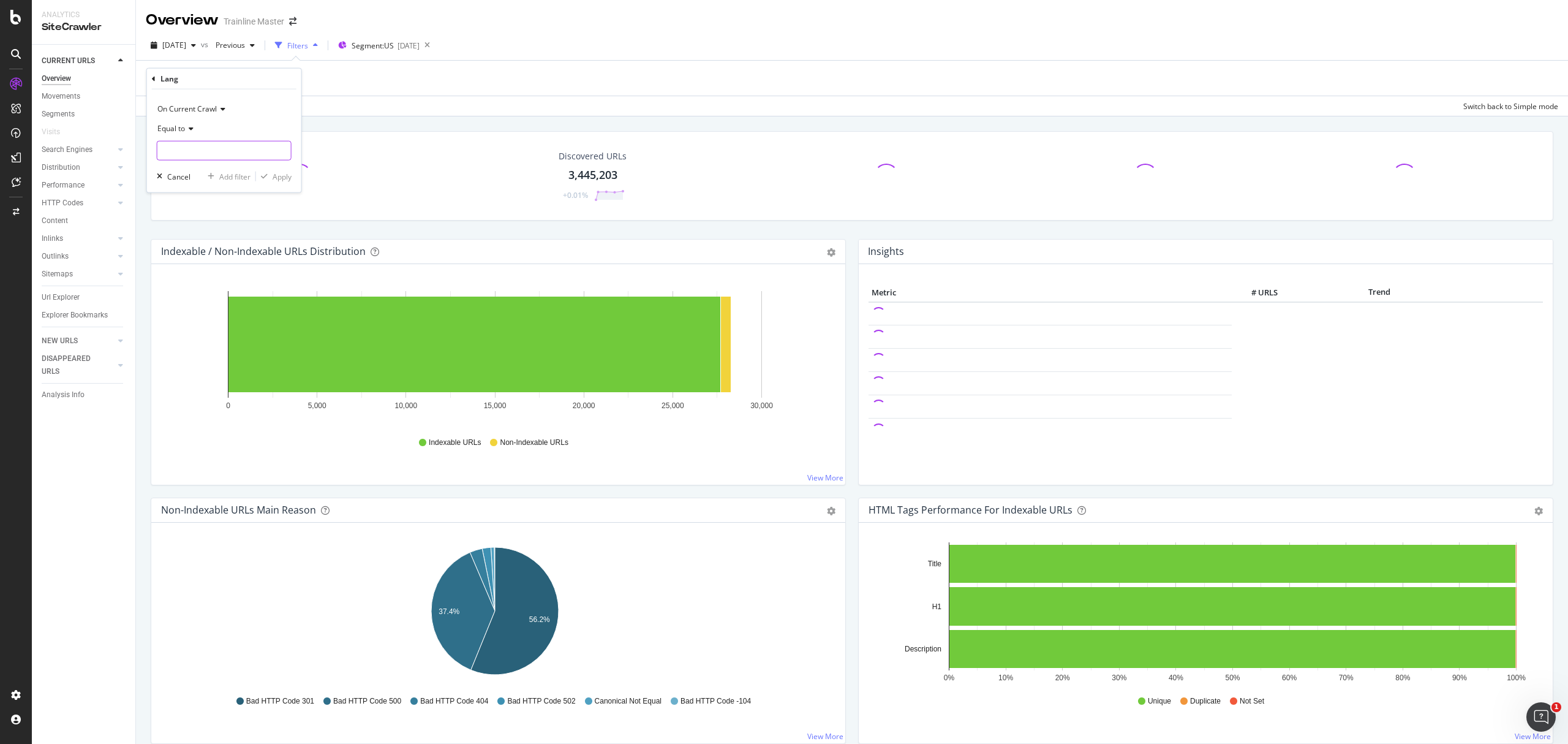
click at [215, 153] on input "text" at bounding box center [224, 151] width 133 height 19
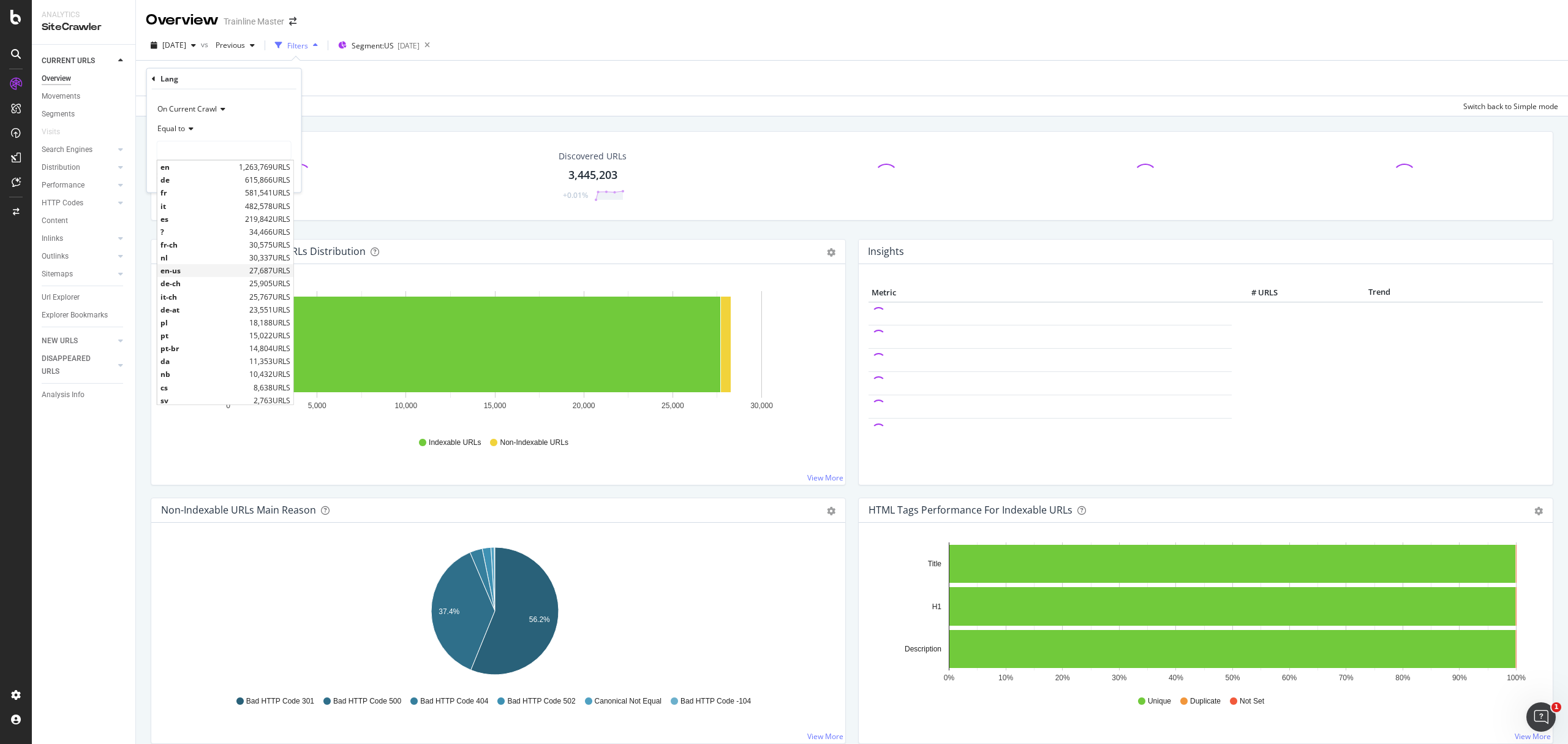
click at [190, 272] on span "en-us" at bounding box center [203, 270] width 85 height 10
type input "en-us"
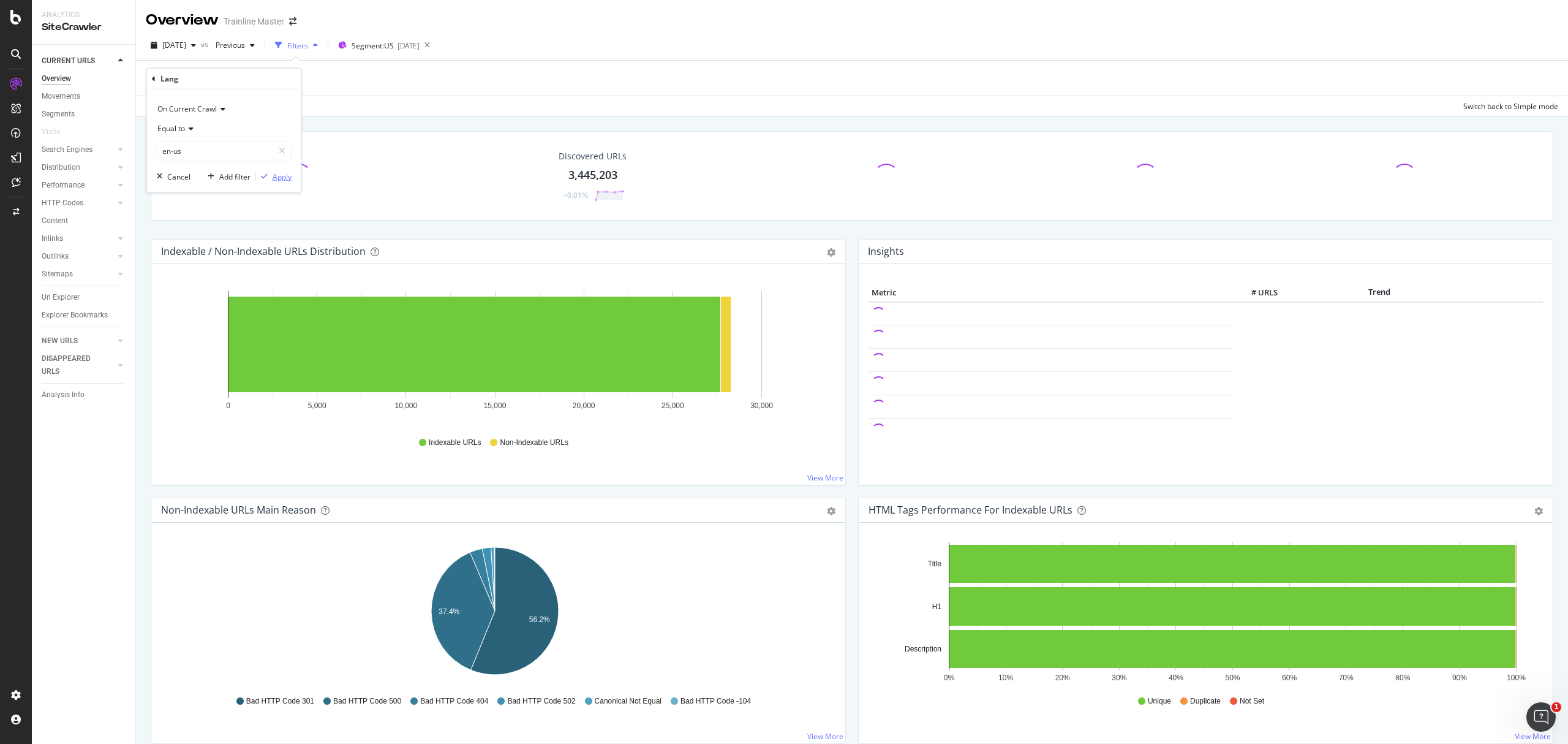
click at [287, 179] on div "Apply" at bounding box center [281, 176] width 19 height 10
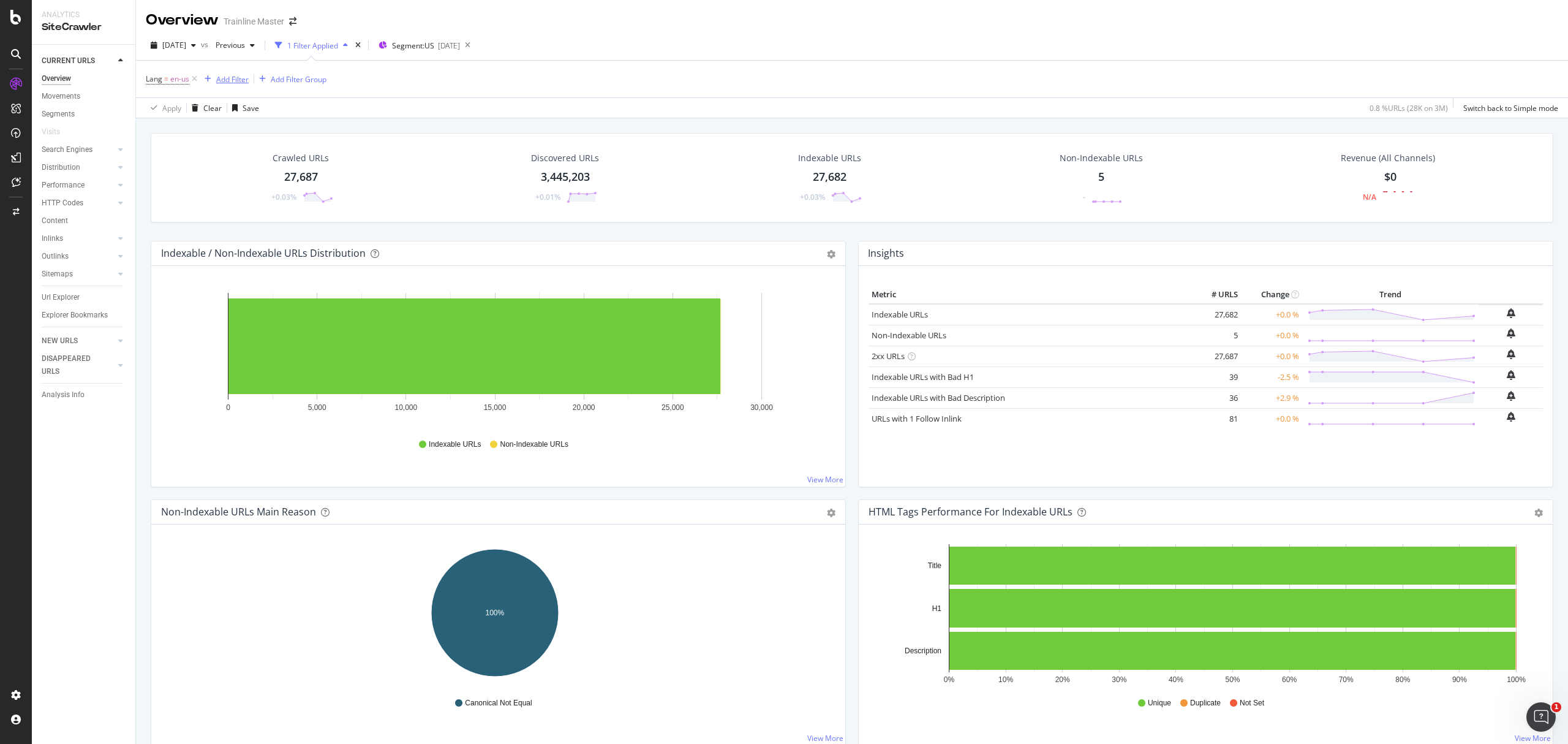
click at [242, 81] on div "Add Filter" at bounding box center [232, 79] width 33 height 10
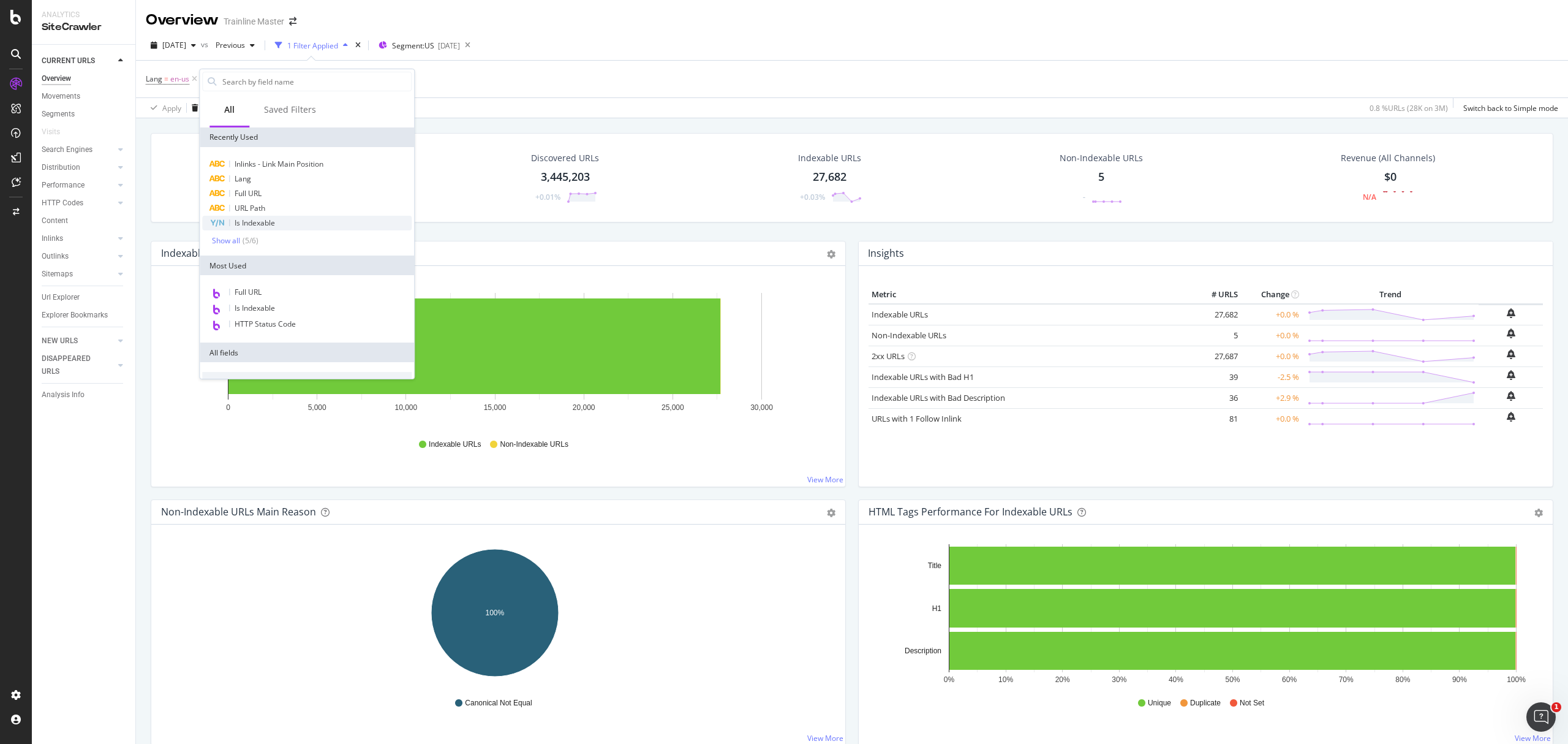
click at [300, 226] on div "Is Indexable" at bounding box center [307, 222] width 210 height 15
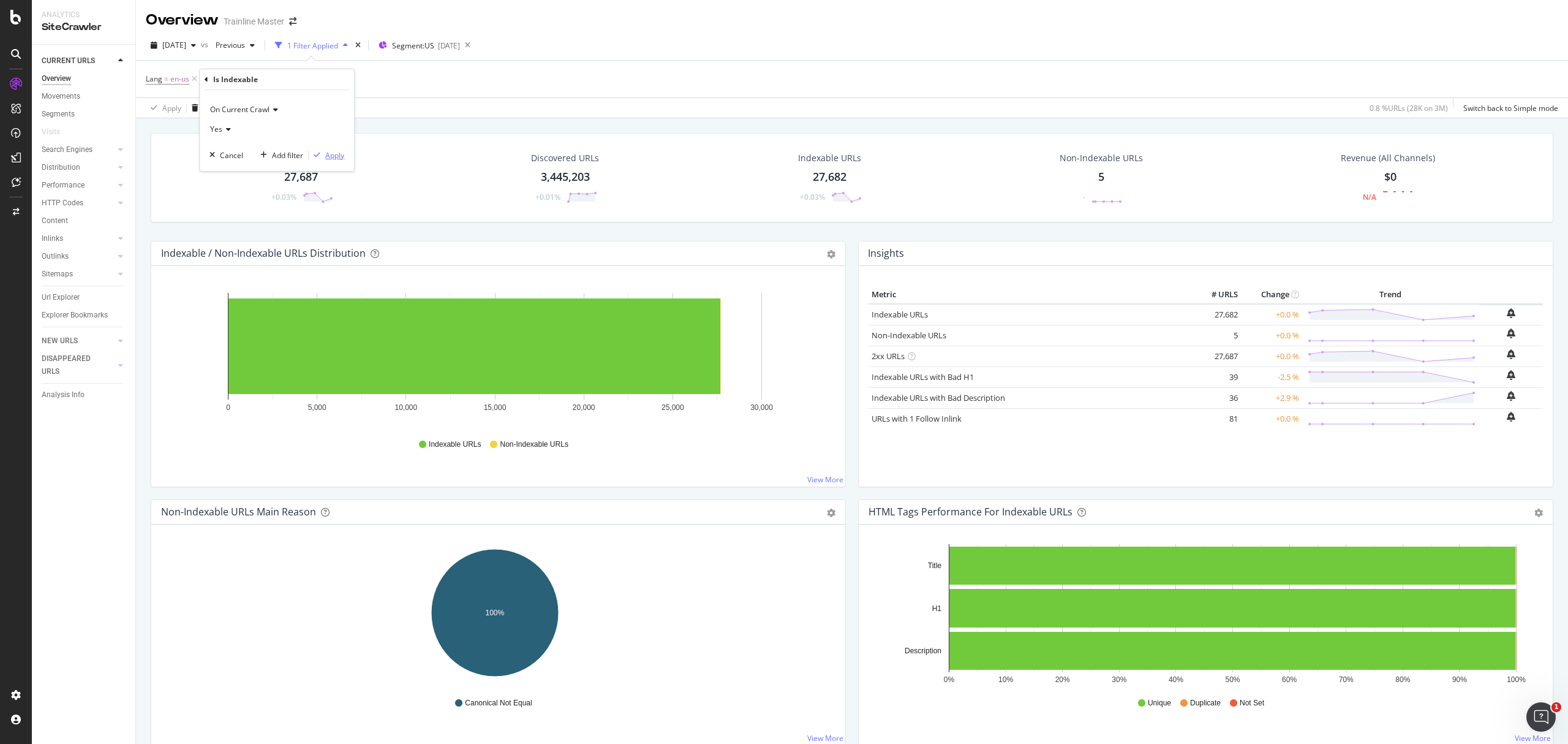
click at [338, 155] on div "Apply" at bounding box center [334, 155] width 19 height 10
